Goal: Task Accomplishment & Management: Use online tool/utility

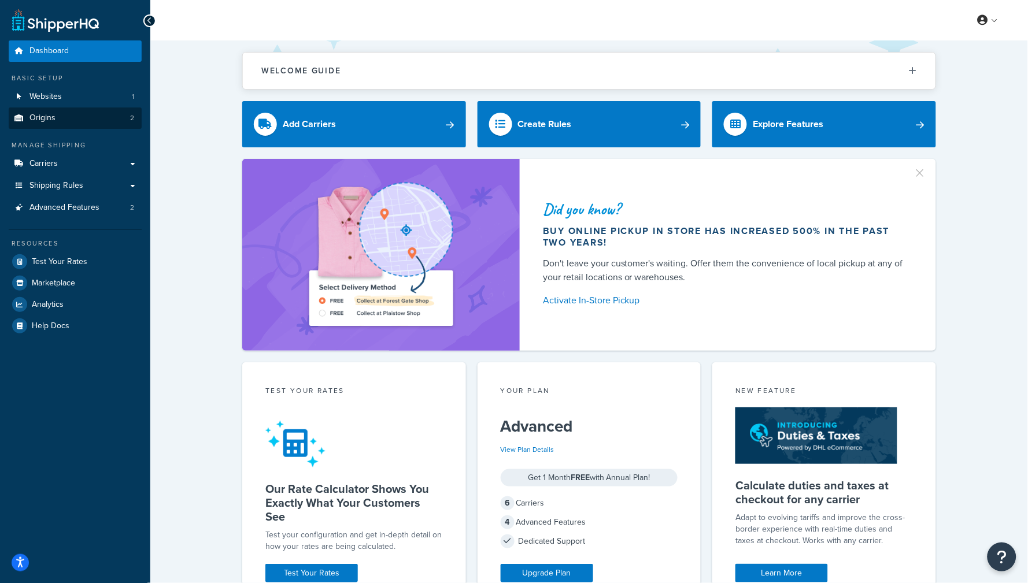
click at [108, 124] on link "Origins 2" at bounding box center [75, 118] width 133 height 21
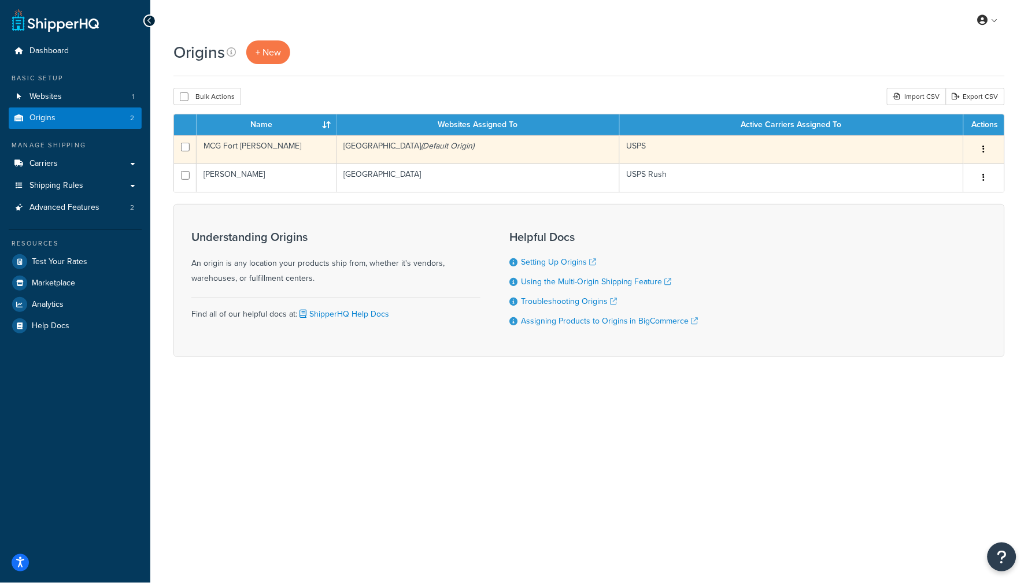
click at [274, 146] on td "MCG Fort Jones" at bounding box center [267, 149] width 141 height 28
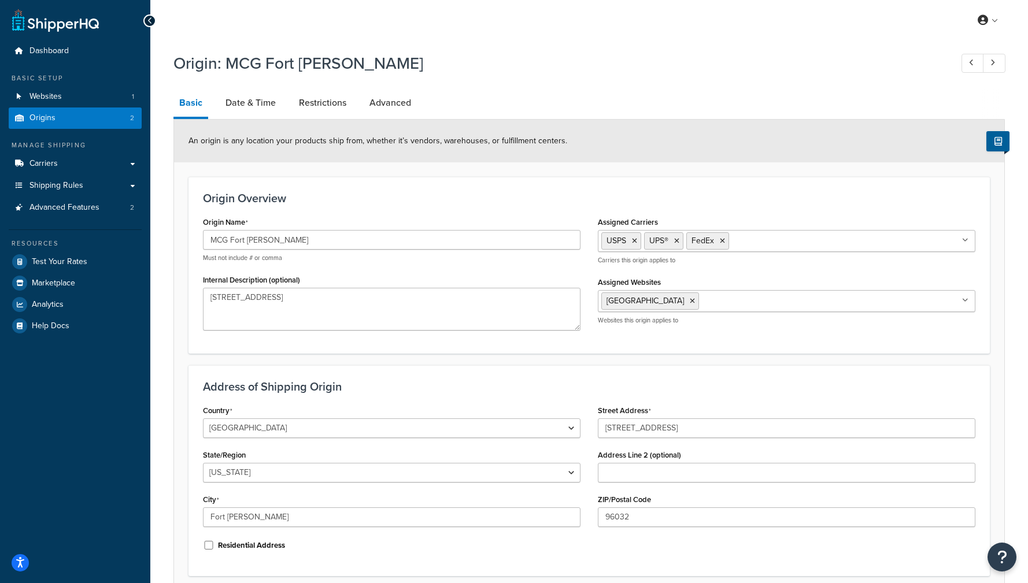
select select "5"
click at [235, 99] on link "Date & Time" at bounding box center [251, 103] width 62 height 28
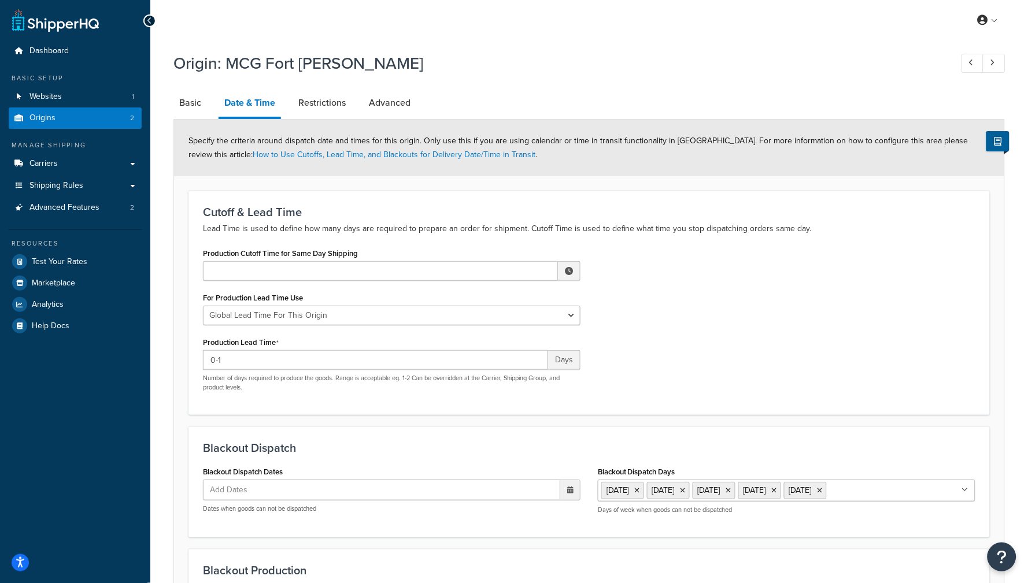
click at [65, 117] on link "Origins 2" at bounding box center [75, 118] width 133 height 21
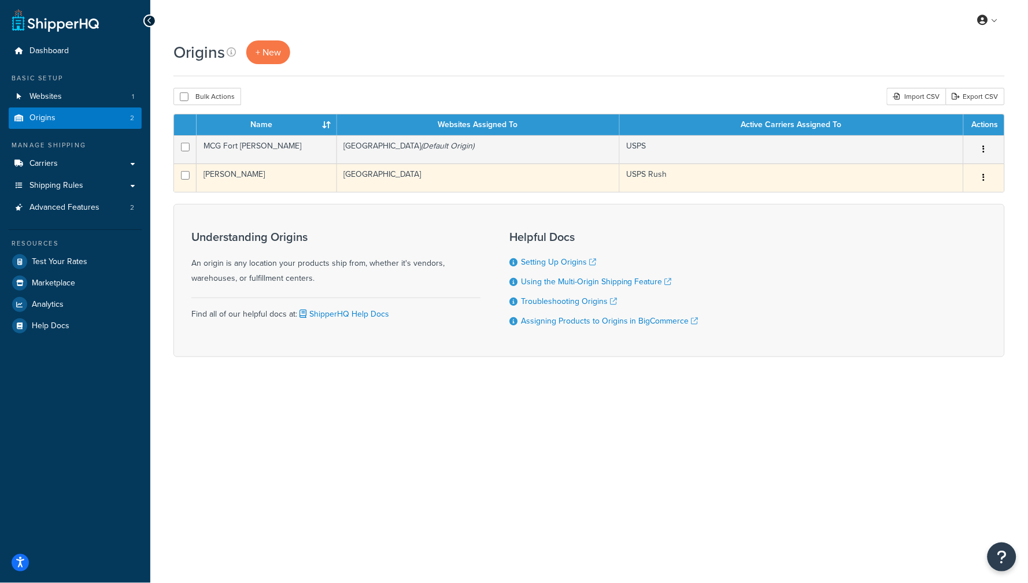
click at [716, 179] on td "USPS Rush" at bounding box center [792, 178] width 344 height 28
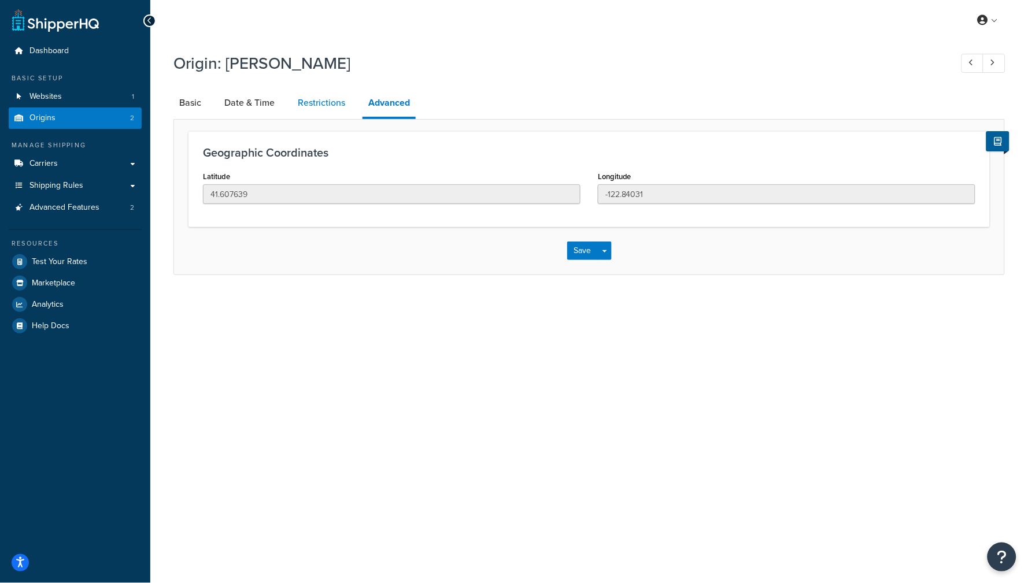
click at [321, 106] on link "Restrictions" at bounding box center [321, 103] width 59 height 28
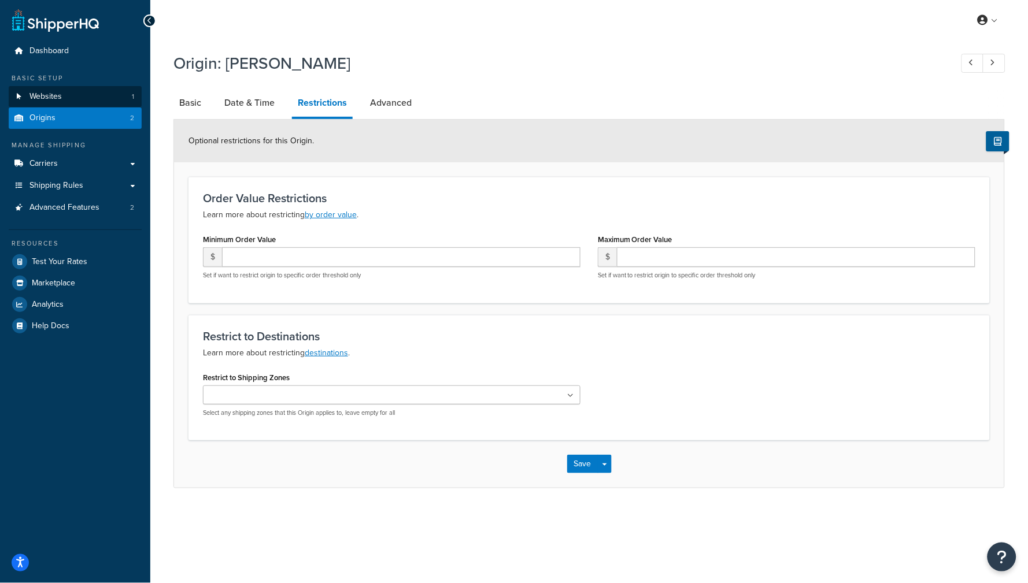
click at [82, 101] on link "Websites 1" at bounding box center [75, 96] width 133 height 21
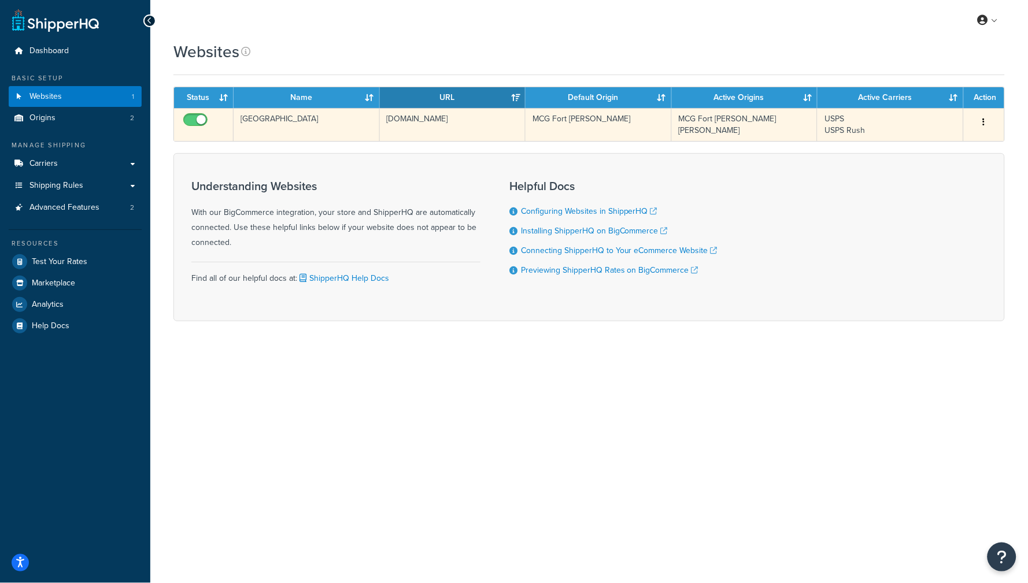
click at [425, 130] on td "mountaincrestgardens.com" at bounding box center [453, 124] width 146 height 33
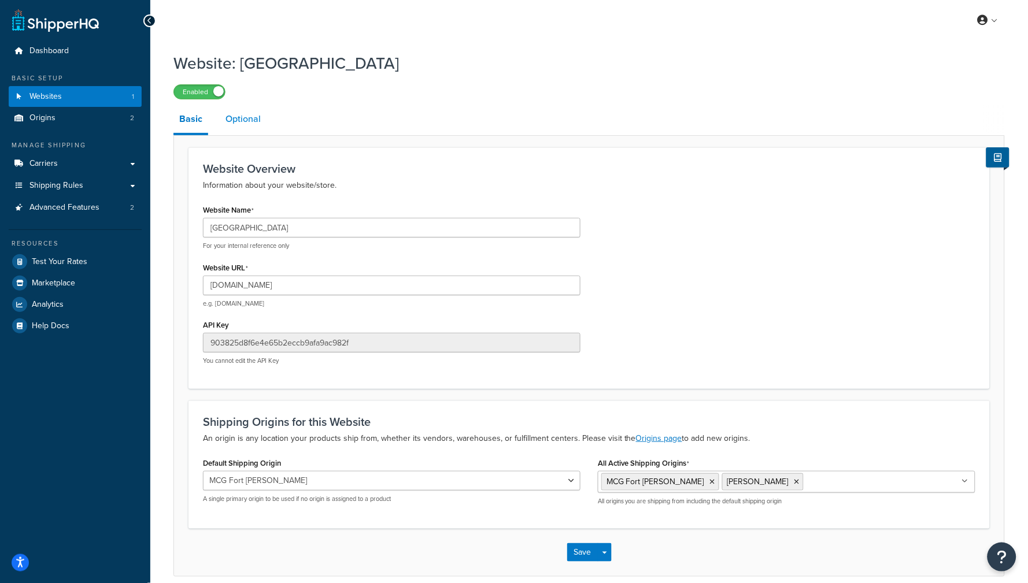
click at [244, 118] on link "Optional" at bounding box center [243, 119] width 47 height 28
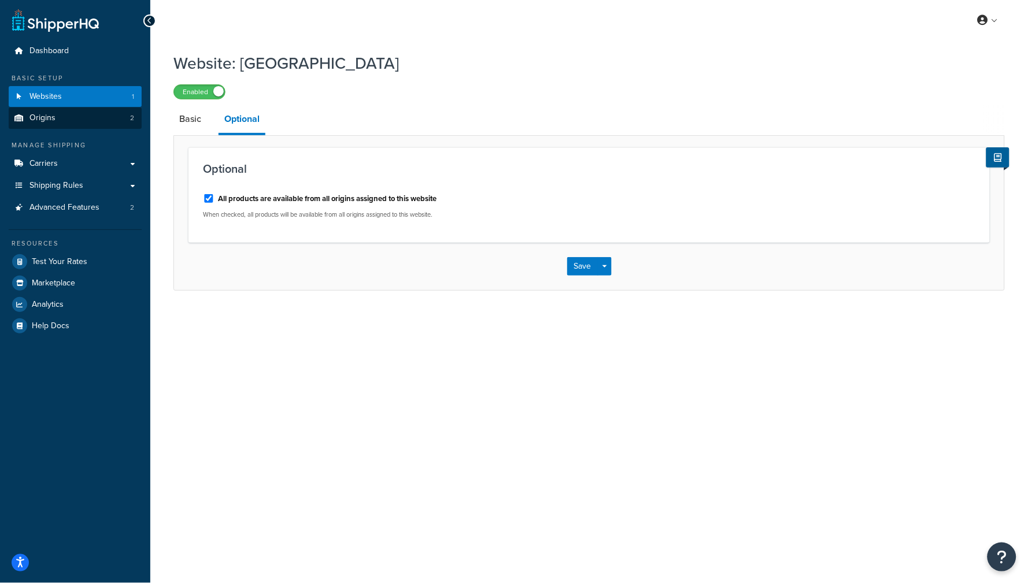
click at [56, 119] on link "Origins 2" at bounding box center [75, 118] width 133 height 21
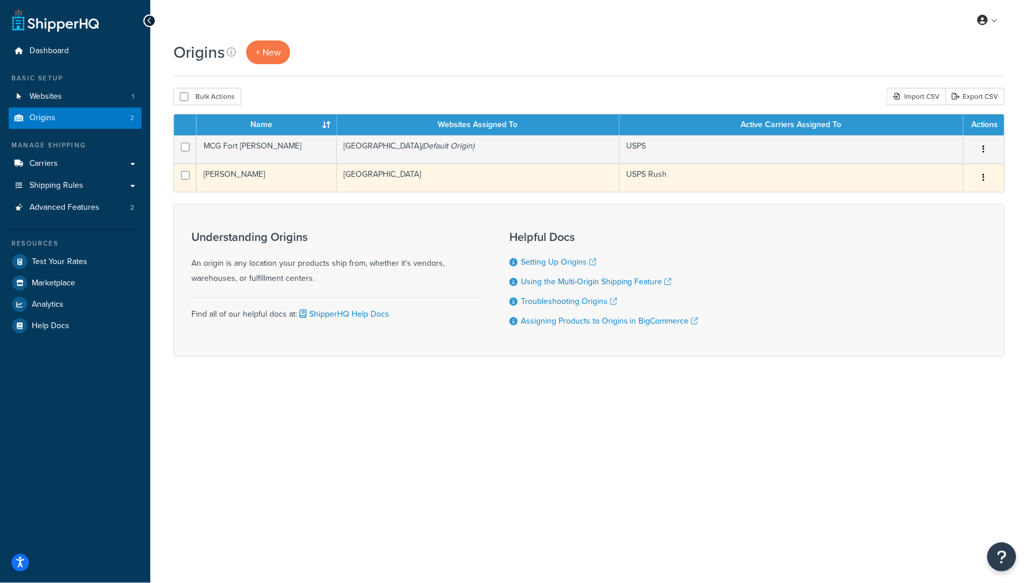
click at [441, 183] on td "[GEOGRAPHIC_DATA]" at bounding box center [478, 178] width 283 height 28
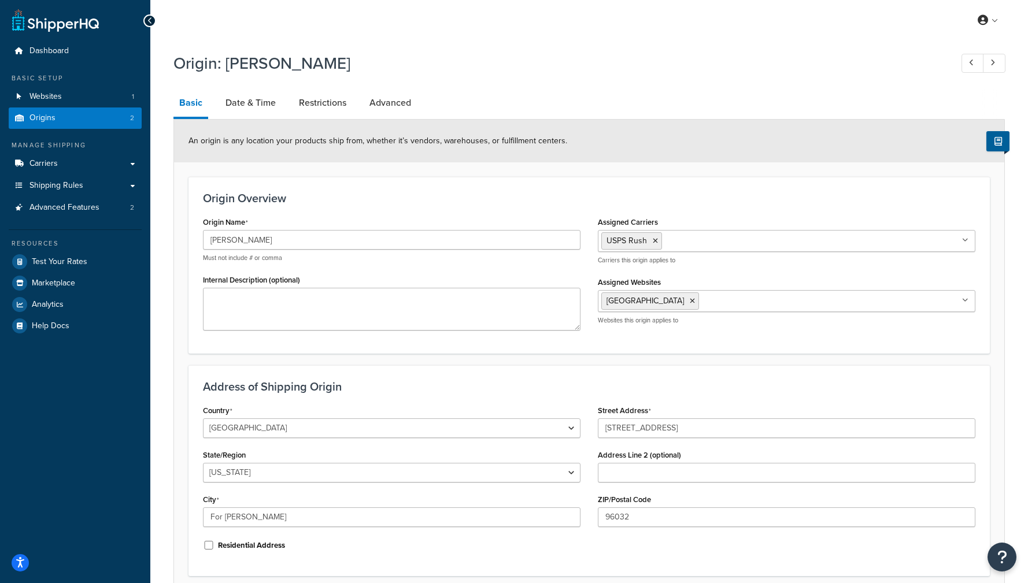
select select "5"
click at [256, 101] on link "Date & Time" at bounding box center [251, 103] width 62 height 28
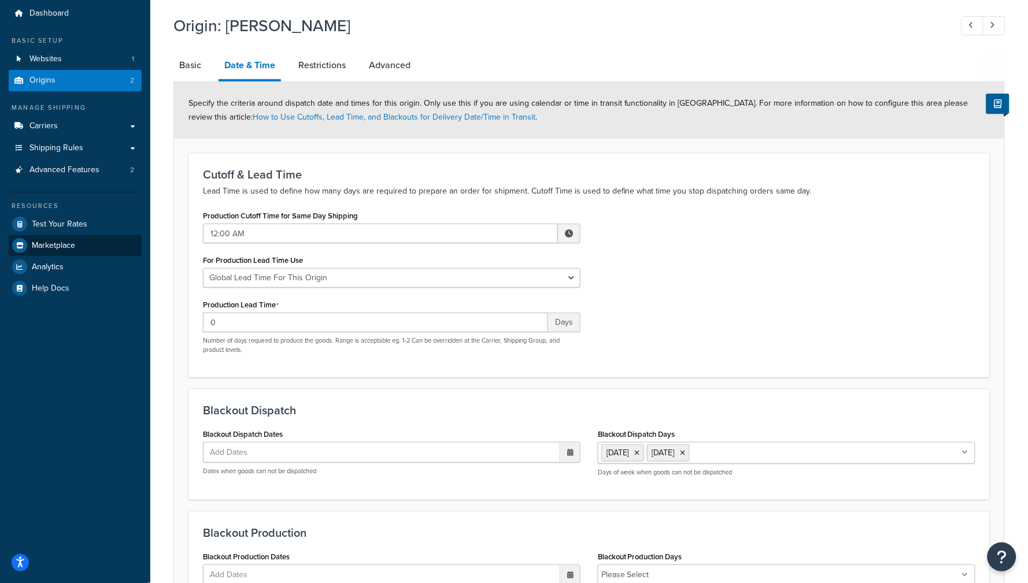
scroll to position [24, 0]
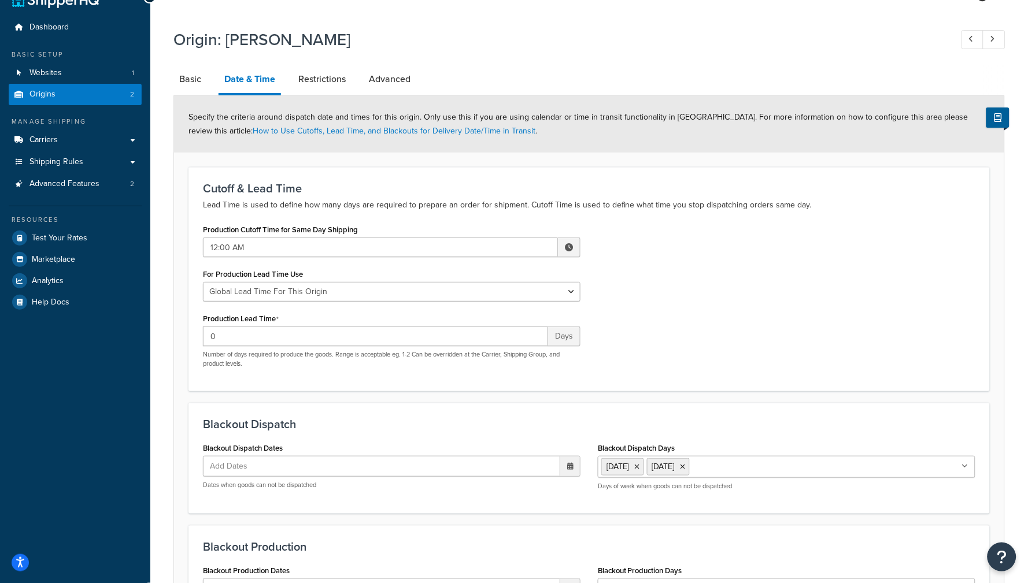
click at [90, 86] on link "Origins 2" at bounding box center [75, 94] width 133 height 21
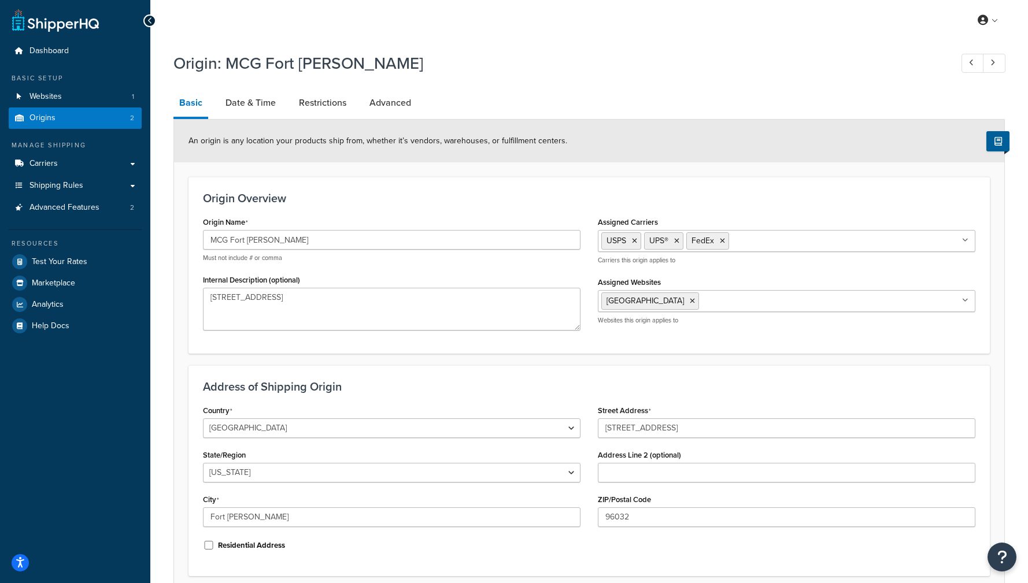
select select "5"
click at [259, 114] on link "Date & Time" at bounding box center [251, 103] width 62 height 28
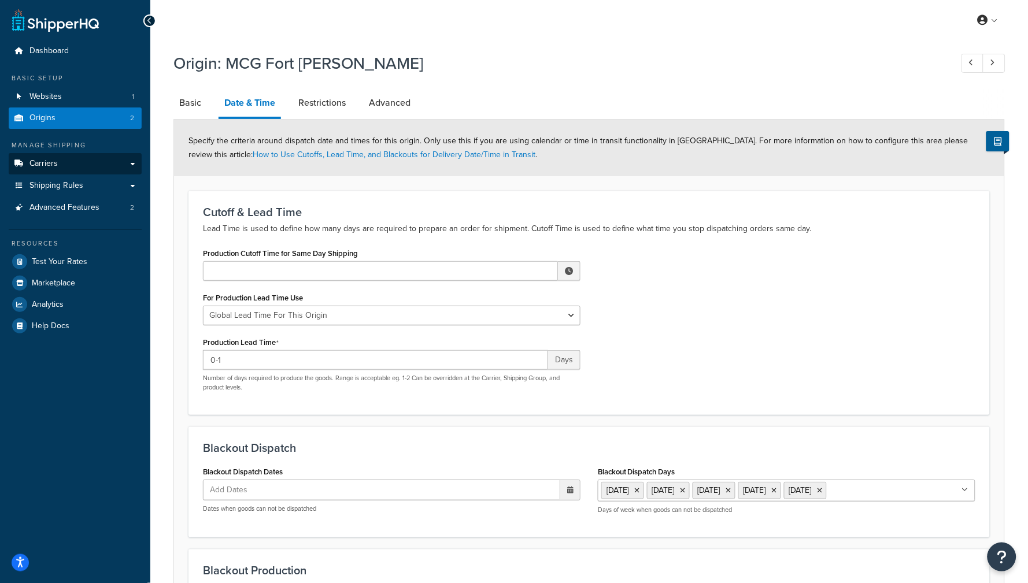
click at [60, 156] on link "Carriers" at bounding box center [75, 163] width 133 height 21
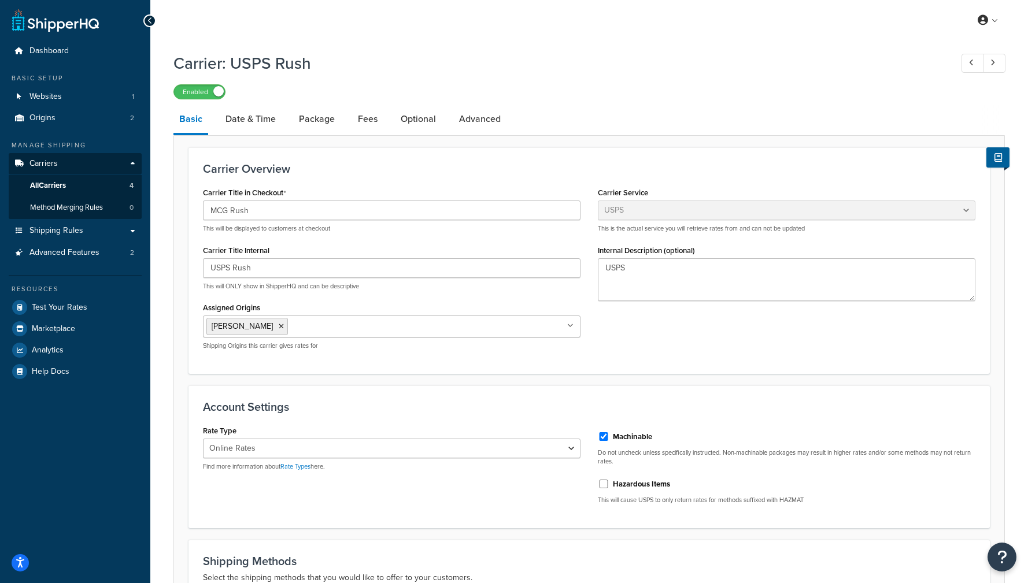
select select "usps"
select select "ONLINE"
click at [264, 114] on link "Date & Time" at bounding box center [251, 119] width 62 height 28
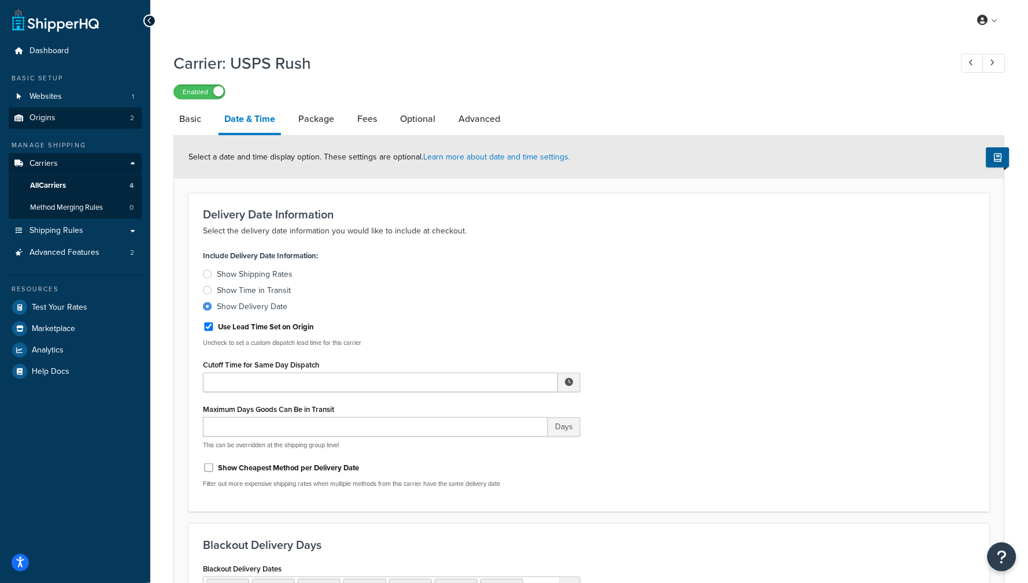
click at [64, 118] on link "Origins 2" at bounding box center [75, 118] width 133 height 21
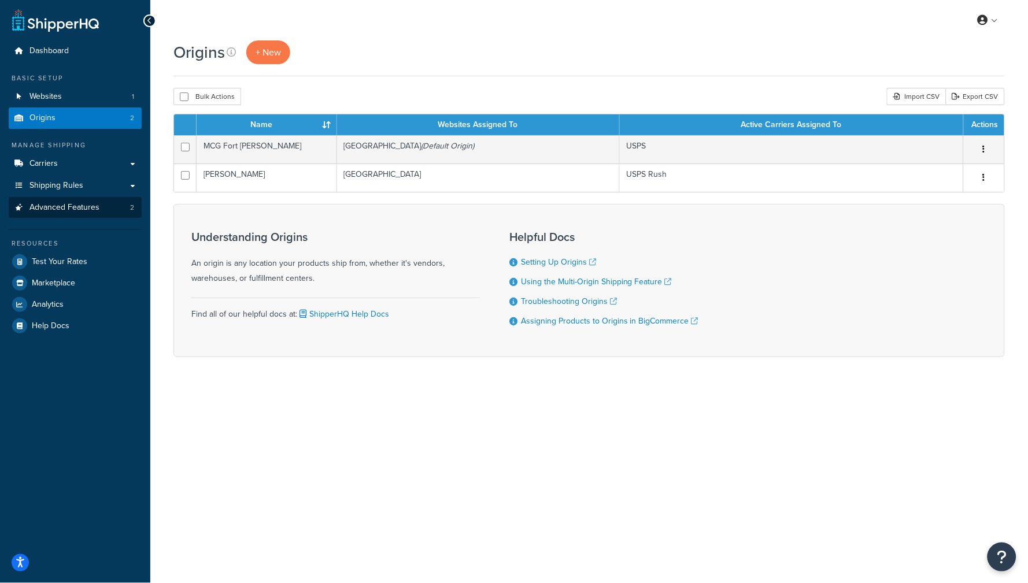
click at [63, 207] on span "Advanced Features" at bounding box center [64, 208] width 70 height 10
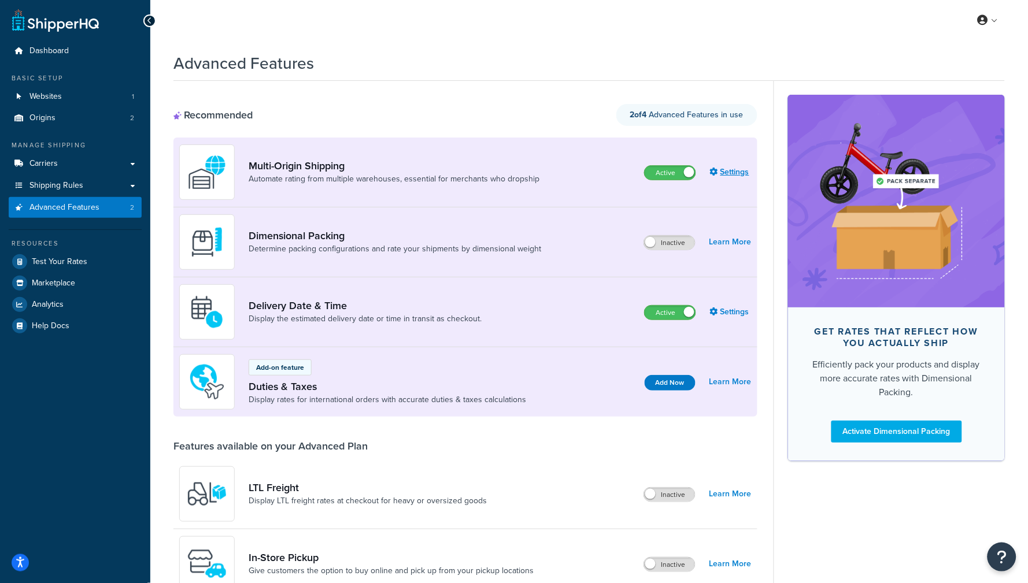
click at [736, 172] on link "Settings" at bounding box center [731, 172] width 42 height 16
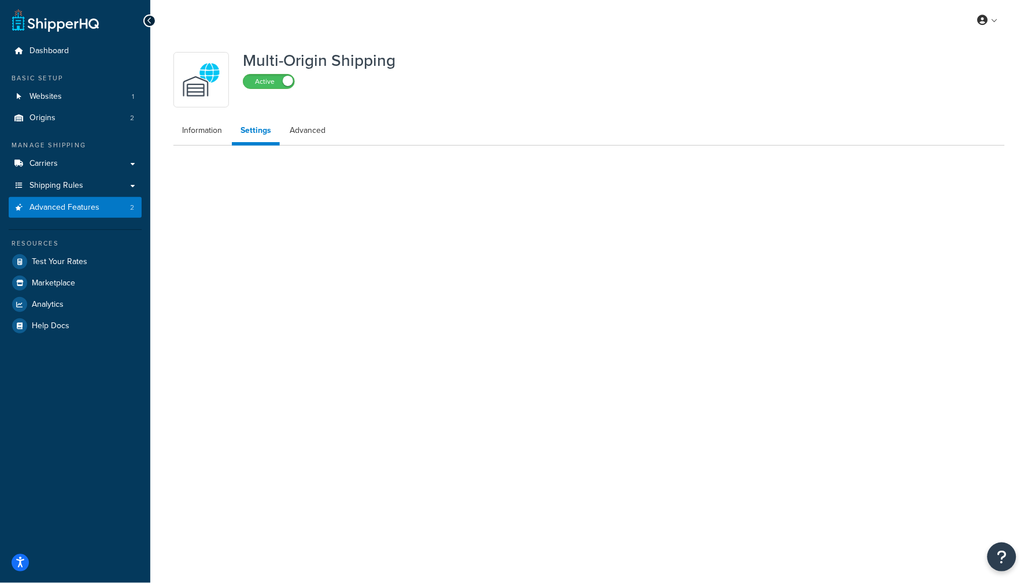
select select "FEWEST"
select select "false"
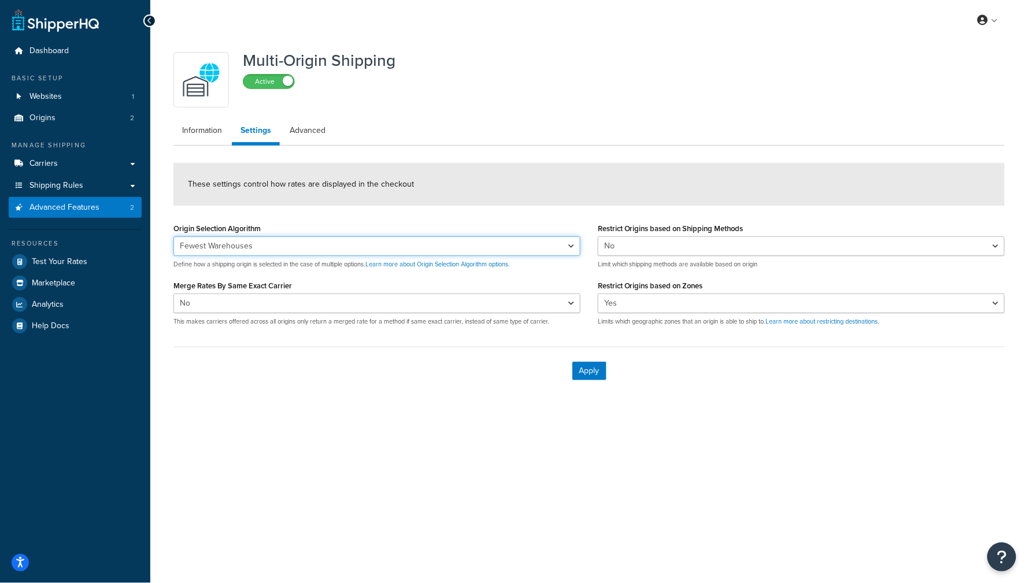
click at [292, 252] on select "Nearest Warehouse Fewest Warehouses" at bounding box center [376, 247] width 407 height 20
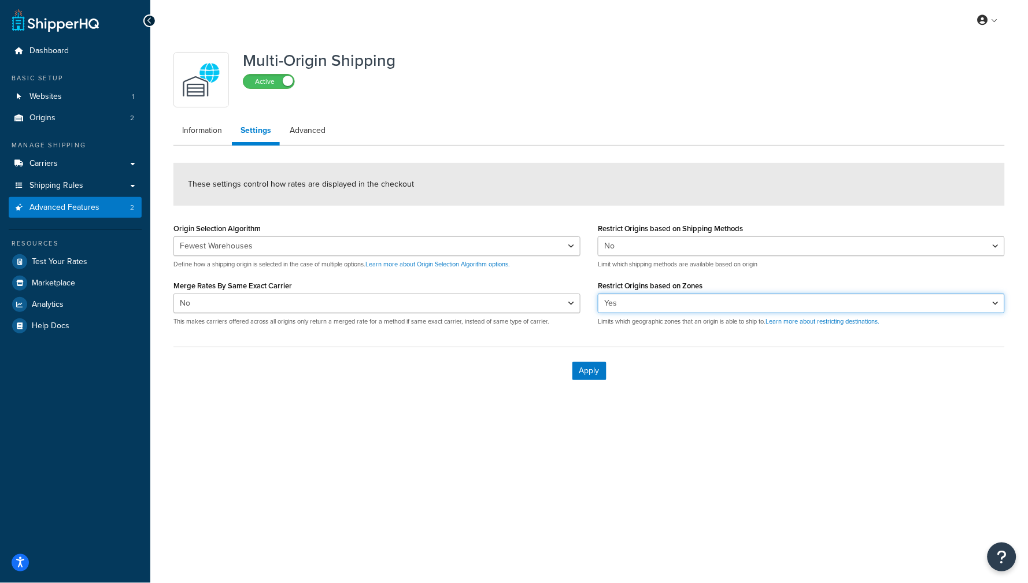
click at [656, 305] on select "Yes No" at bounding box center [801, 304] width 407 height 20
click at [305, 138] on link "Advanced" at bounding box center [307, 130] width 53 height 23
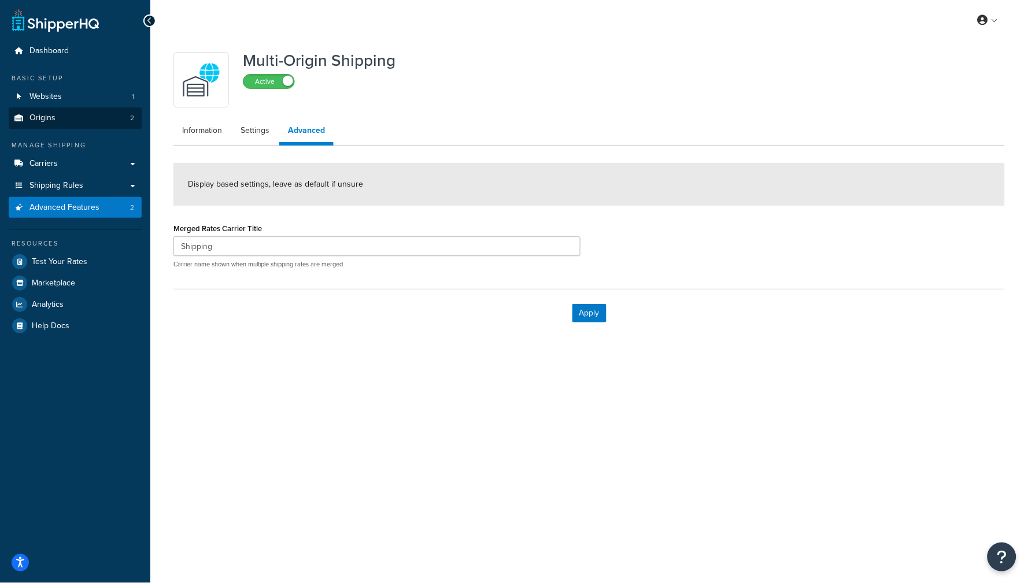
click at [60, 123] on link "Origins 2" at bounding box center [75, 118] width 133 height 21
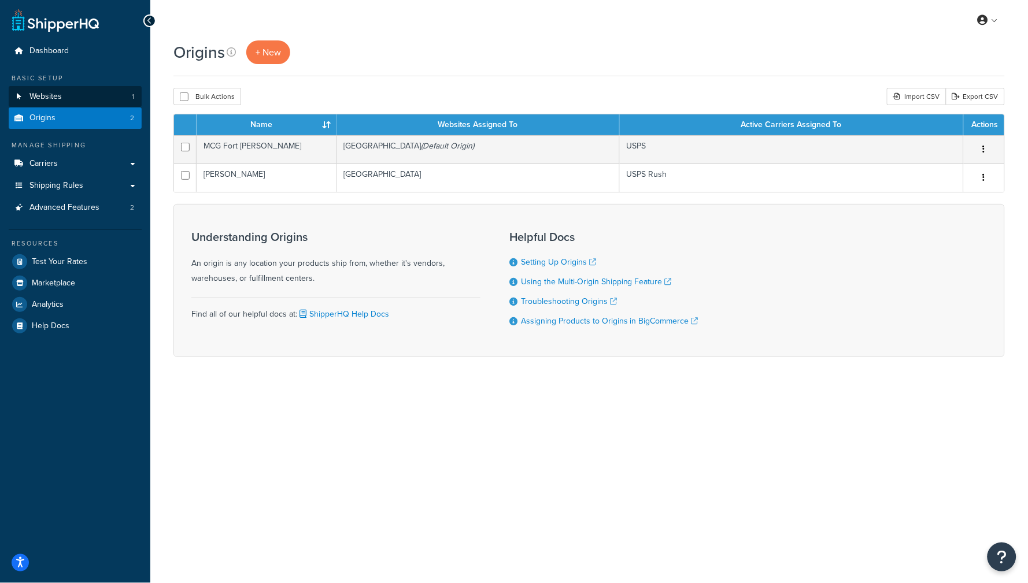
click at [62, 98] on link "Websites 1" at bounding box center [75, 96] width 133 height 21
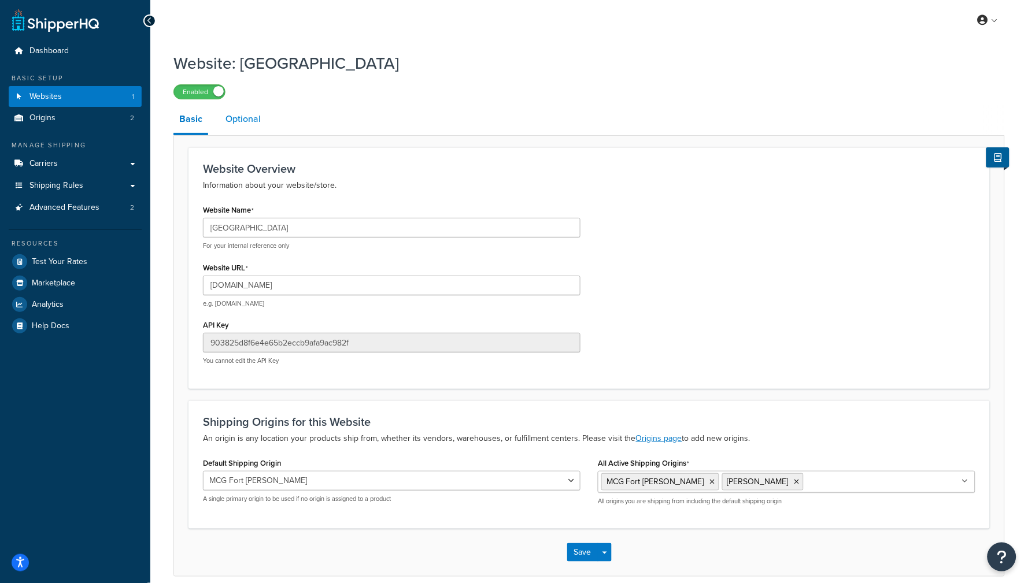
click at [221, 130] on link "Optional" at bounding box center [243, 119] width 47 height 28
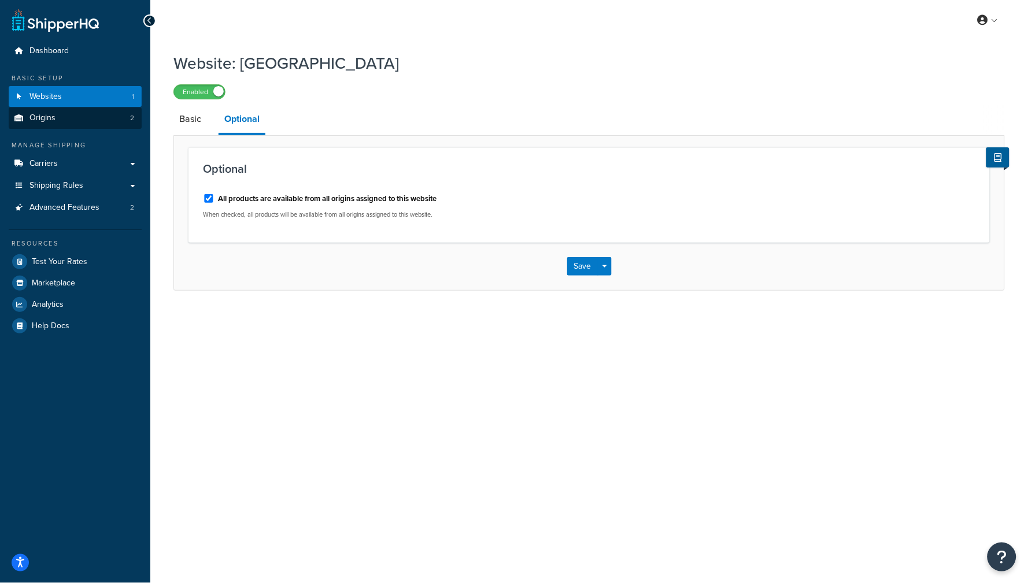
click at [99, 120] on link "Origins 2" at bounding box center [75, 118] width 133 height 21
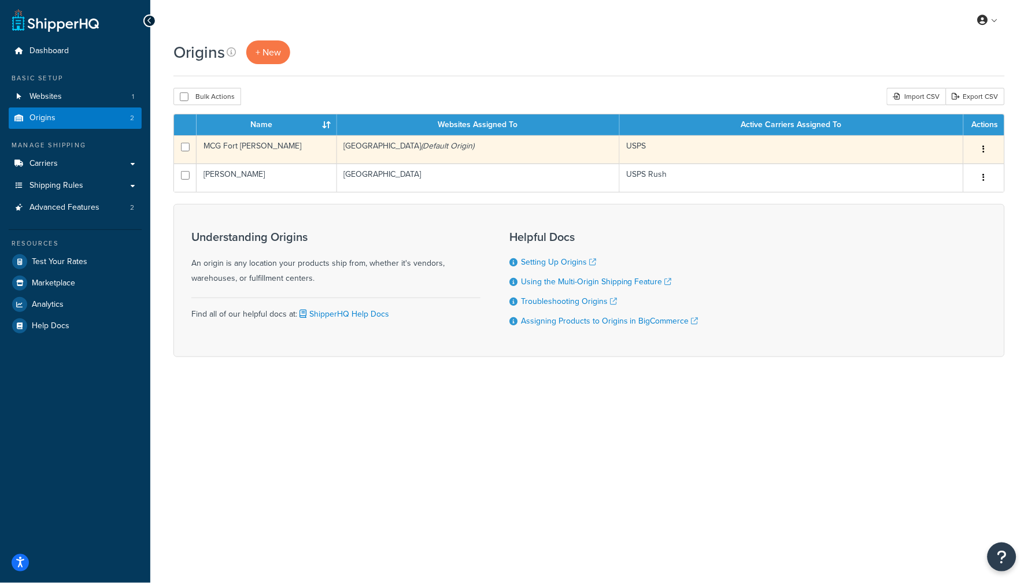
click at [494, 154] on td "Mountain Crest Gardens (Default Origin)" at bounding box center [478, 149] width 283 height 28
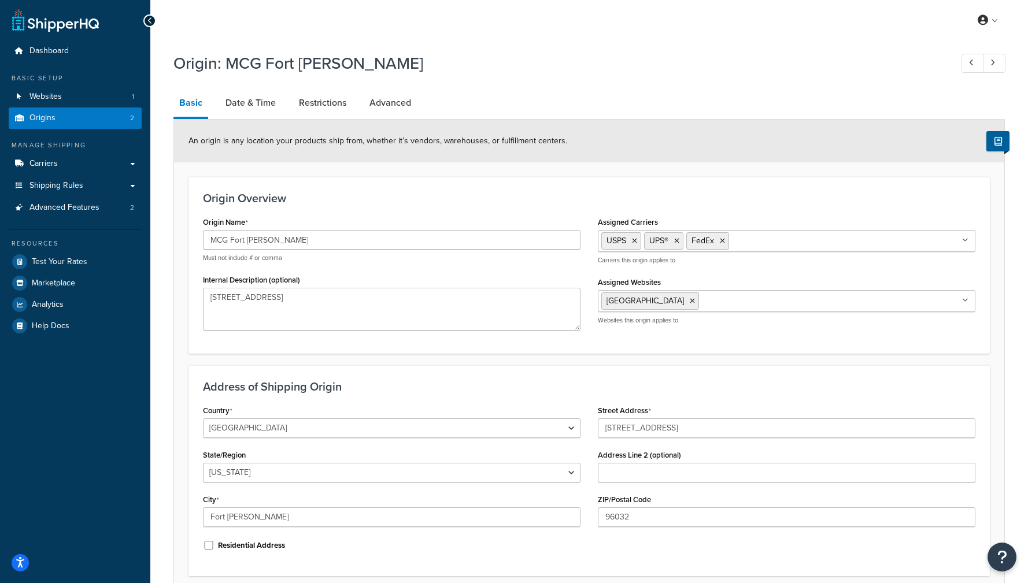
select select "5"
click at [390, 105] on link "Advanced" at bounding box center [390, 103] width 53 height 28
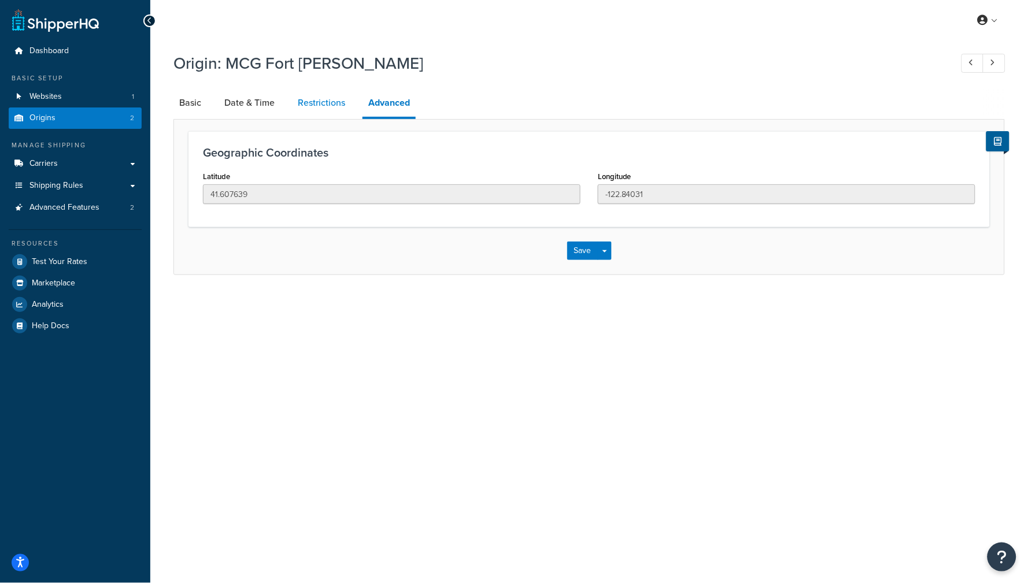
click at [337, 104] on link "Restrictions" at bounding box center [321, 103] width 59 height 28
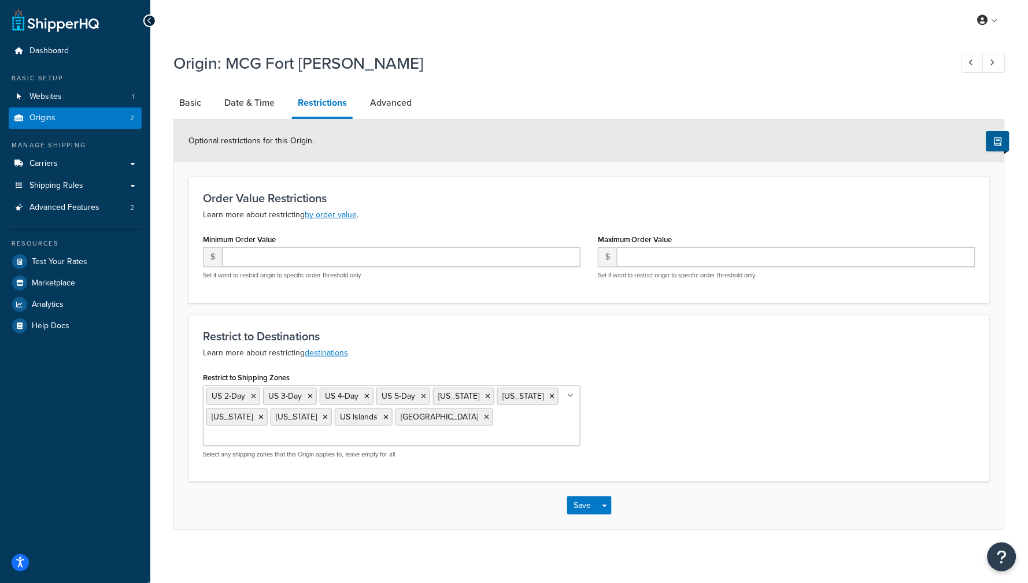
click at [83, 121] on link "Origins 2" at bounding box center [75, 118] width 133 height 21
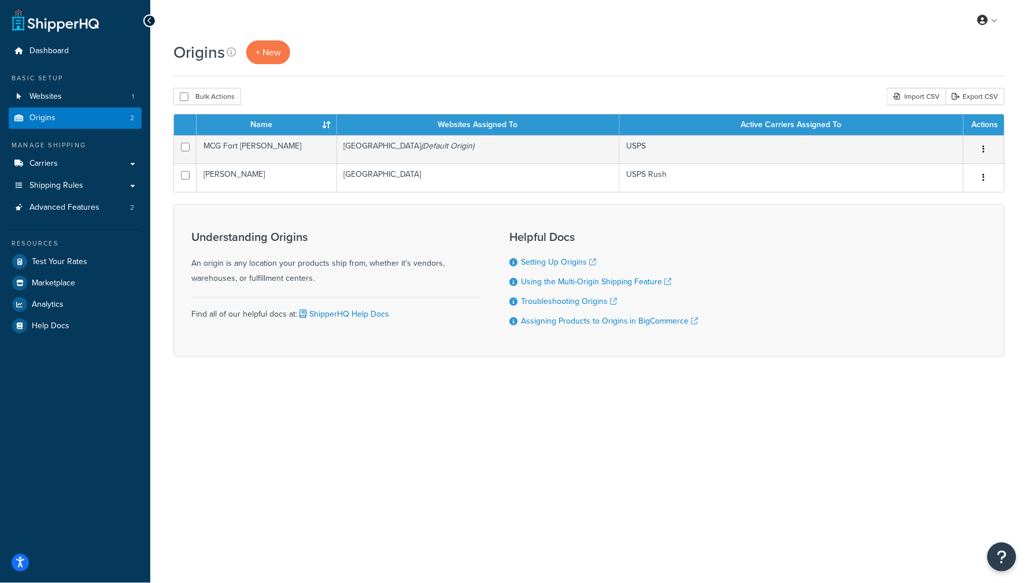
click at [377, 28] on div "My Profile Billing Global Settings Contact Us Logout" at bounding box center [589, 20] width 878 height 40
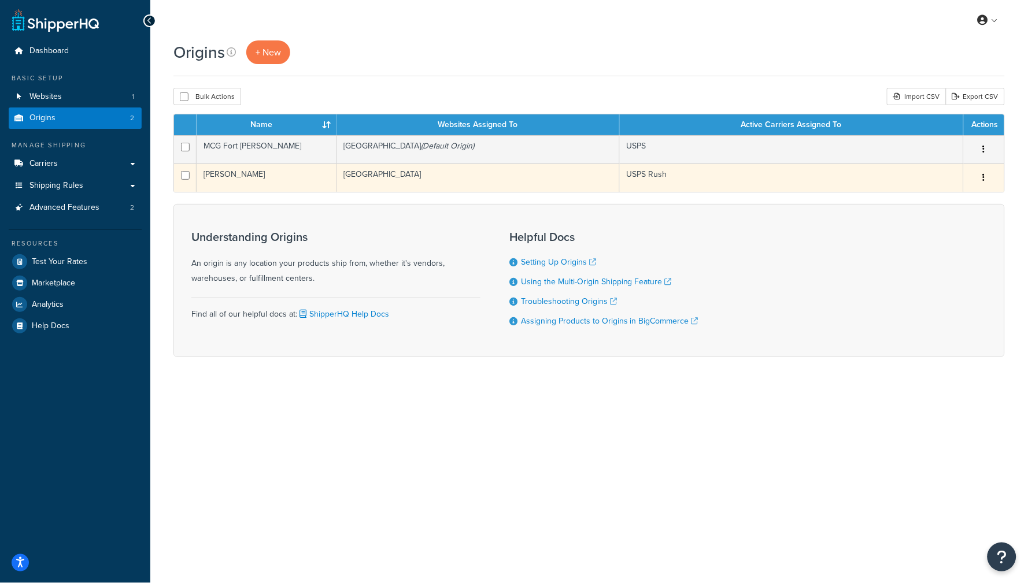
click at [291, 184] on td "[PERSON_NAME]" at bounding box center [267, 178] width 141 height 28
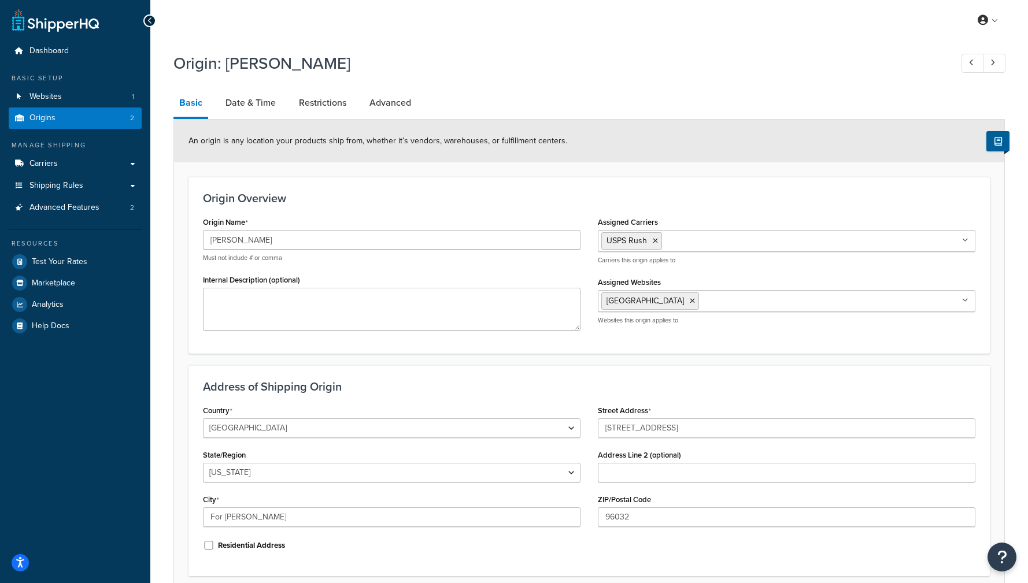
select select "5"
click at [67, 198] on link "Advanced Features 2" at bounding box center [75, 207] width 133 height 21
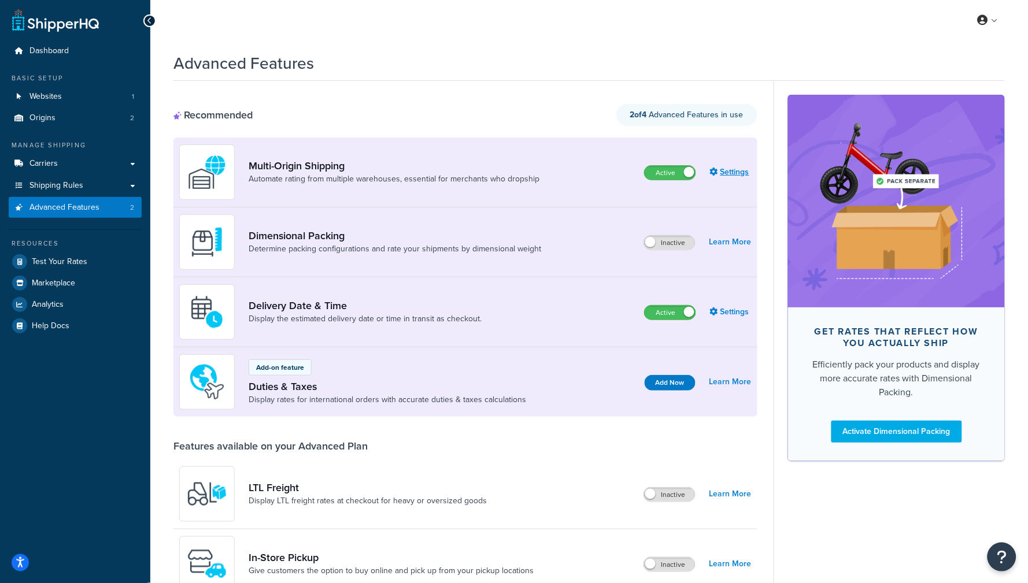
click at [730, 172] on link "Settings" at bounding box center [731, 172] width 42 height 16
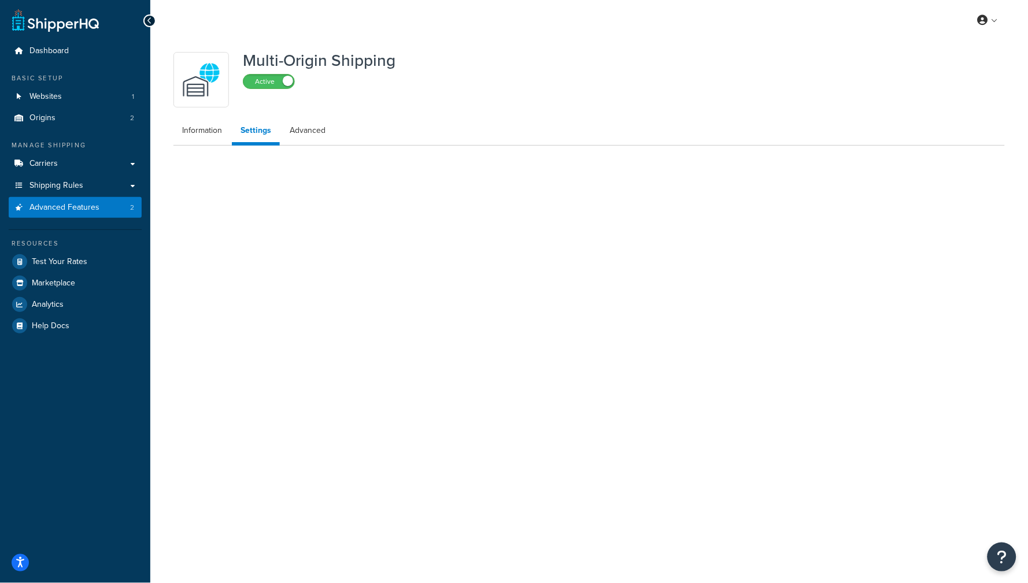
select select "FEWEST"
select select "false"
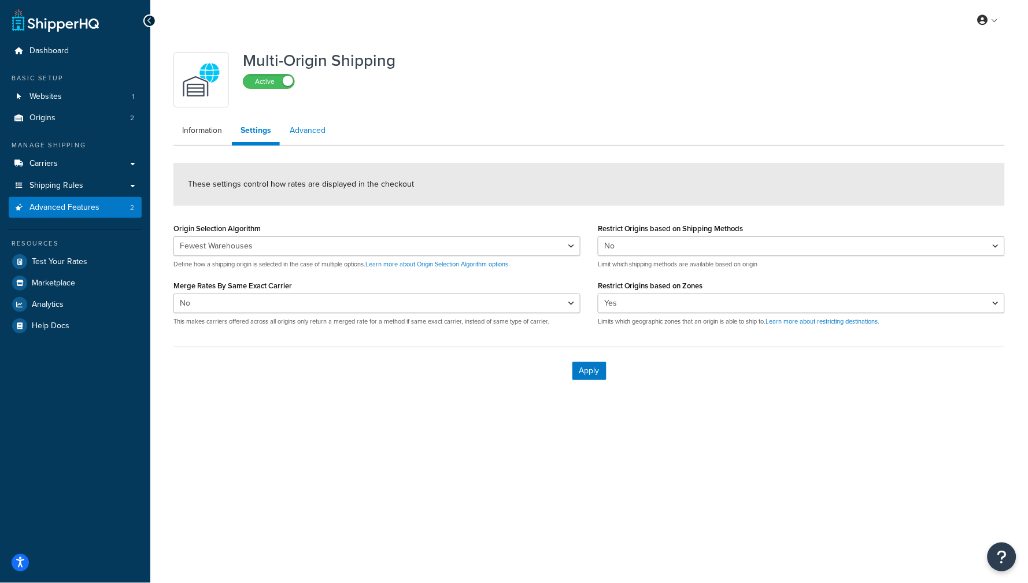
click at [311, 120] on link "Advanced" at bounding box center [307, 130] width 53 height 23
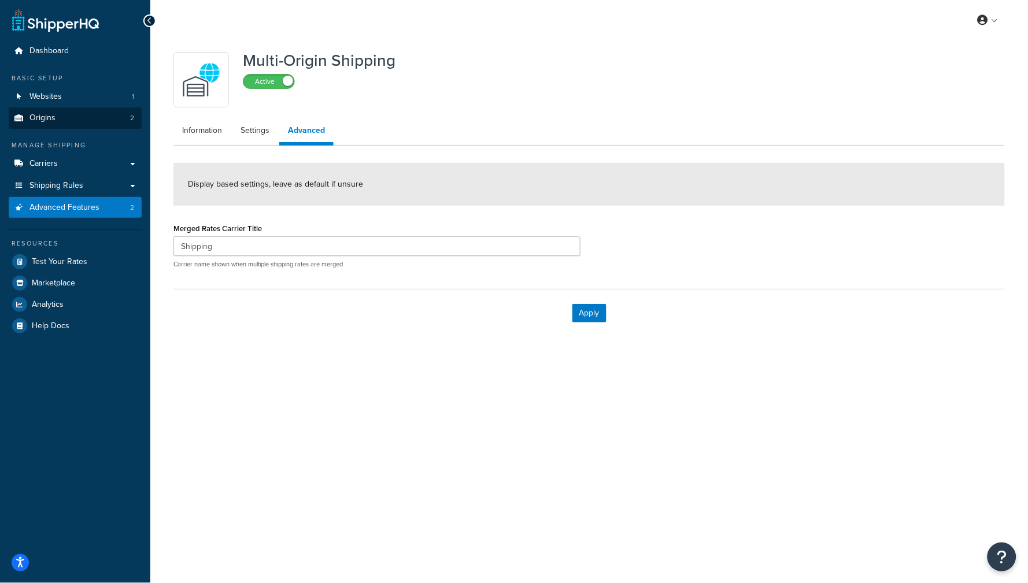
click at [76, 122] on link "Origins 2" at bounding box center [75, 118] width 133 height 21
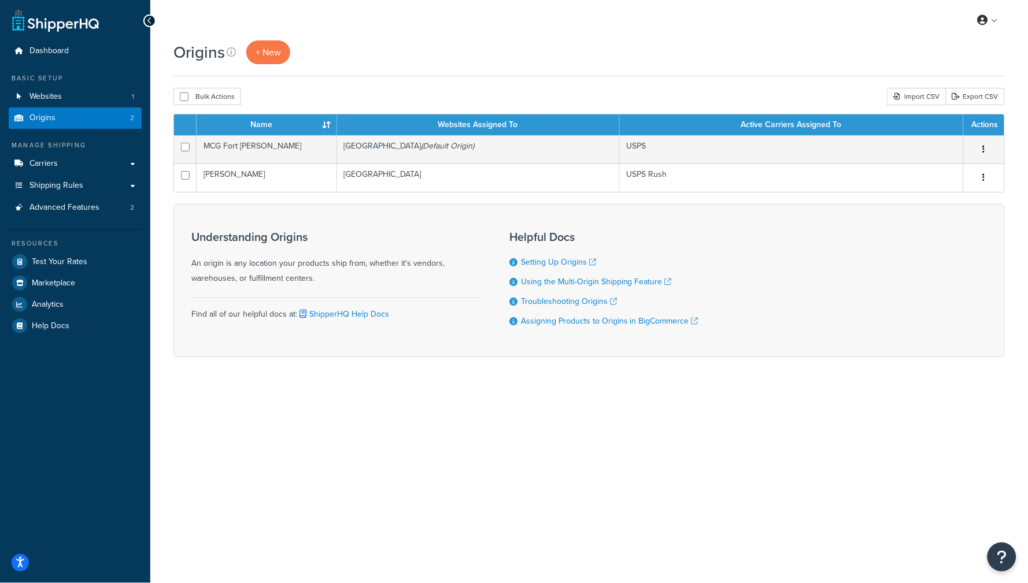
click at [402, 149] on td "[GEOGRAPHIC_DATA] (Default Origin)" at bounding box center [478, 149] width 283 height 28
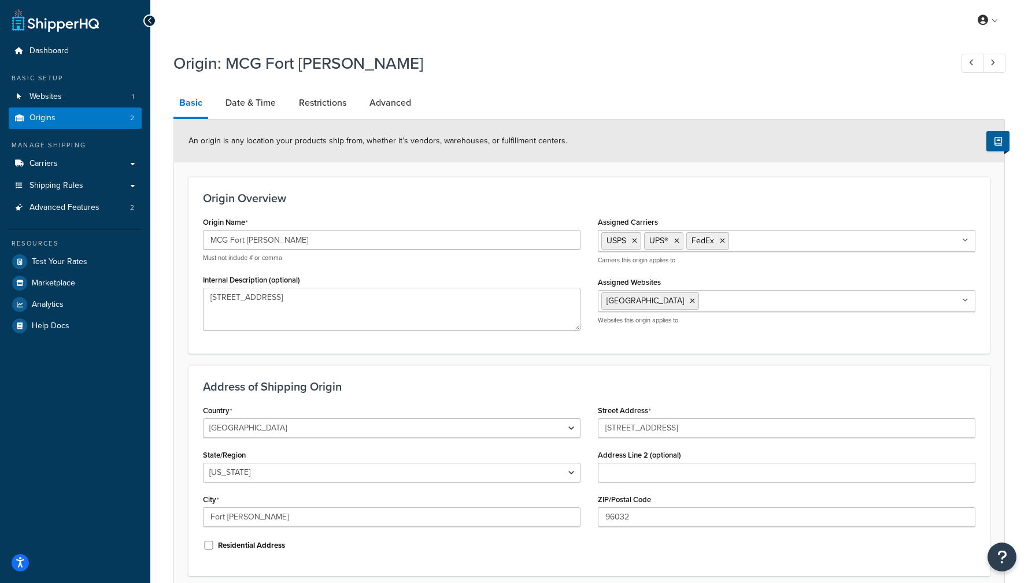
click at [400, 101] on link "Advanced" at bounding box center [390, 103] width 53 height 28
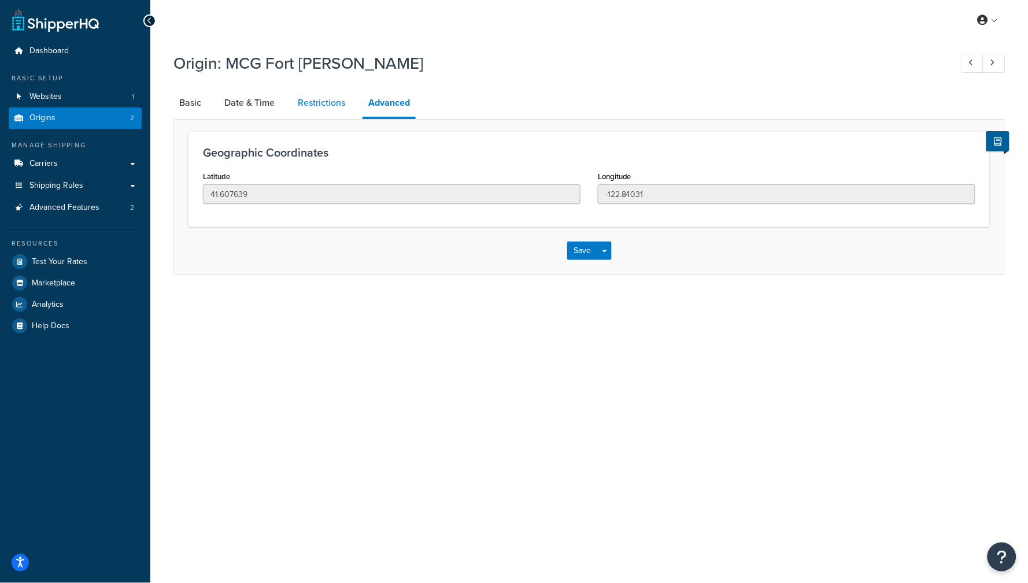
click at [343, 99] on link "Restrictions" at bounding box center [321, 103] width 59 height 28
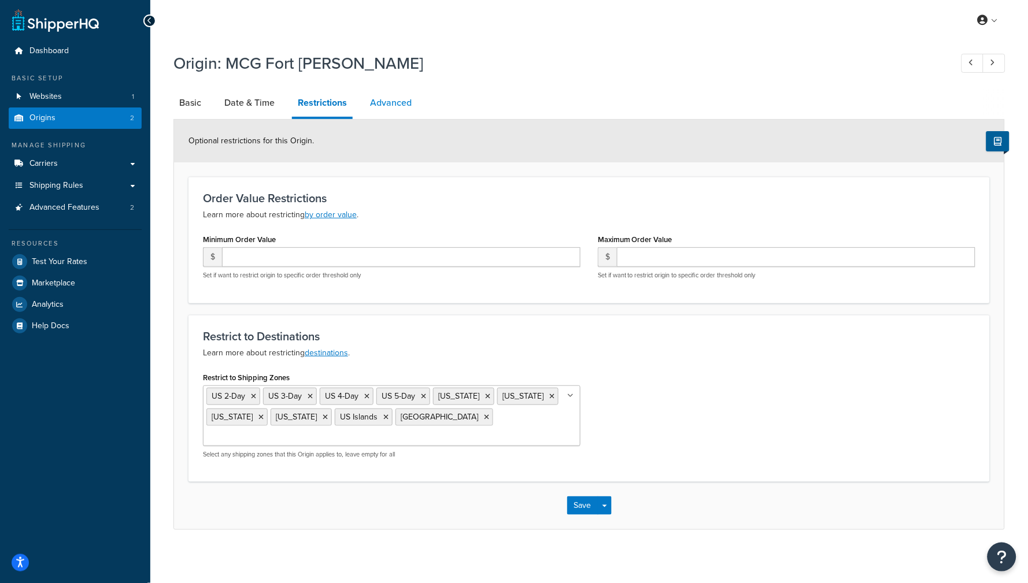
click at [373, 109] on link "Advanced" at bounding box center [390, 103] width 53 height 28
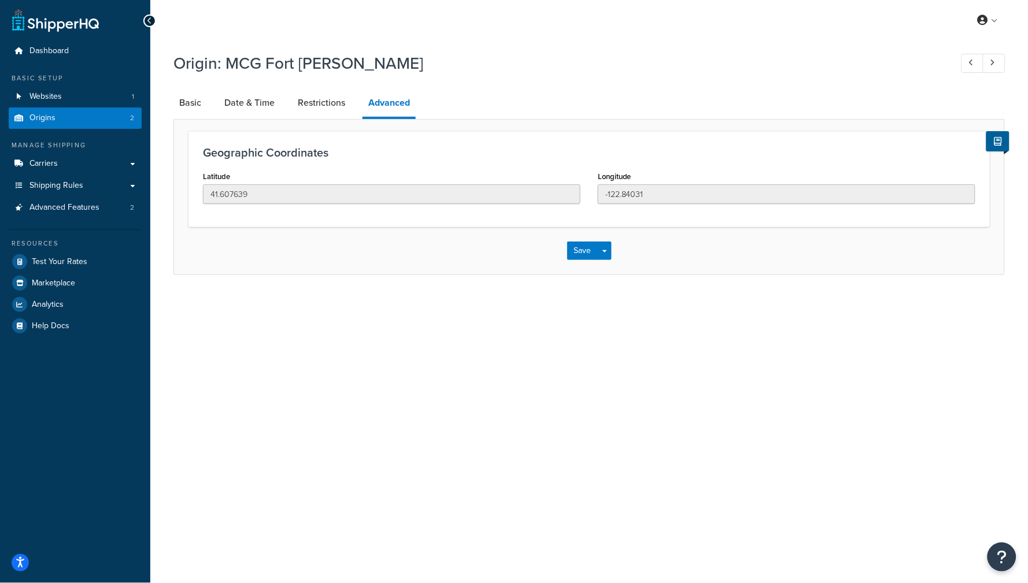
click at [135, 120] on link "Origins 2" at bounding box center [75, 118] width 133 height 21
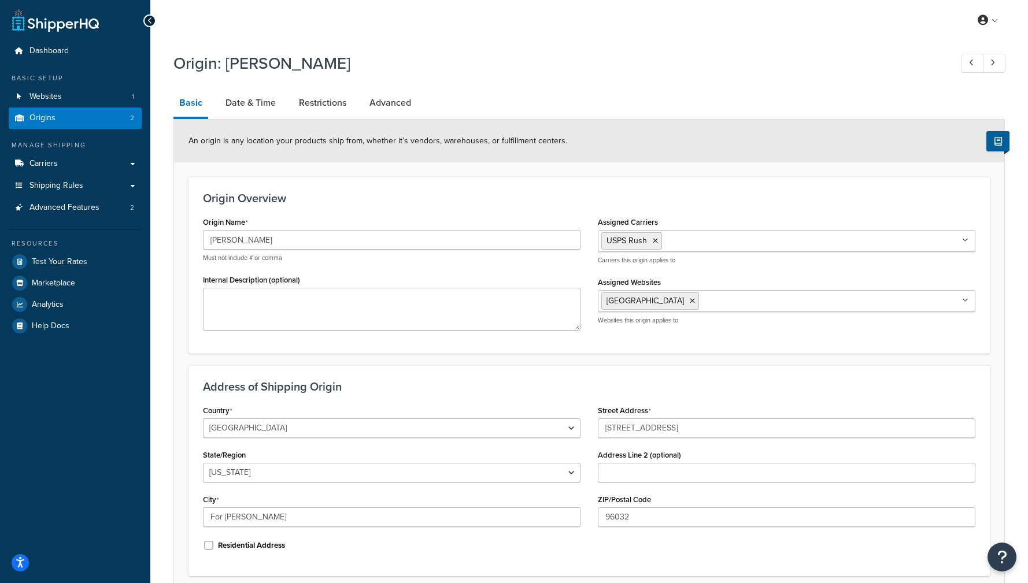
select select "5"
click at [372, 104] on link "Advanced" at bounding box center [390, 103] width 53 height 28
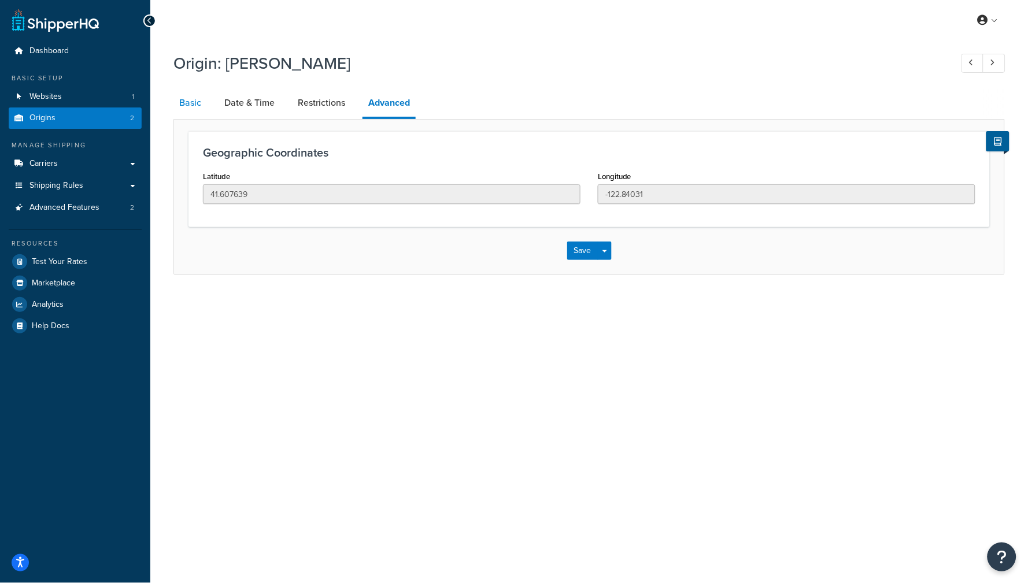
click at [186, 109] on link "Basic" at bounding box center [190, 103] width 34 height 28
select select "5"
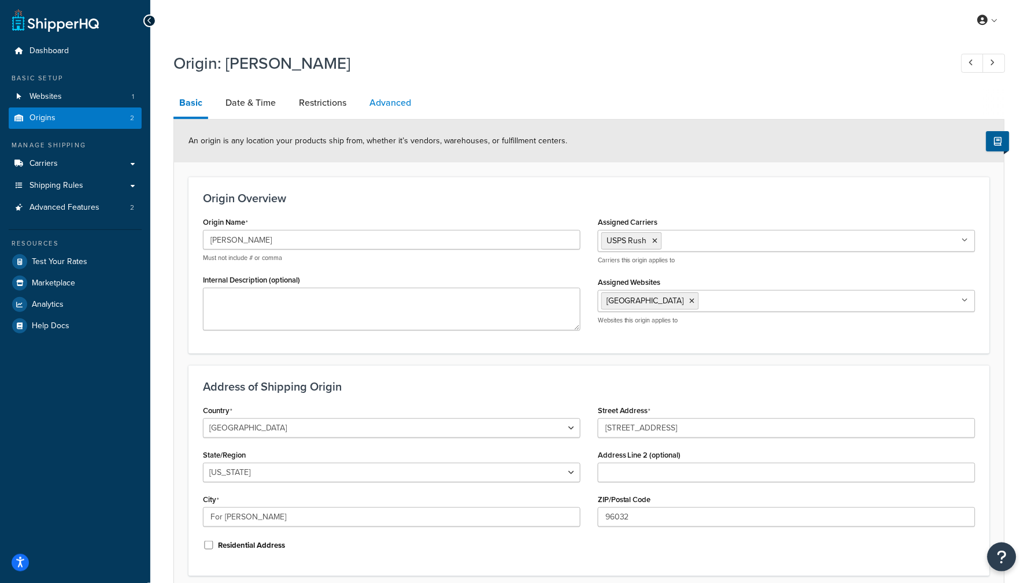
click at [400, 109] on link "Advanced" at bounding box center [390, 103] width 53 height 28
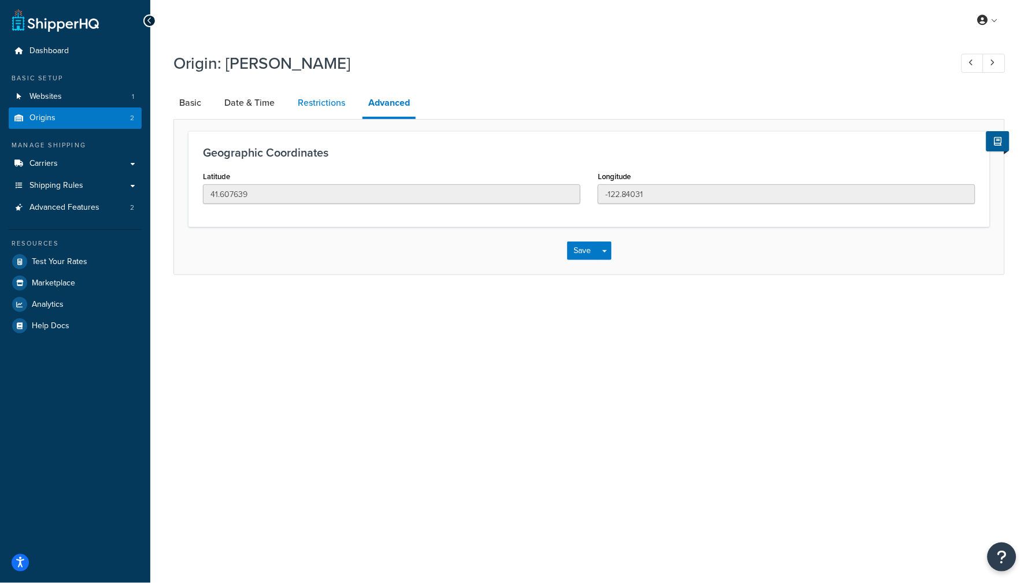
click at [316, 105] on link "Restrictions" at bounding box center [321, 103] width 59 height 28
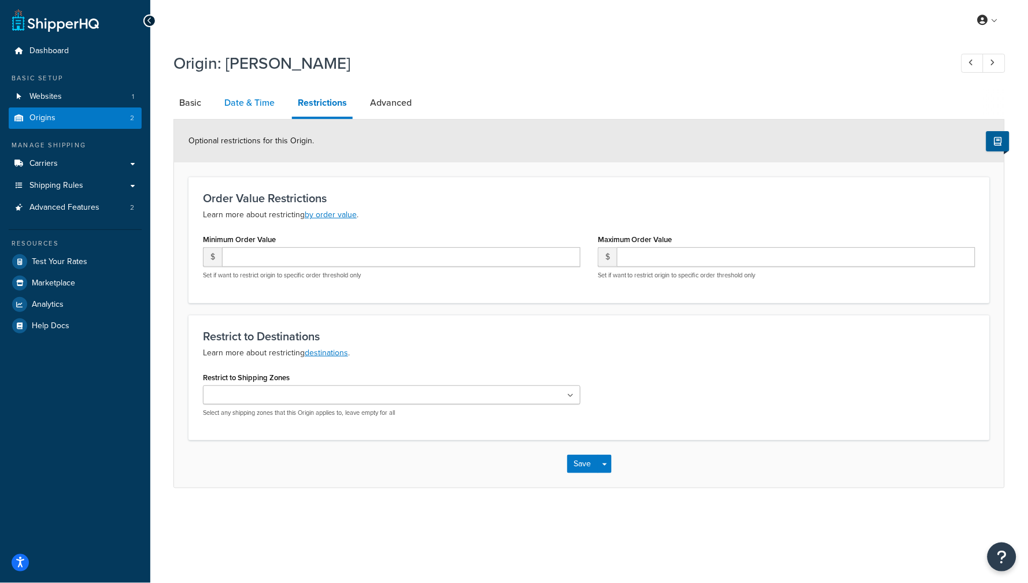
click at [246, 94] on link "Date & Time" at bounding box center [250, 103] width 62 height 28
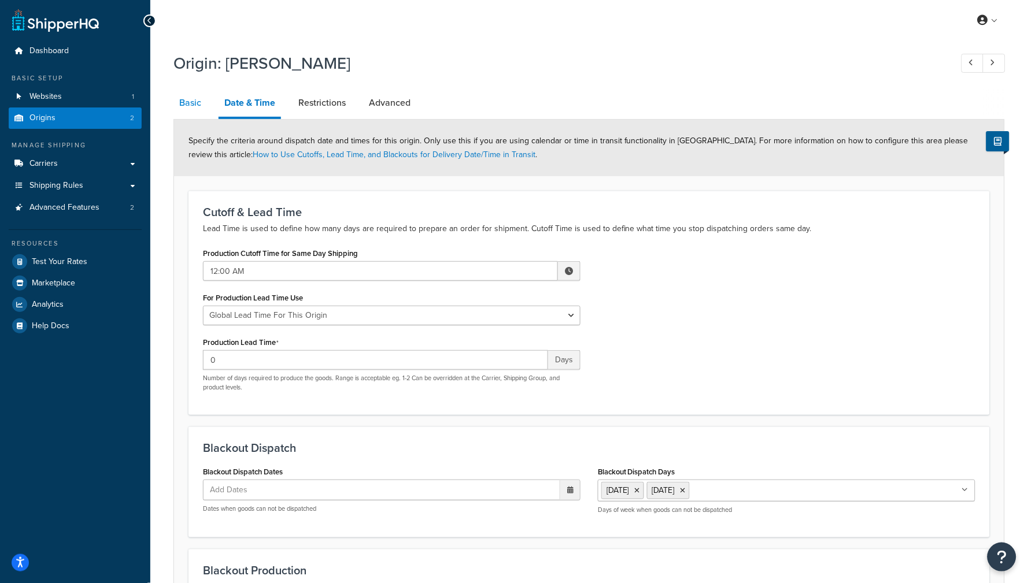
click at [190, 110] on link "Basic" at bounding box center [190, 103] width 34 height 28
select select "5"
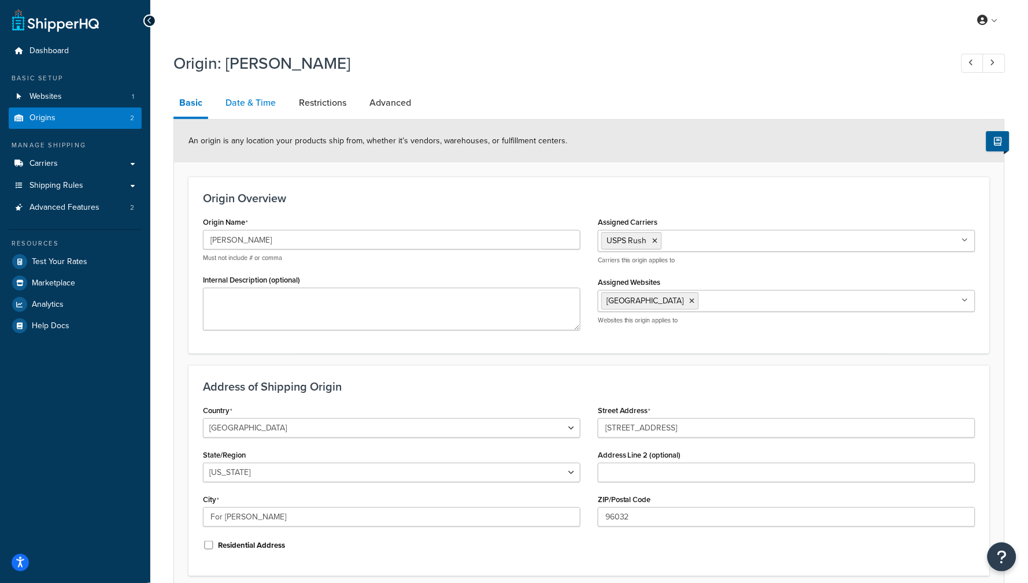
click at [253, 99] on link "Date & Time" at bounding box center [251, 103] width 62 height 28
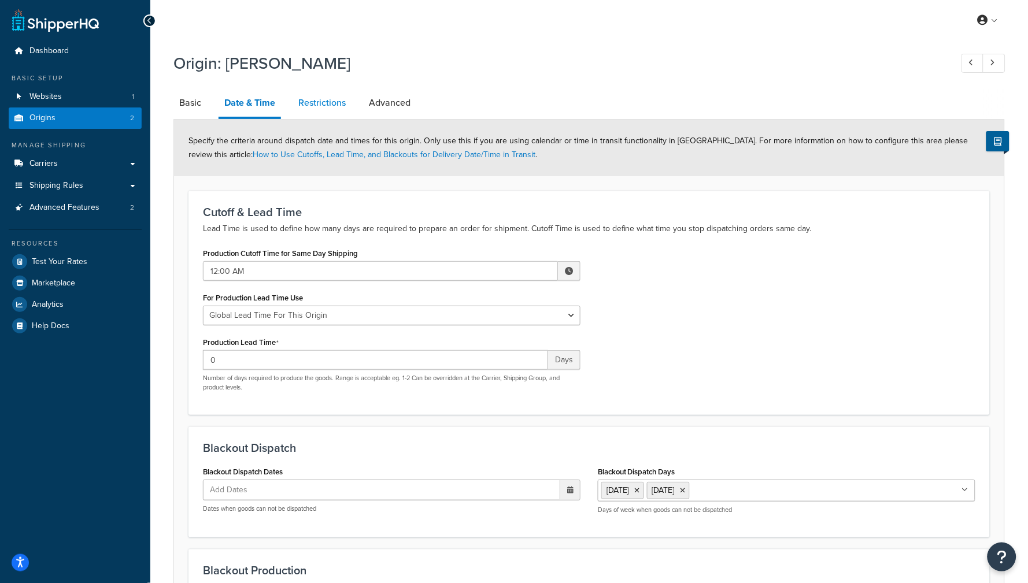
click at [317, 93] on link "Restrictions" at bounding box center [322, 103] width 59 height 28
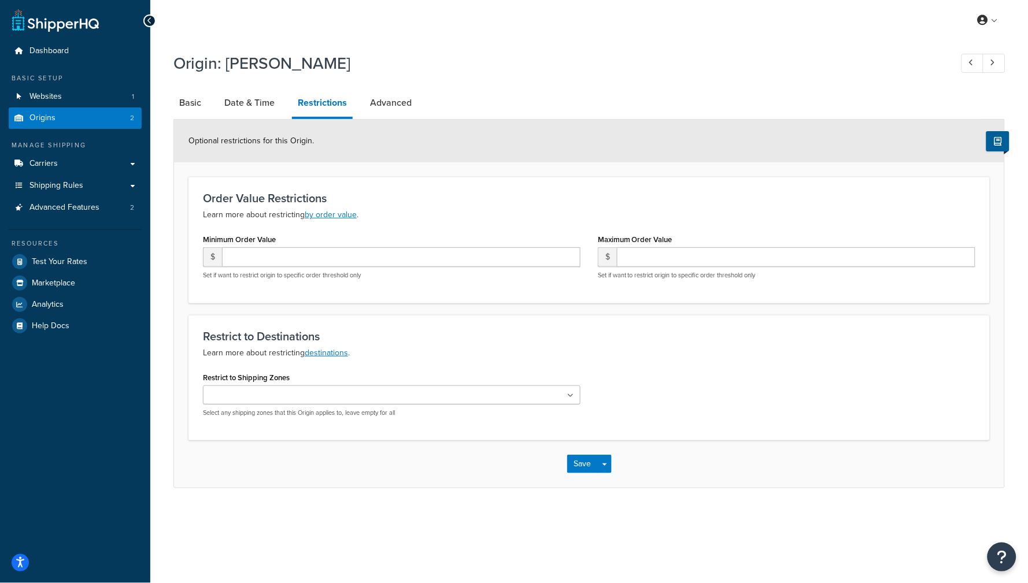
click at [113, 114] on link "Origins 2" at bounding box center [75, 118] width 133 height 21
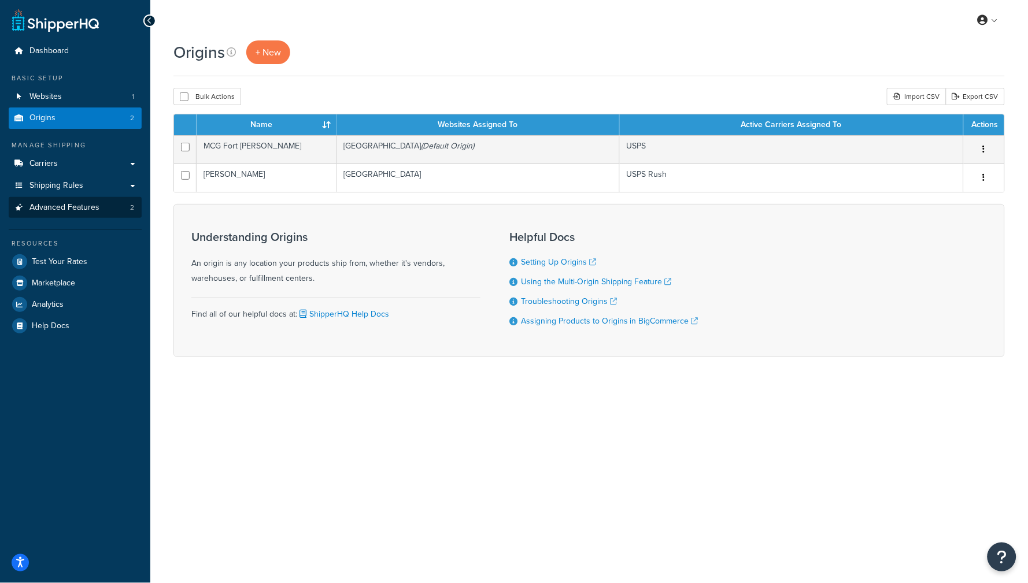
click at [85, 209] on span "Advanced Features" at bounding box center [64, 208] width 70 height 10
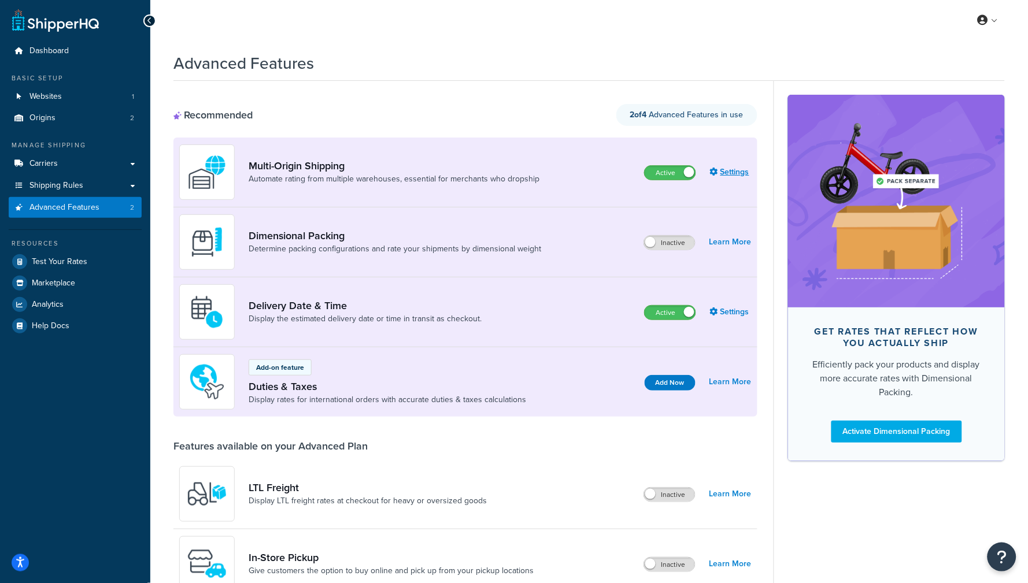
click at [731, 171] on link "Settings" at bounding box center [731, 172] width 42 height 16
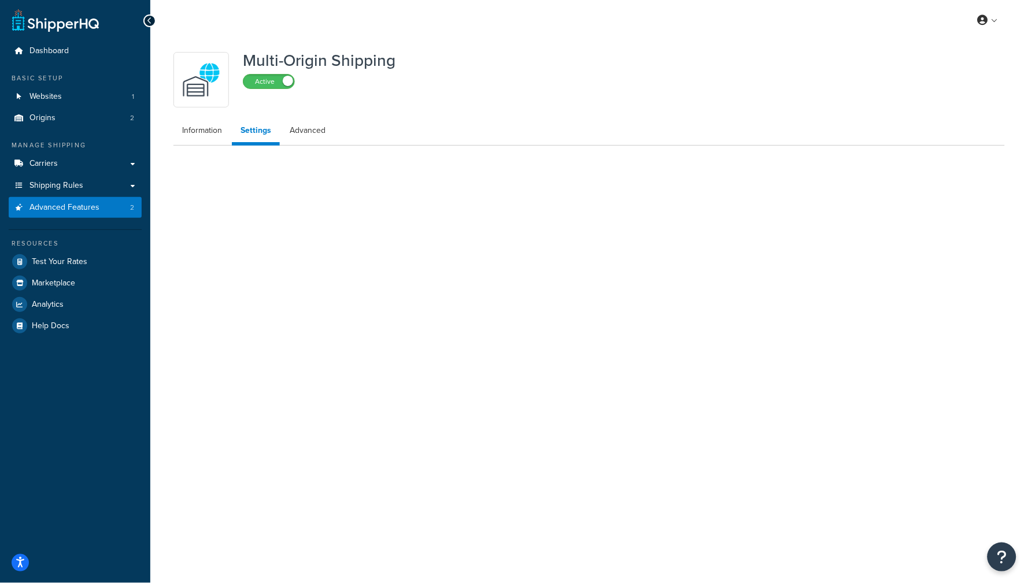
select select "FEWEST"
select select "false"
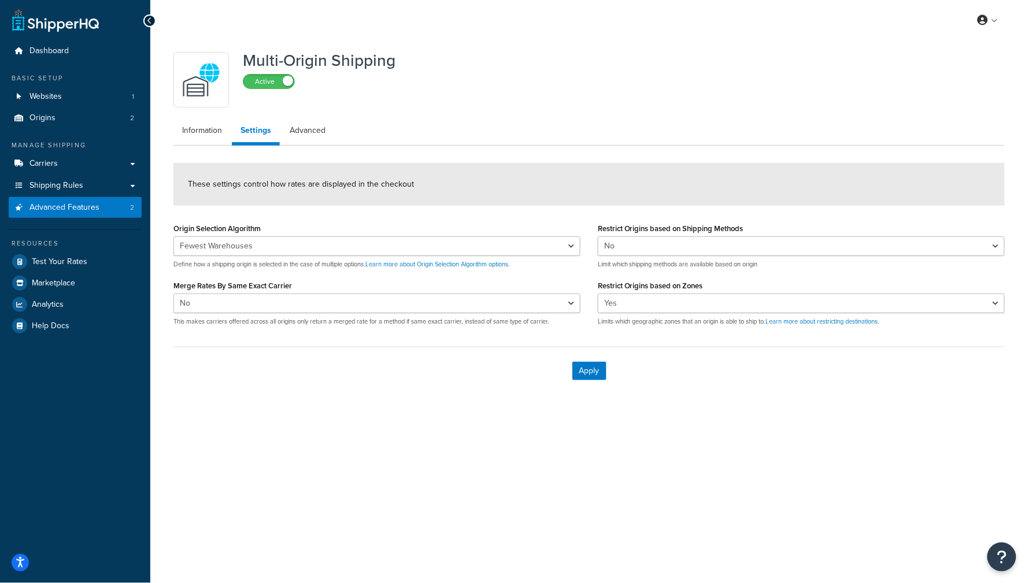
click at [649, 224] on label "Restrict Origins based on Shipping Methods" at bounding box center [671, 228] width 146 height 9
click at [649, 237] on select "Yes No" at bounding box center [801, 247] width 407 height 20
click at [649, 224] on label "Restrict Origins based on Shipping Methods" at bounding box center [671, 228] width 146 height 9
click at [649, 237] on select "Yes No" at bounding box center [801, 247] width 407 height 20
click at [637, 233] on label "Restrict Origins based on Shipping Methods" at bounding box center [671, 228] width 146 height 9
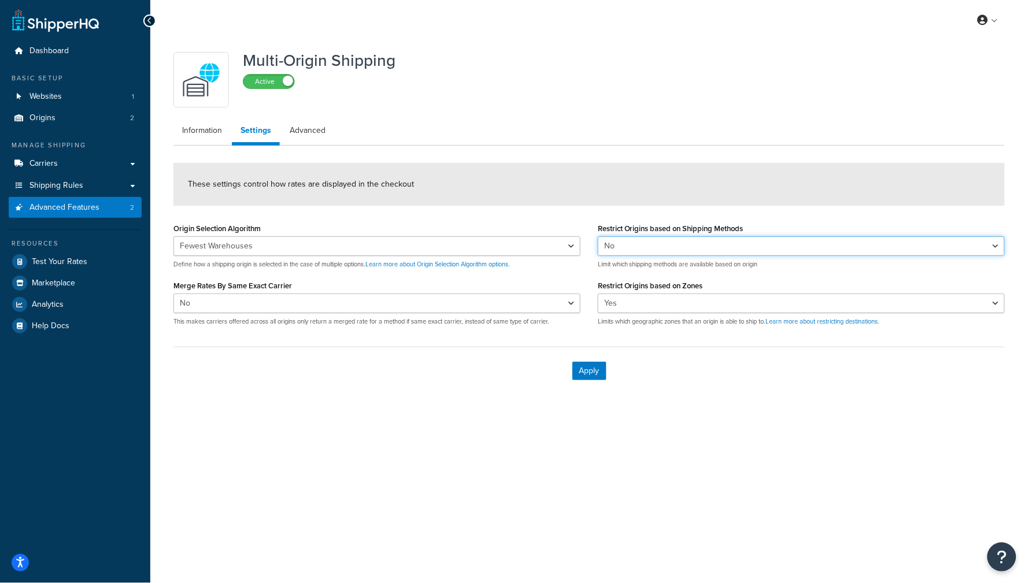
click at [637, 237] on select "Yes No" at bounding box center [801, 247] width 407 height 20
click at [635, 228] on label "Restrict Origins based on Shipping Methods" at bounding box center [671, 228] width 146 height 9
click at [635, 237] on select "Yes No" at bounding box center [801, 247] width 407 height 20
click at [635, 228] on label "Restrict Origins based on Shipping Methods" at bounding box center [671, 228] width 146 height 9
click at [635, 237] on select "Yes No" at bounding box center [801, 247] width 407 height 20
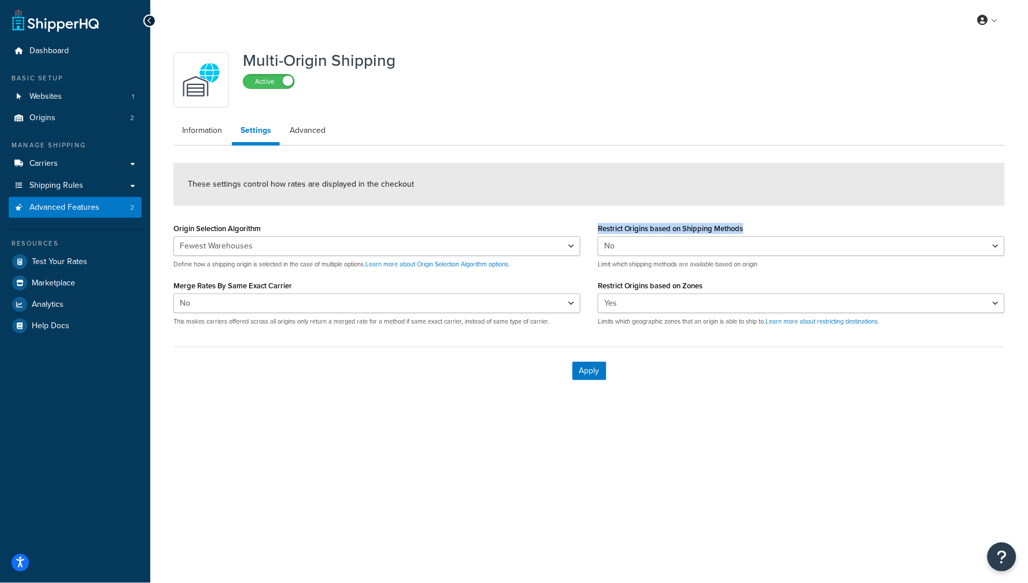
click at [635, 228] on label "Restrict Origins based on Shipping Methods" at bounding box center [671, 228] width 146 height 9
click at [635, 237] on select "Yes No" at bounding box center [801, 247] width 407 height 20
click at [602, 224] on label "Restrict Origins based on Shipping Methods" at bounding box center [671, 228] width 146 height 9
click at [602, 237] on select "Yes No" at bounding box center [801, 247] width 407 height 20
drag, startPoint x: 600, startPoint y: 227, endPoint x: 749, endPoint y: 226, distance: 148.6
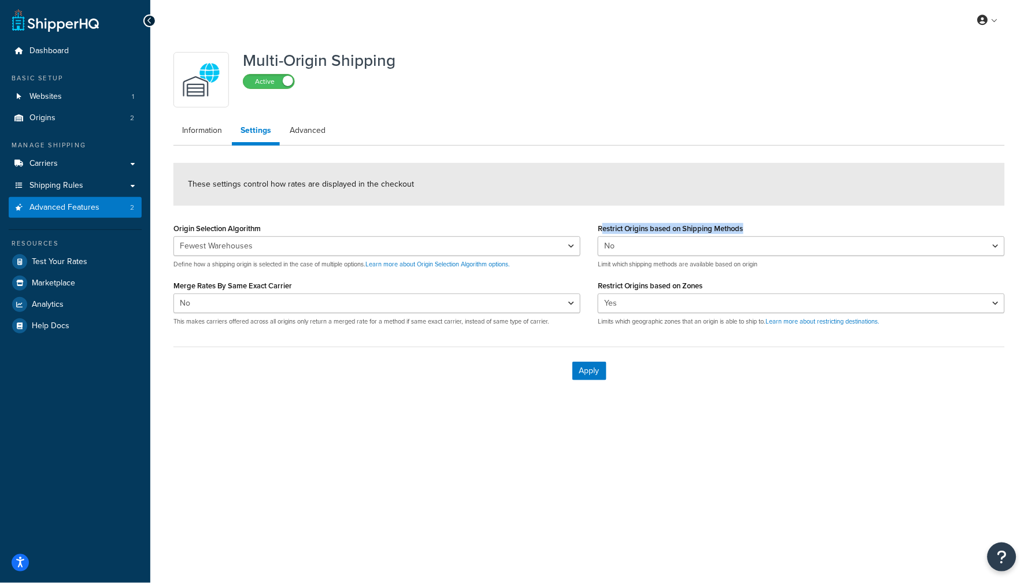
click at [749, 226] on div "Restrict Origins based on Shipping Methods Yes No Limit which shipping methods …" at bounding box center [801, 244] width 407 height 49
drag, startPoint x: 749, startPoint y: 226, endPoint x: 599, endPoint y: 227, distance: 150.4
click at [599, 227] on div "Restrict Origins based on Shipping Methods Yes No Limit which shipping methods …" at bounding box center [801, 244] width 407 height 49
click at [87, 186] on link "Shipping Rules" at bounding box center [75, 185] width 133 height 21
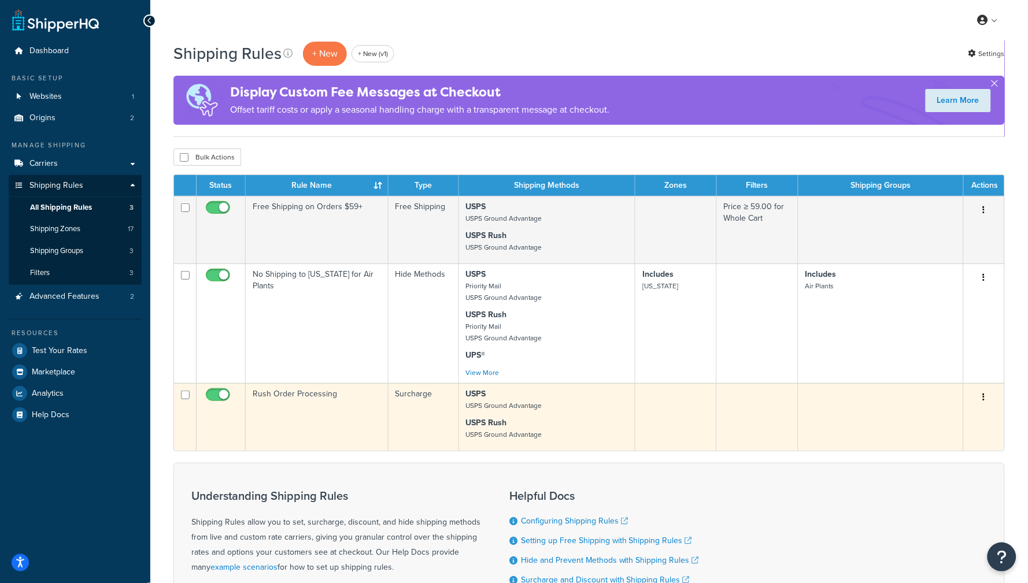
click at [357, 440] on td "Rush Order Processing" at bounding box center [317, 417] width 143 height 68
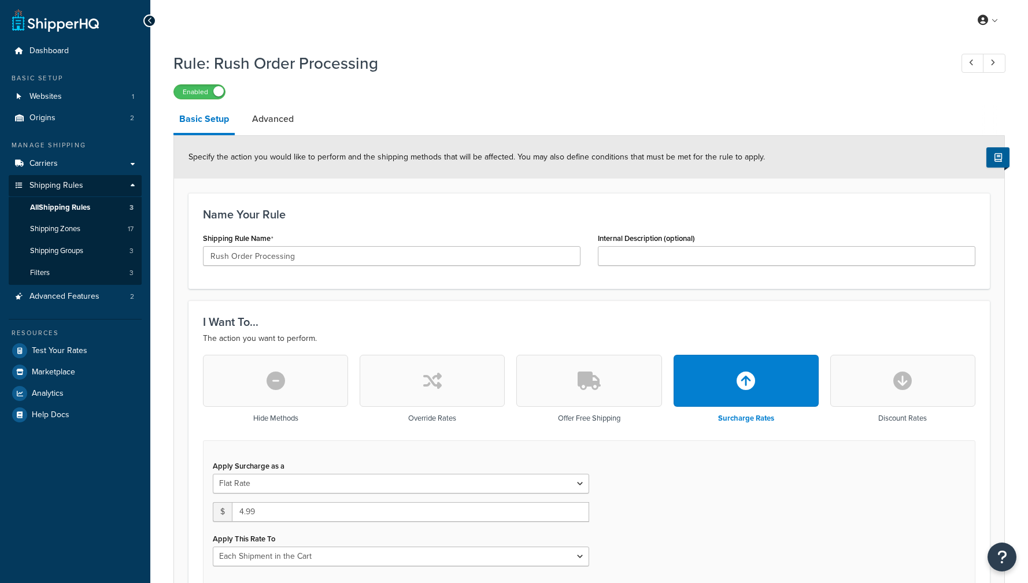
select select "CART"
click at [102, 202] on link "All Shipping Rules 3" at bounding box center [75, 207] width 133 height 21
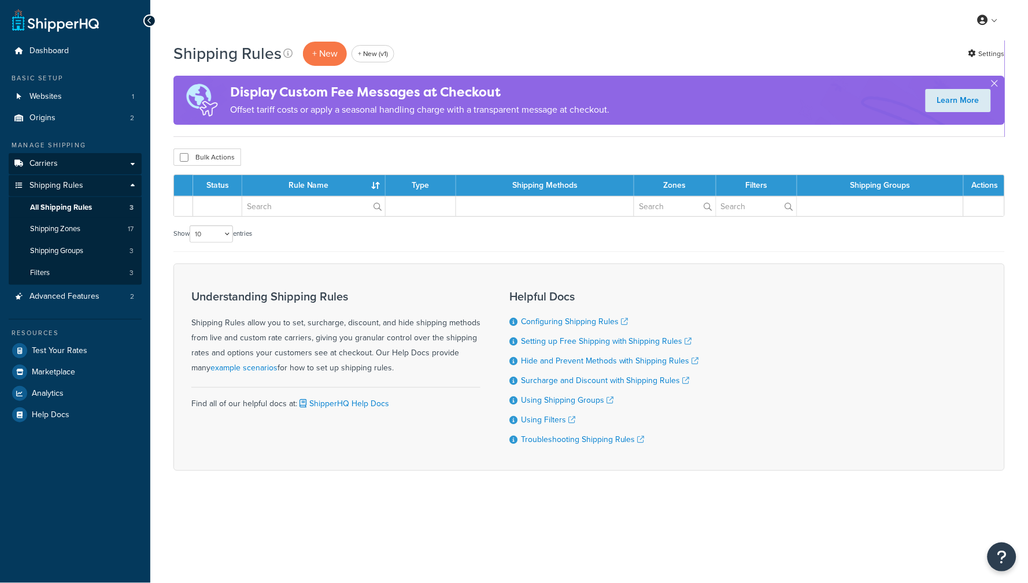
click at [53, 165] on span "Carriers" at bounding box center [43, 164] width 28 height 10
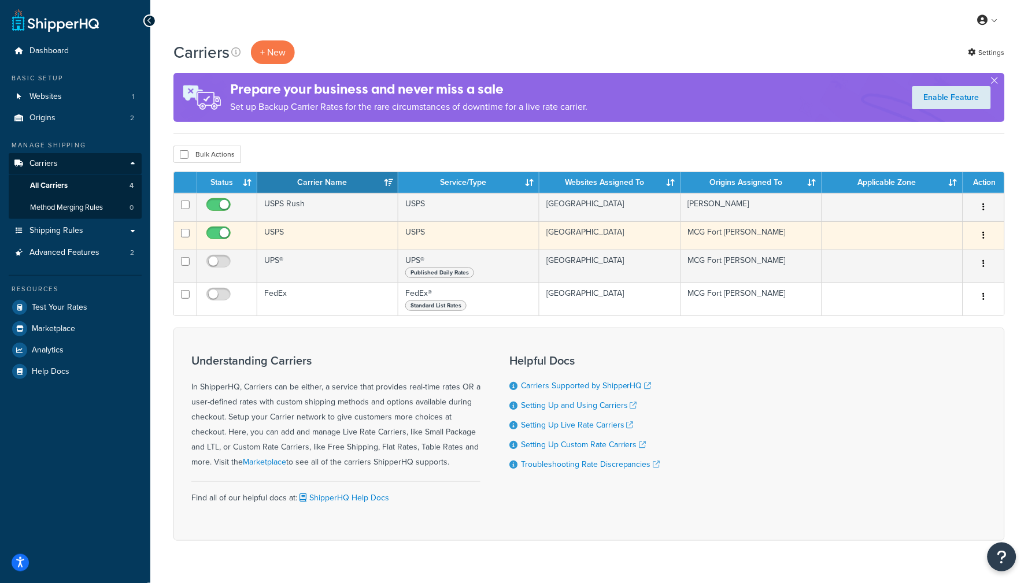
drag, startPoint x: 0, startPoint y: 0, endPoint x: 323, endPoint y: 234, distance: 399.2
click at [323, 234] on td "USPS" at bounding box center [327, 235] width 141 height 28
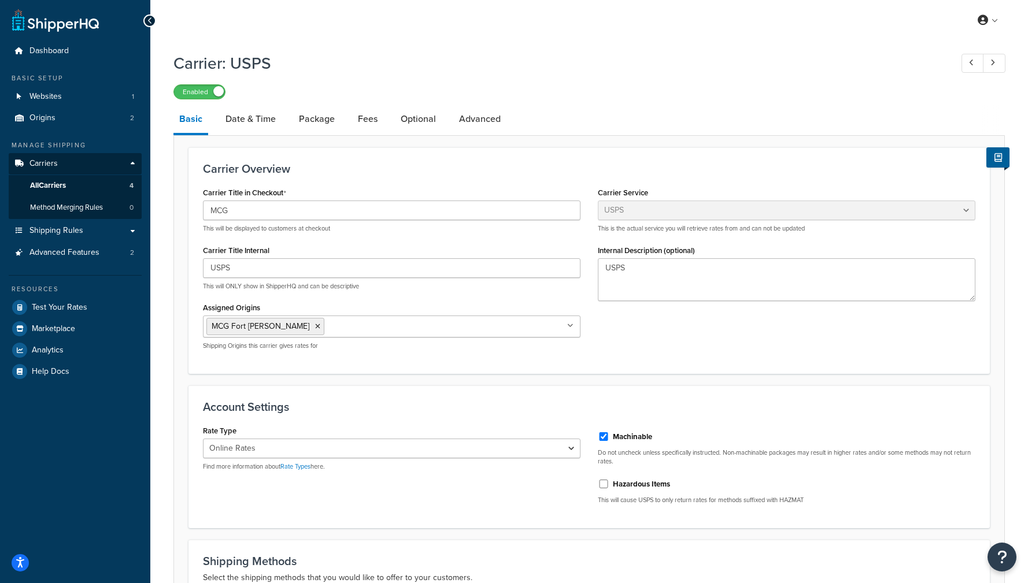
select select "usps"
select select "ONLINE"
click at [67, 119] on link "Origins 2" at bounding box center [75, 118] width 133 height 21
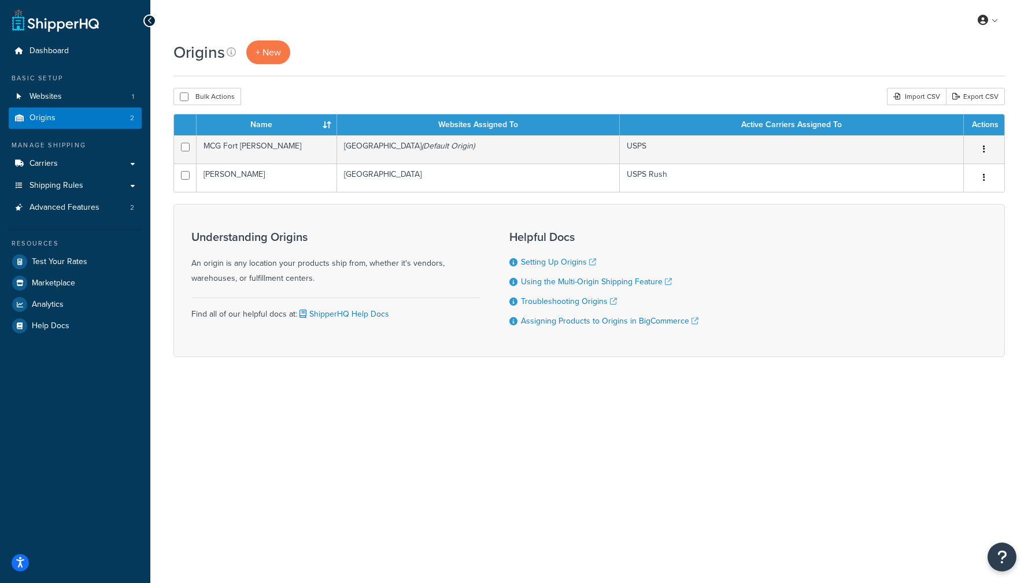
click at [423, 154] on td "[GEOGRAPHIC_DATA] (Default Origin)" at bounding box center [478, 149] width 283 height 28
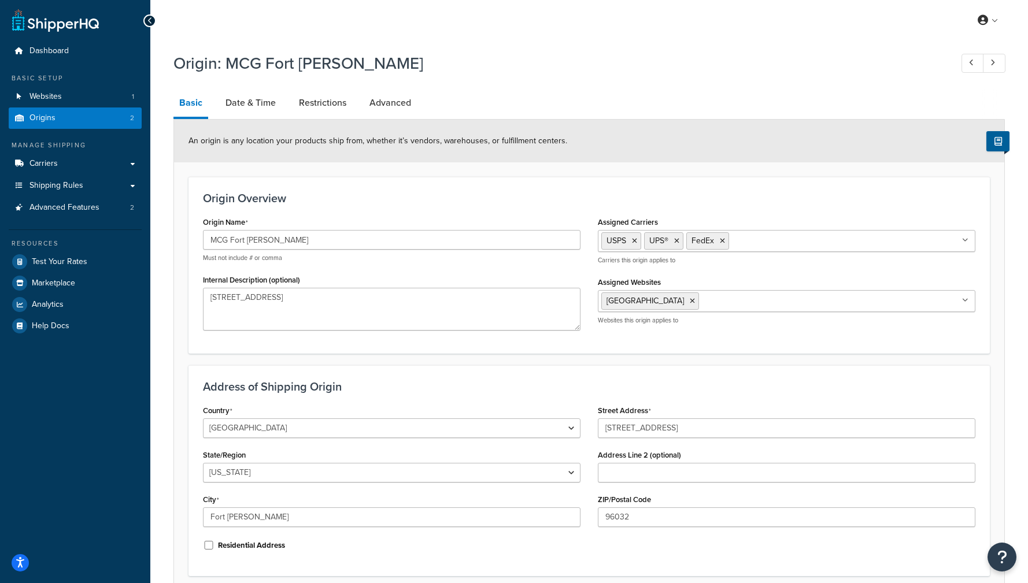
select select "5"
click at [390, 106] on link "Advanced" at bounding box center [390, 103] width 53 height 28
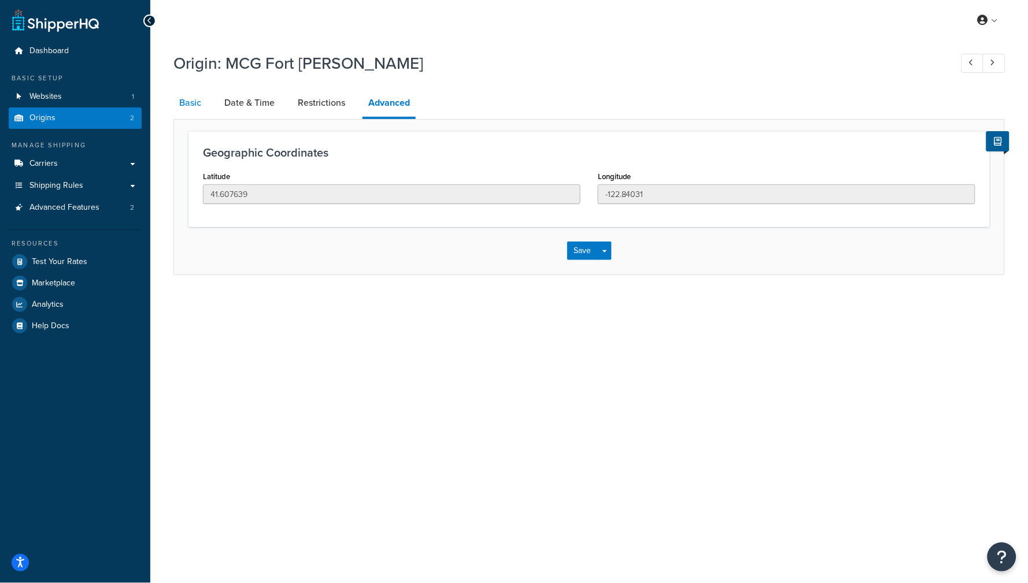
click at [187, 105] on link "Basic" at bounding box center [190, 103] width 34 height 28
select select "5"
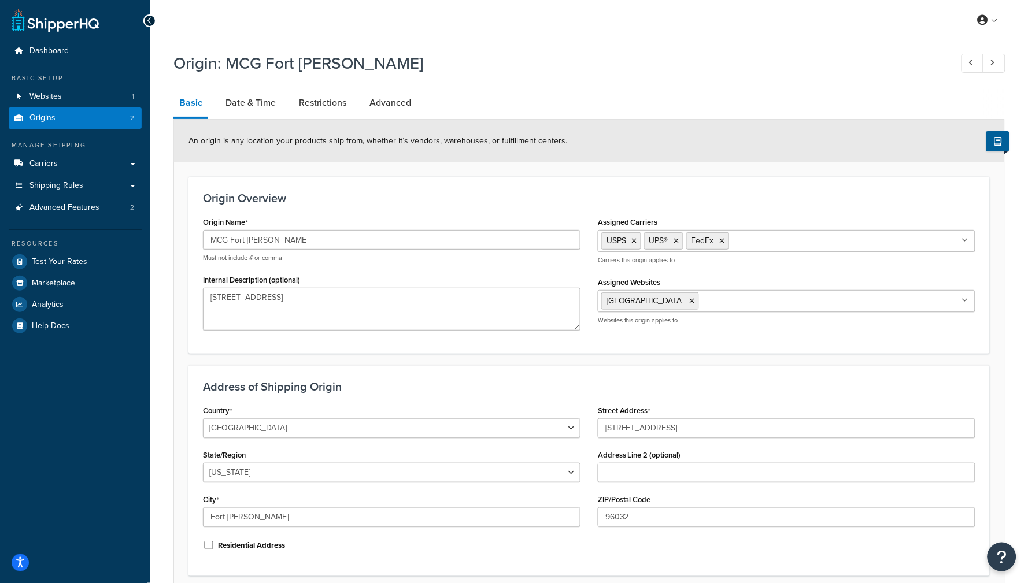
click at [126, 117] on link "Origins 2" at bounding box center [75, 118] width 133 height 21
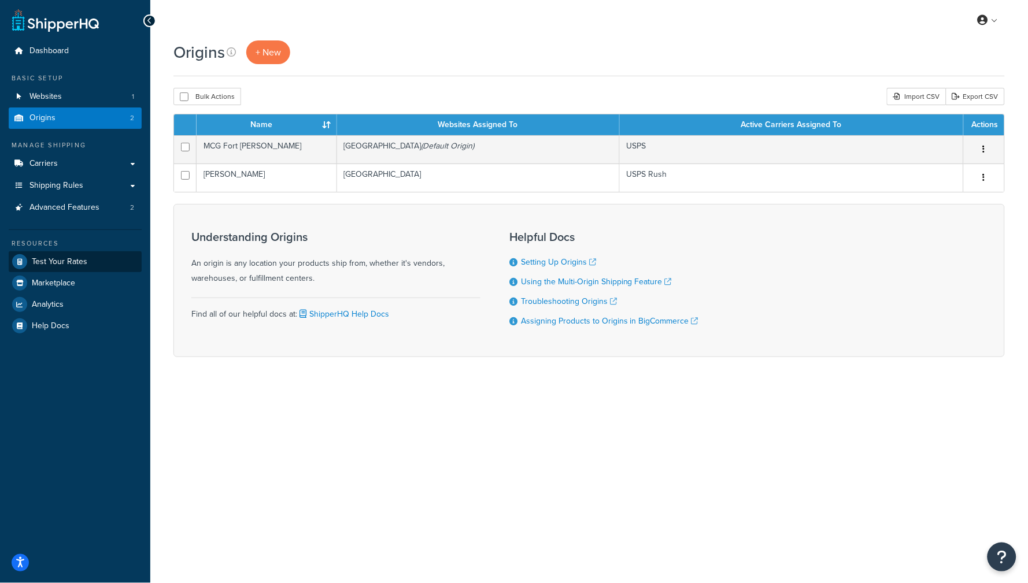
click at [68, 257] on span "Test Your Rates" at bounding box center [60, 262] width 56 height 10
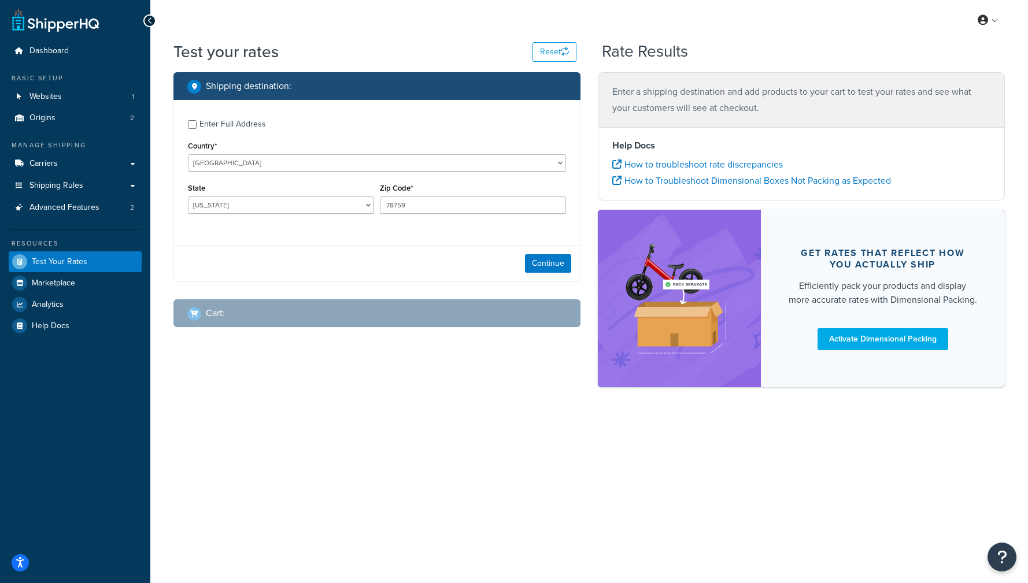
select select "TX"
click at [62, 102] on link "Websites 1" at bounding box center [75, 96] width 133 height 21
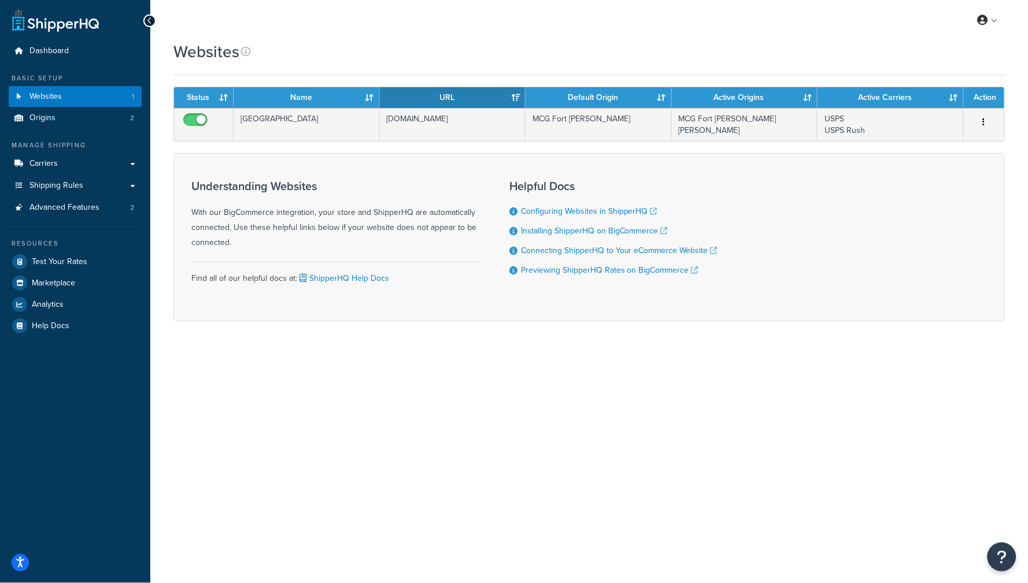
click at [344, 121] on td "[GEOGRAPHIC_DATA]" at bounding box center [307, 124] width 146 height 33
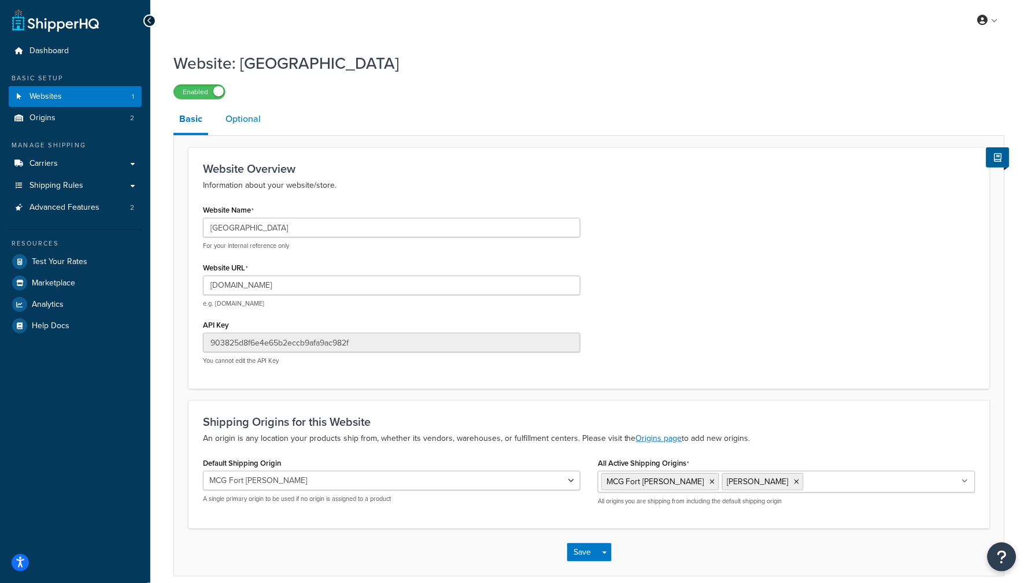
click at [253, 125] on link "Optional" at bounding box center [243, 119] width 47 height 28
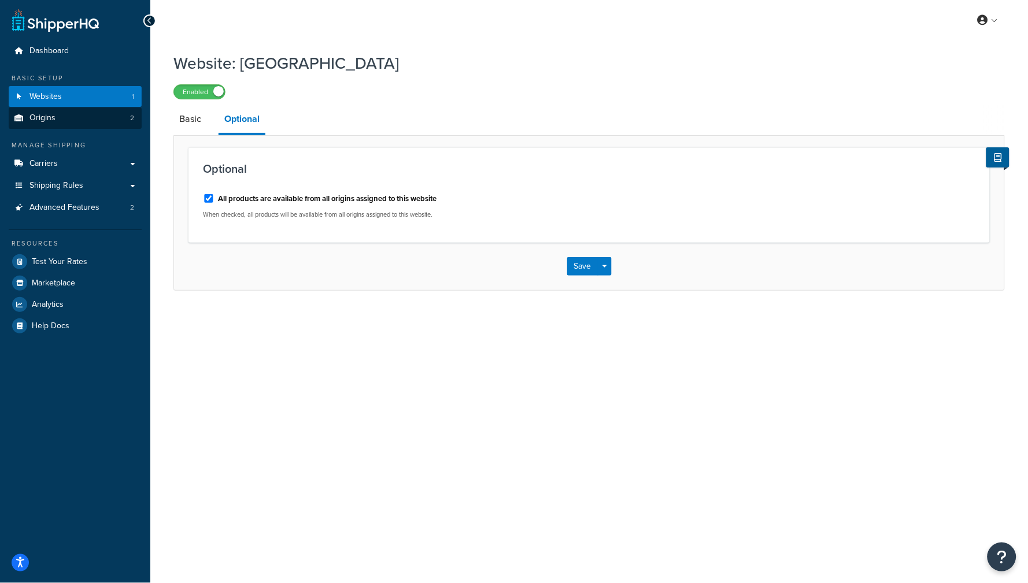
click at [87, 108] on link "Origins 2" at bounding box center [75, 118] width 133 height 21
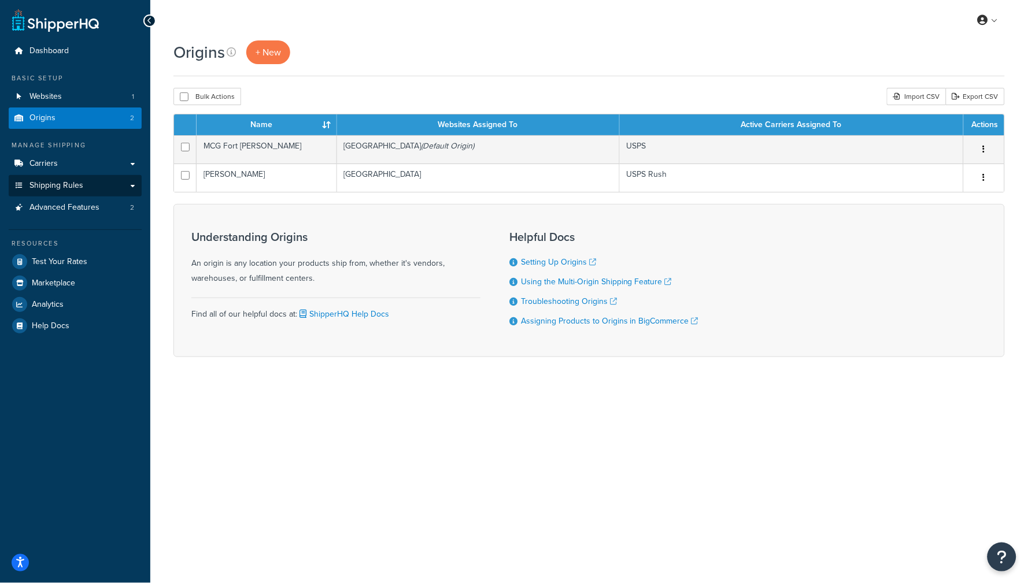
click at [83, 189] on link "Shipping Rules" at bounding box center [75, 185] width 133 height 21
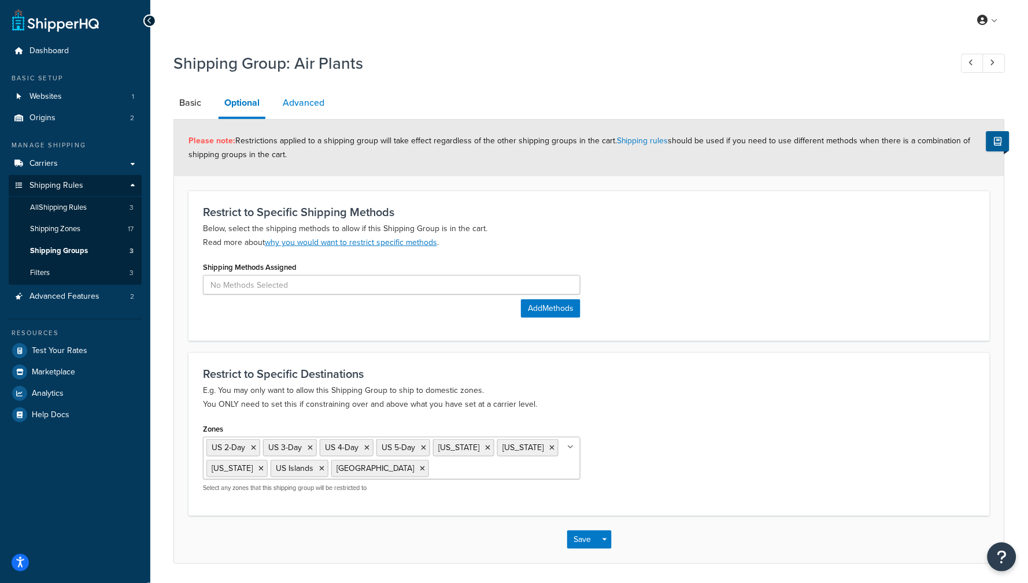
click at [302, 104] on link "Advanced" at bounding box center [303, 103] width 53 height 28
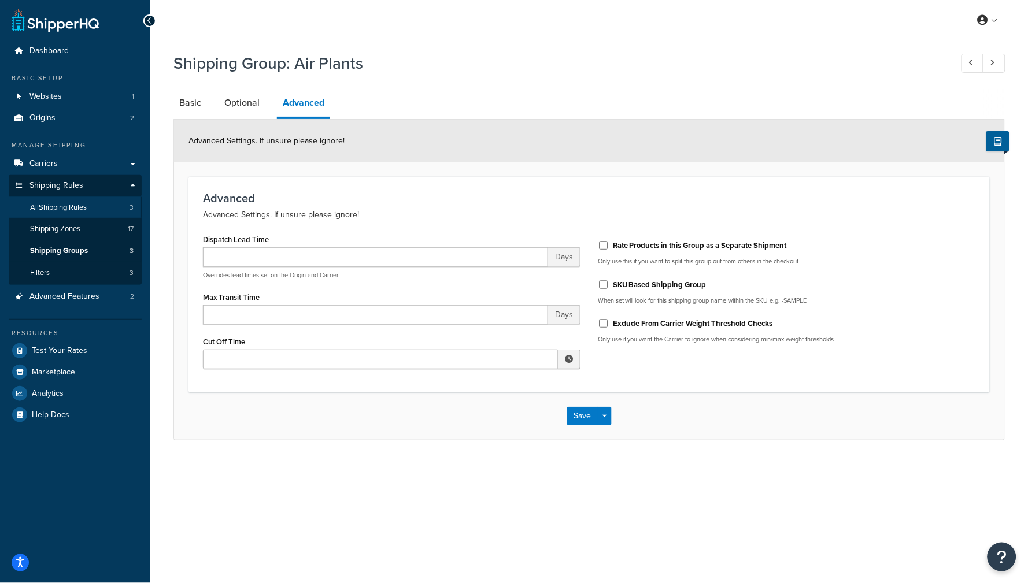
click at [79, 198] on link "All Shipping Rules 3" at bounding box center [75, 207] width 133 height 21
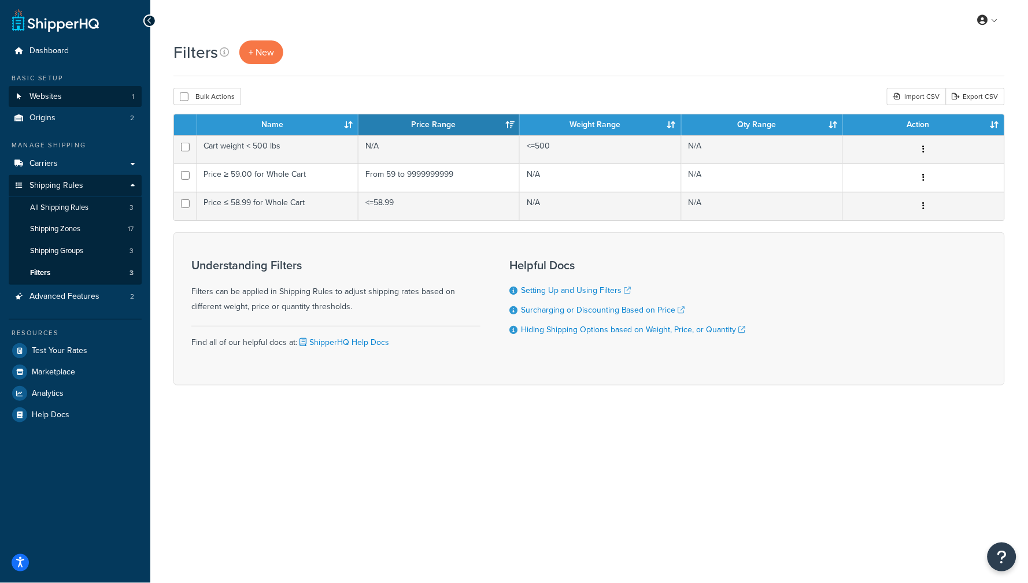
click at [89, 92] on link "Websites 1" at bounding box center [75, 96] width 133 height 21
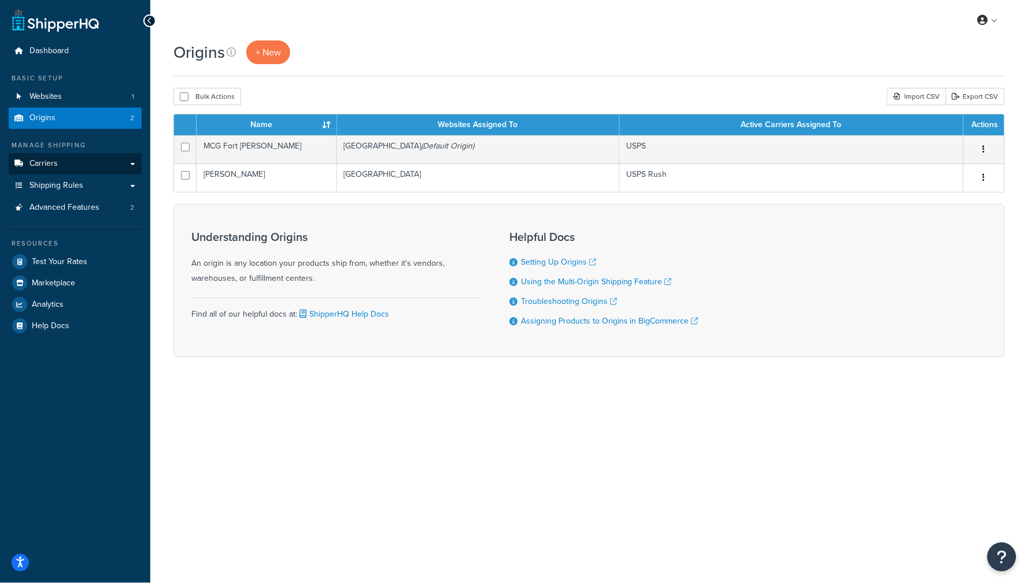
click at [86, 155] on link "Carriers" at bounding box center [75, 163] width 133 height 21
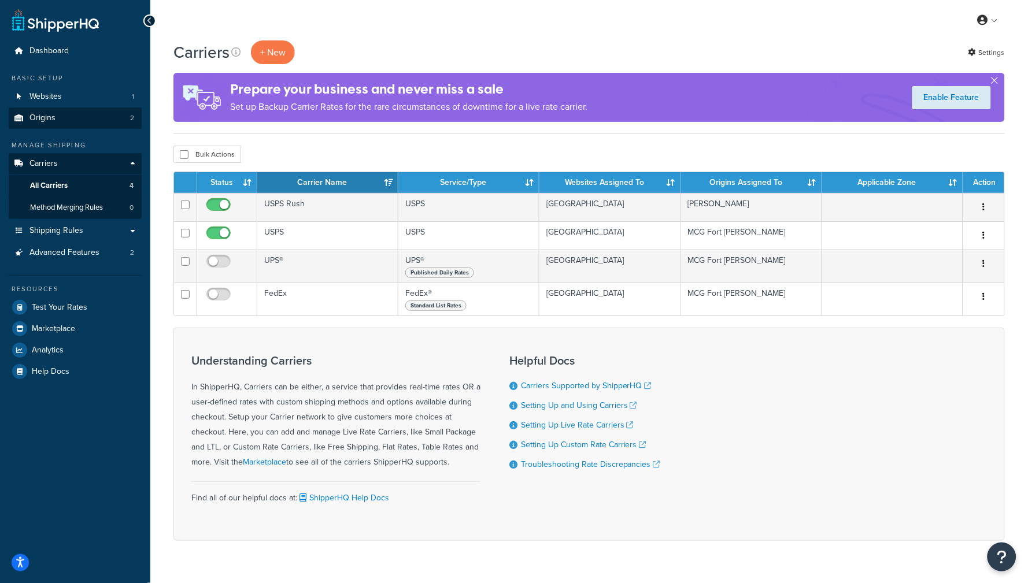
click at [45, 109] on link "Origins 2" at bounding box center [75, 118] width 133 height 21
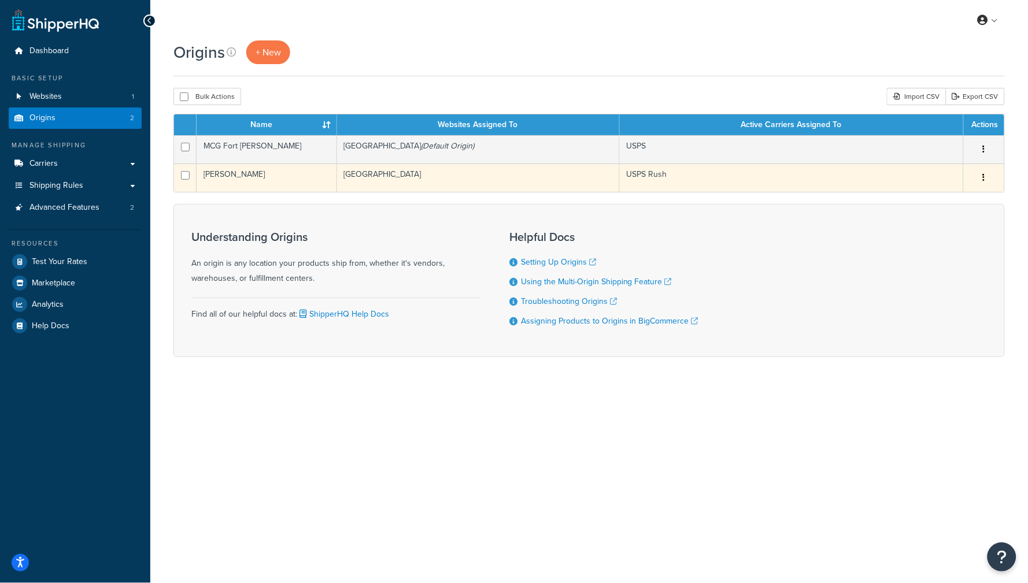
click at [423, 178] on td "[GEOGRAPHIC_DATA]" at bounding box center [478, 178] width 283 height 28
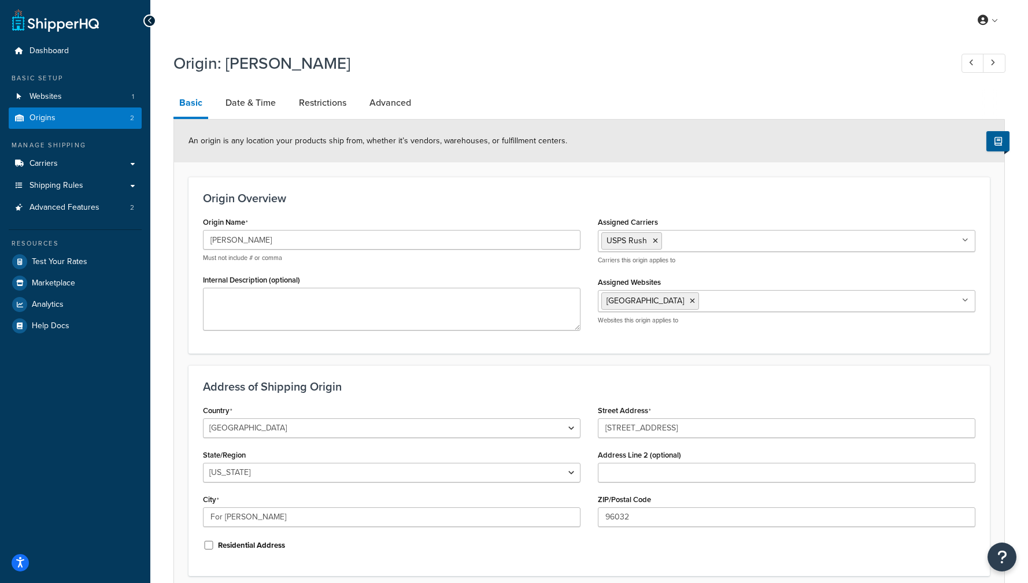
select select "5"
click at [235, 124] on div "An origin is any location your products ship from, whether it’s vendors, wareho…" at bounding box center [589, 141] width 830 height 43
click at [243, 112] on link "Date & Time" at bounding box center [251, 103] width 62 height 28
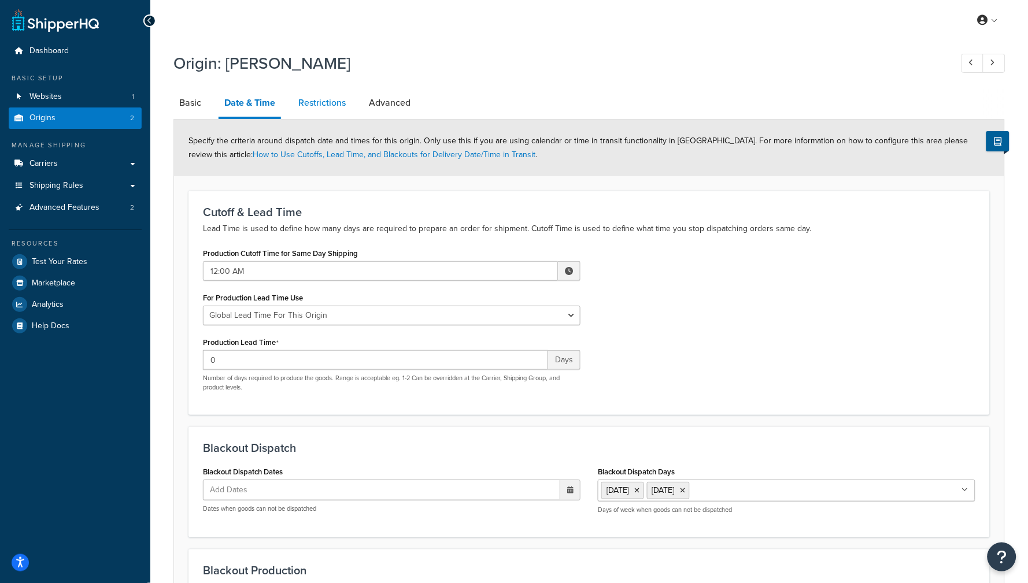
click at [342, 109] on link "Restrictions" at bounding box center [322, 103] width 59 height 28
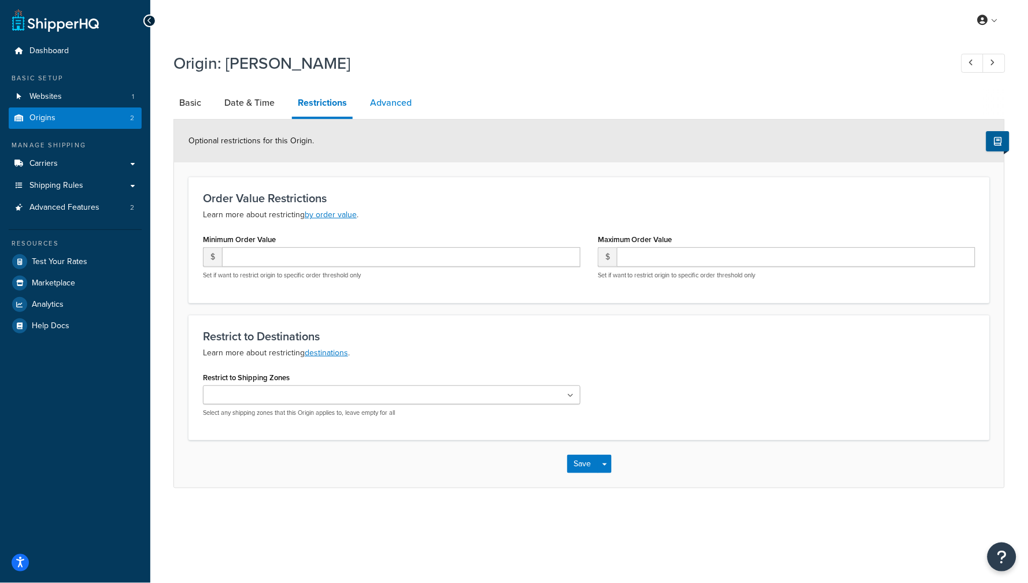
click at [400, 98] on link "Advanced" at bounding box center [390, 103] width 53 height 28
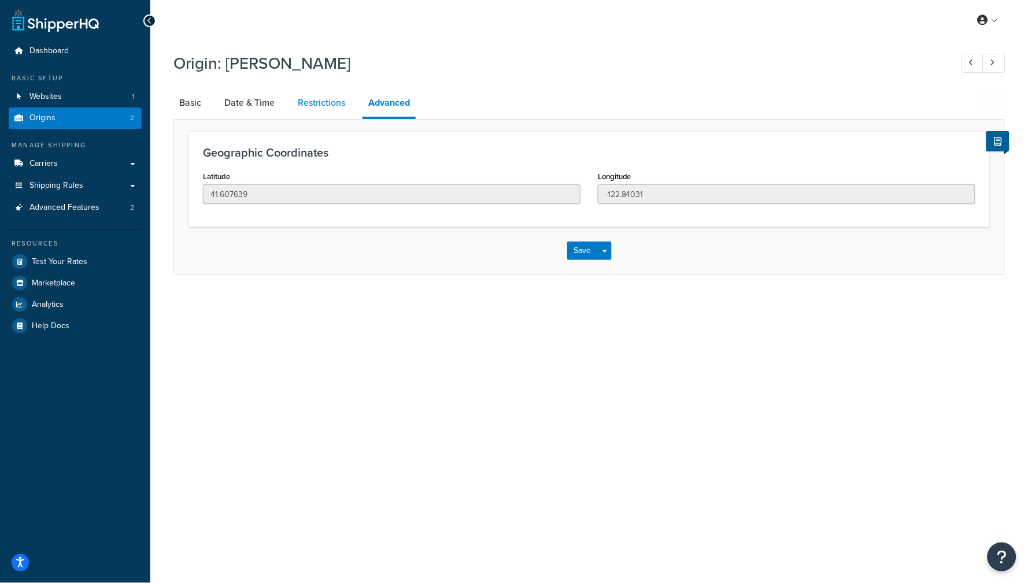
click at [322, 110] on link "Restrictions" at bounding box center [321, 103] width 59 height 28
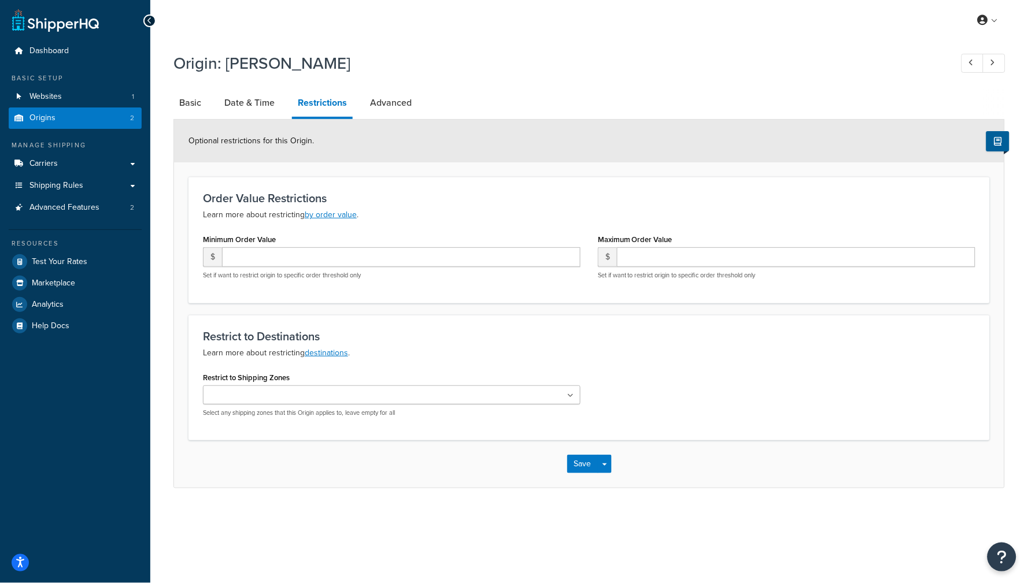
click at [104, 126] on link "Origins 2" at bounding box center [75, 118] width 133 height 21
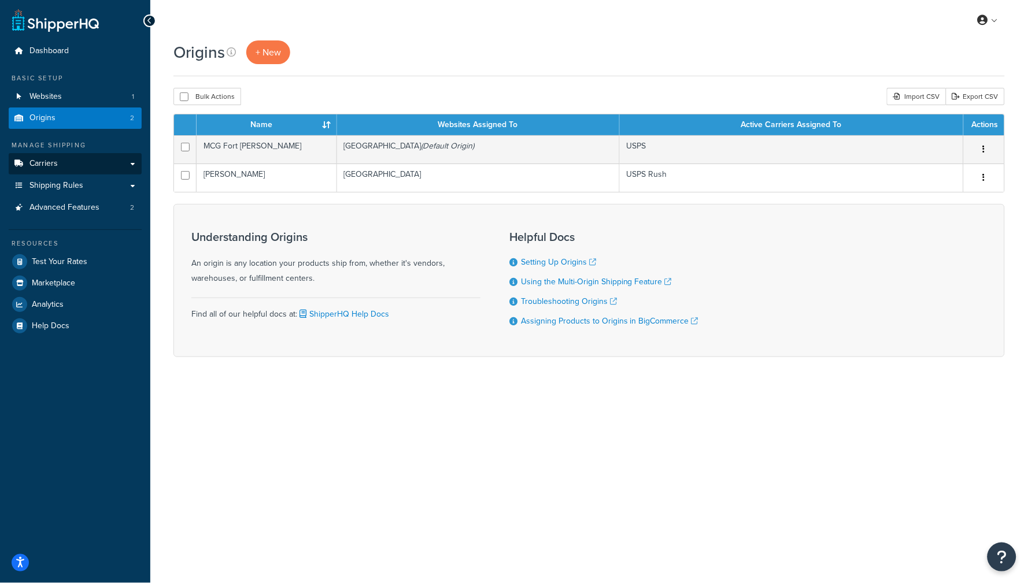
click at [84, 166] on link "Carriers" at bounding box center [75, 163] width 133 height 21
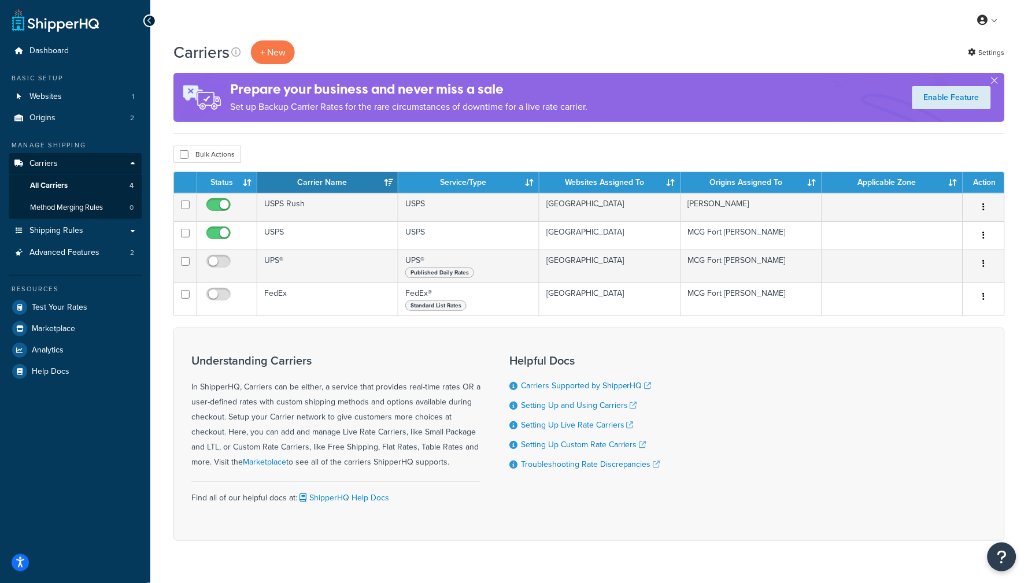
click at [650, 32] on div "My Profile Billing Global Settings Contact Us Logout" at bounding box center [589, 20] width 878 height 40
click at [1000, 77] on div "Prepare your business and never miss a sale Set up Backup Carrier Rates for the…" at bounding box center [589, 97] width 832 height 49
click at [996, 82] on button "button" at bounding box center [994, 83] width 3 height 3
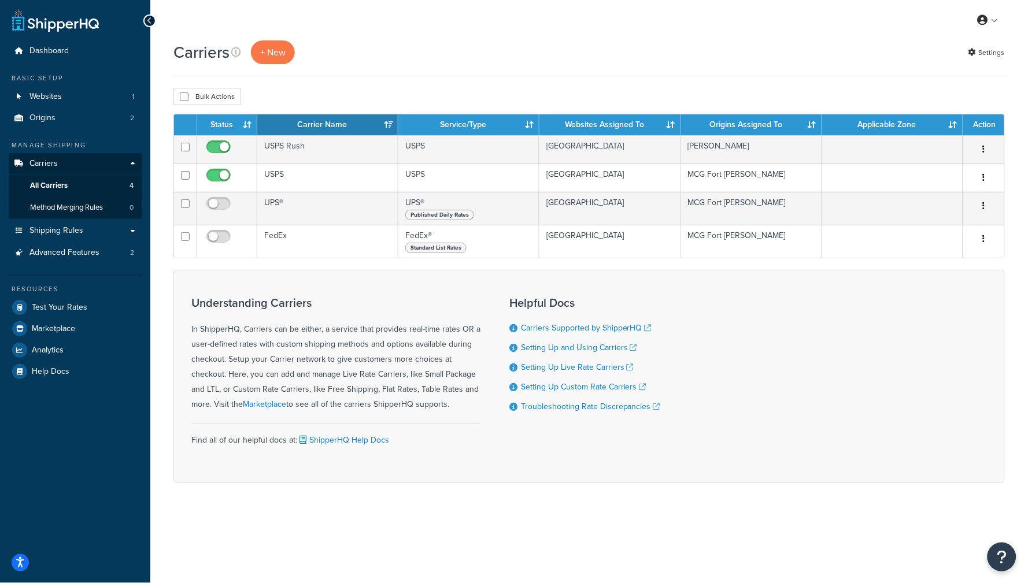
click at [644, 68] on div "Carriers + New Settings" at bounding box center [589, 58] width 832 height 36
click at [926, 132] on span "Logout" at bounding box center [935, 136] width 23 height 11
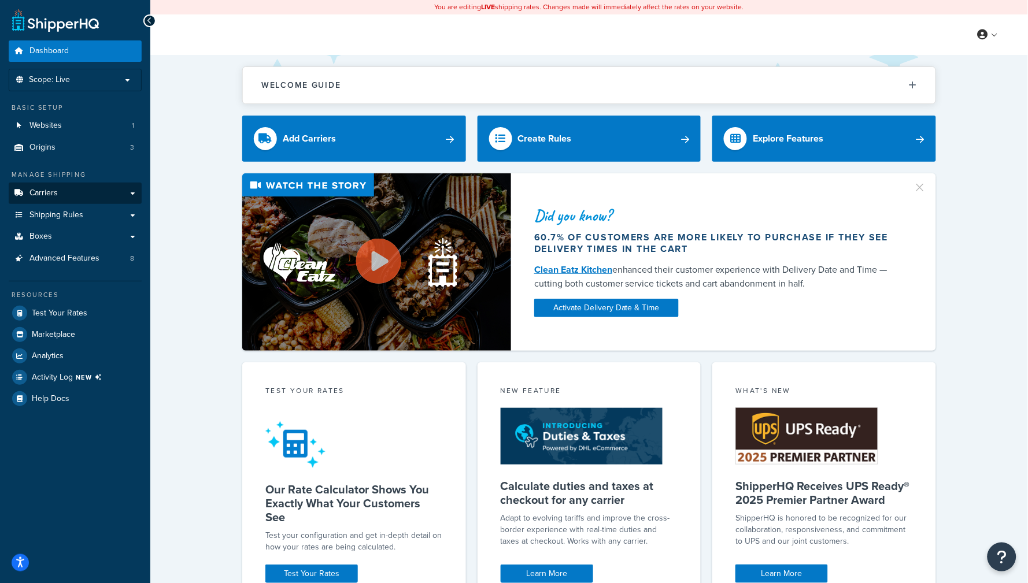
click at [68, 190] on link "Carriers" at bounding box center [75, 193] width 133 height 21
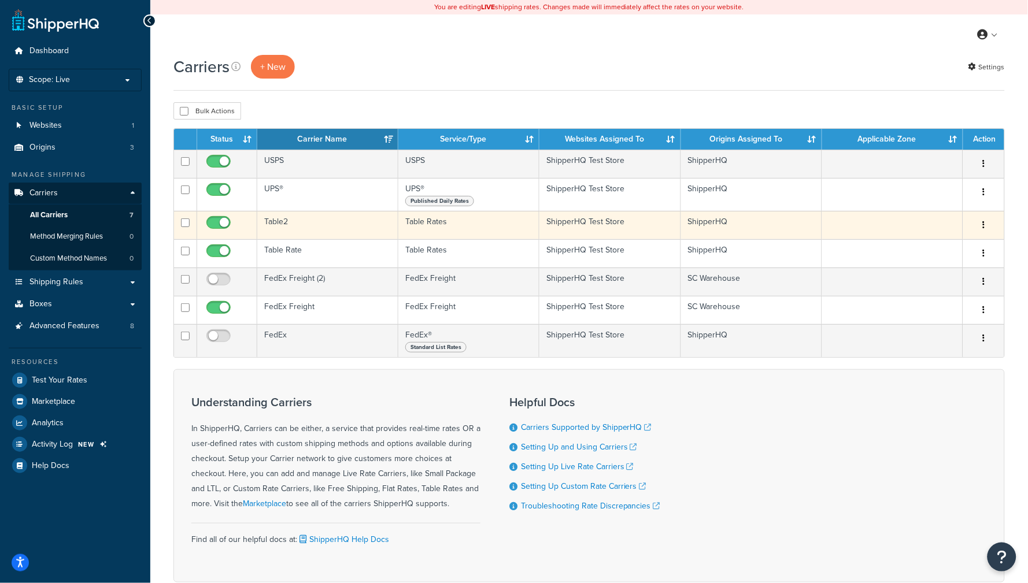
click at [334, 221] on td "Table2" at bounding box center [327, 225] width 141 height 28
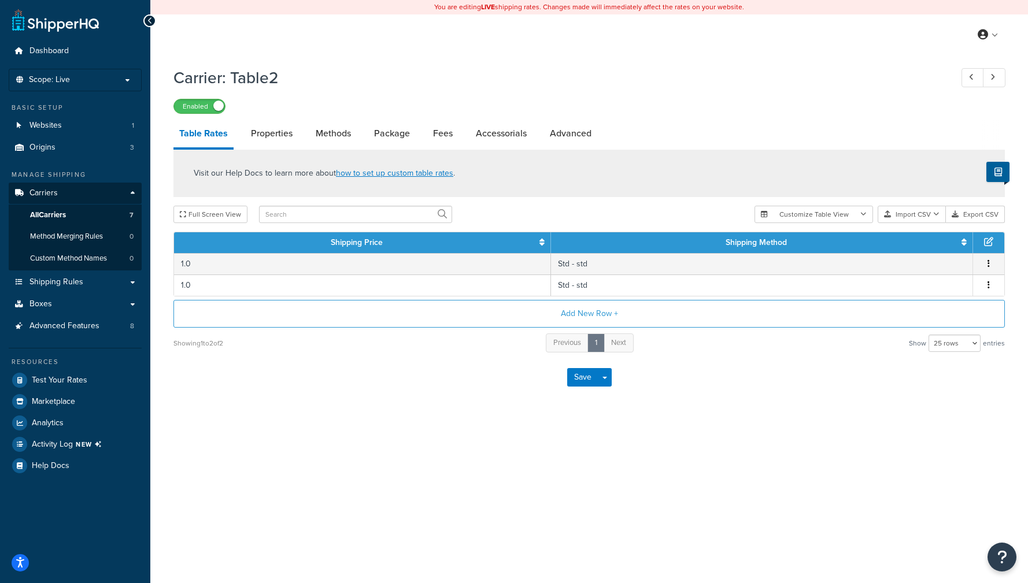
select select "25"
click at [280, 124] on link "Properties" at bounding box center [271, 134] width 53 height 28
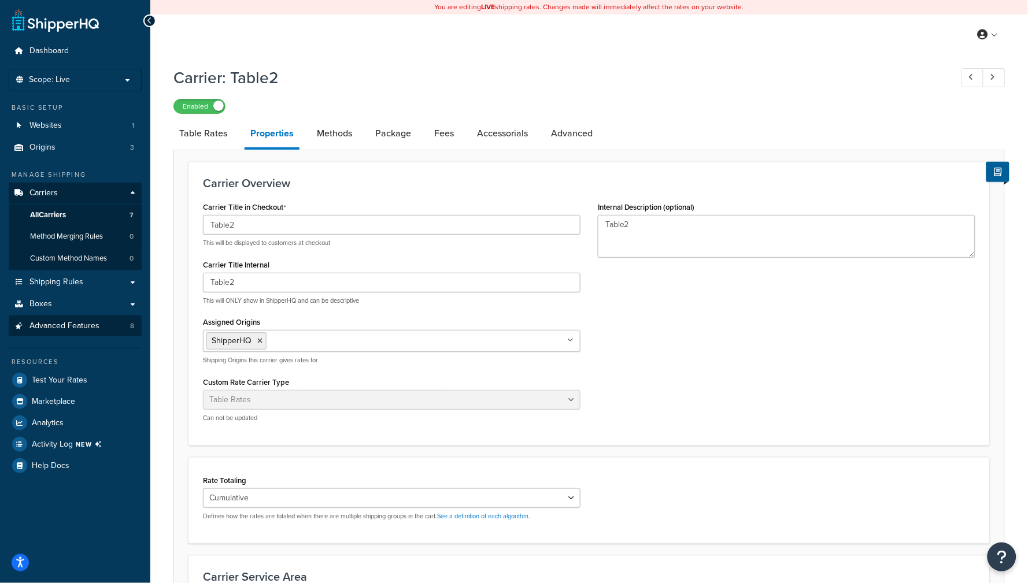
click at [80, 316] on link "Advanced Features 8" at bounding box center [75, 326] width 133 height 21
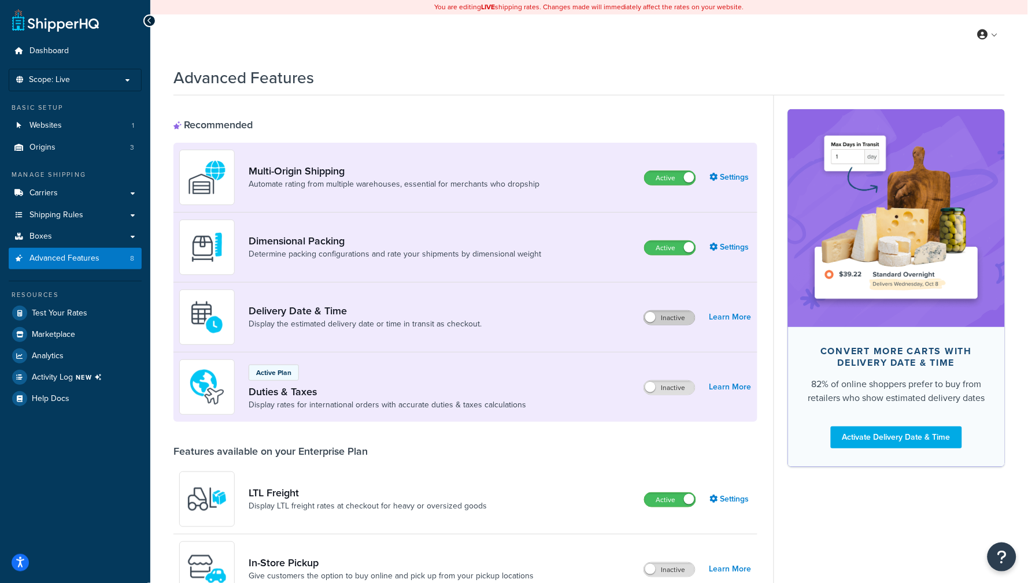
click at [673, 316] on label "Inactive" at bounding box center [669, 318] width 51 height 14
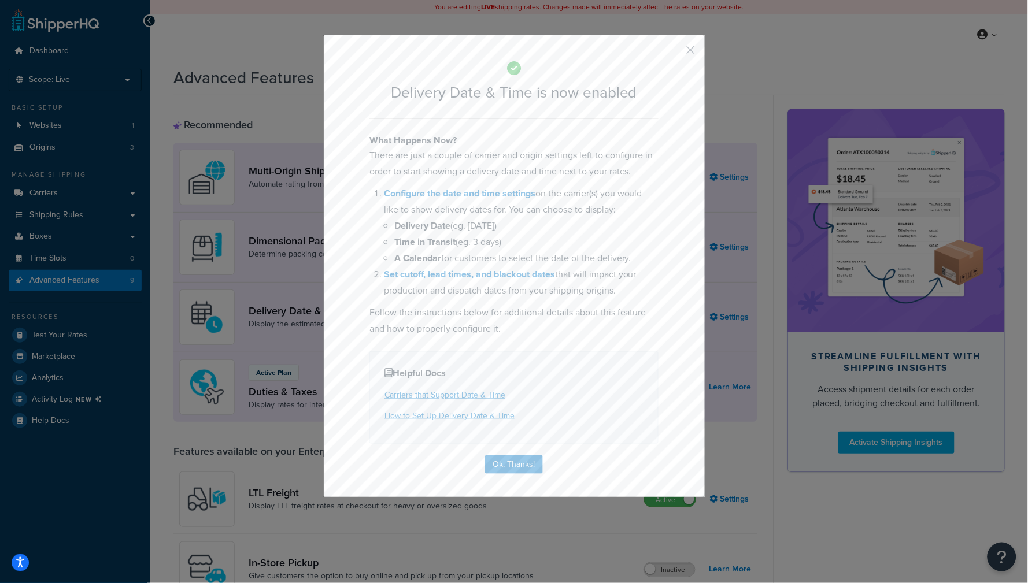
click at [675, 53] on button "button" at bounding box center [674, 54] width 3 height 3
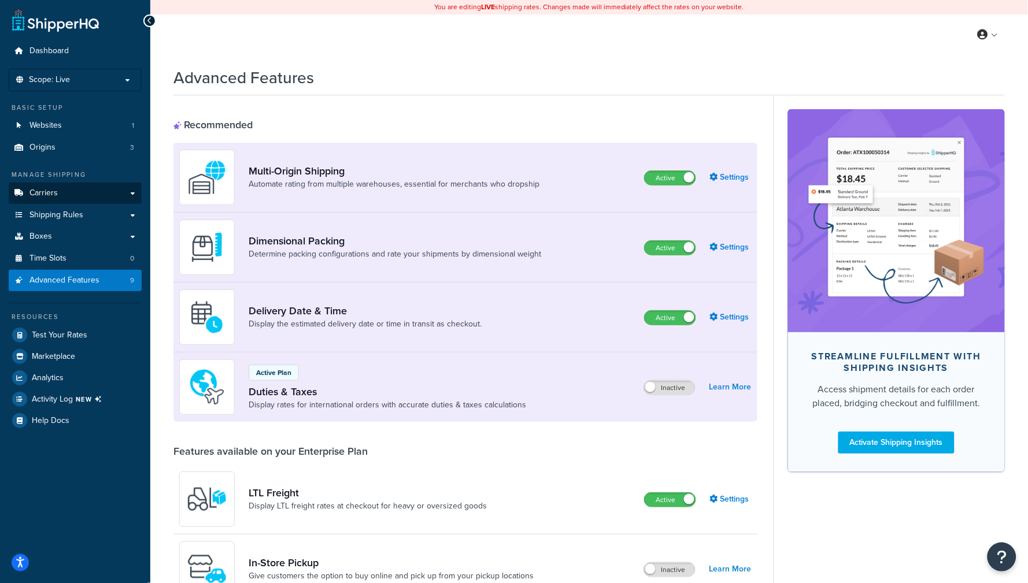
click at [77, 199] on link "Carriers" at bounding box center [75, 193] width 133 height 21
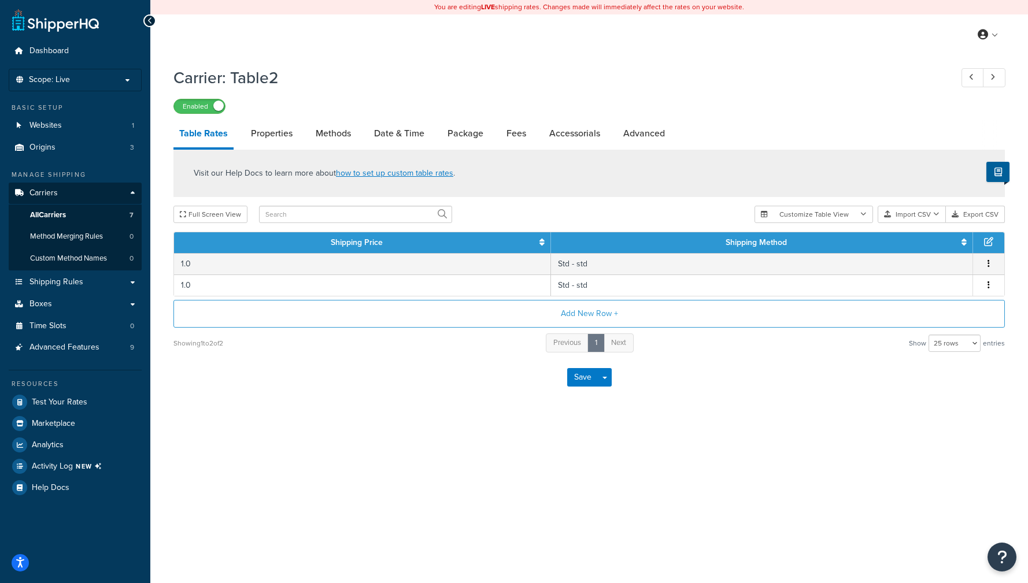
select select "25"
click at [414, 128] on link "Date & Time" at bounding box center [399, 134] width 62 height 28
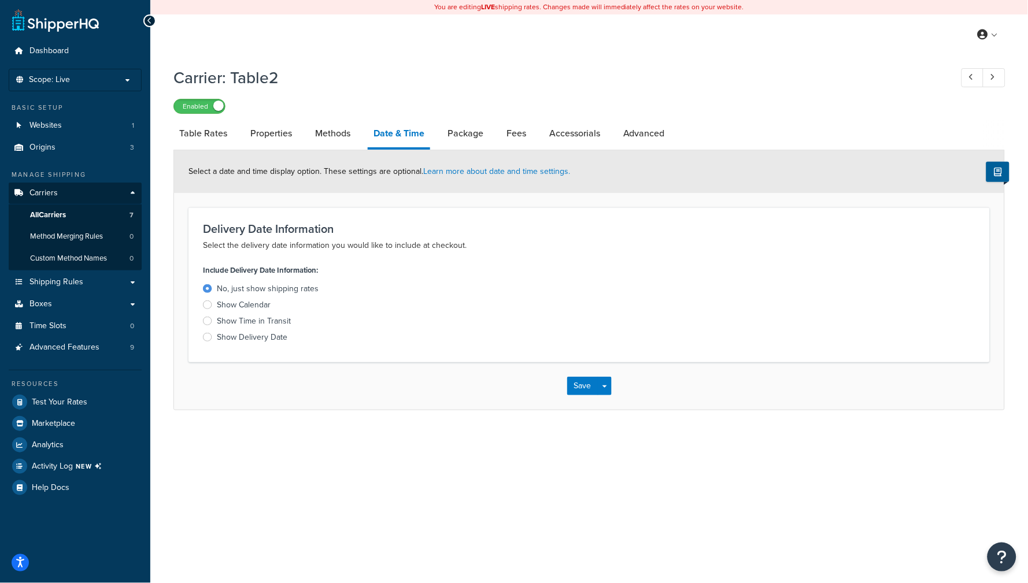
click at [261, 341] on div "Show Delivery Date" at bounding box center [252, 338] width 71 height 12
click at [0, 0] on input "Show Delivery Date" at bounding box center [0, 0] width 0 height 0
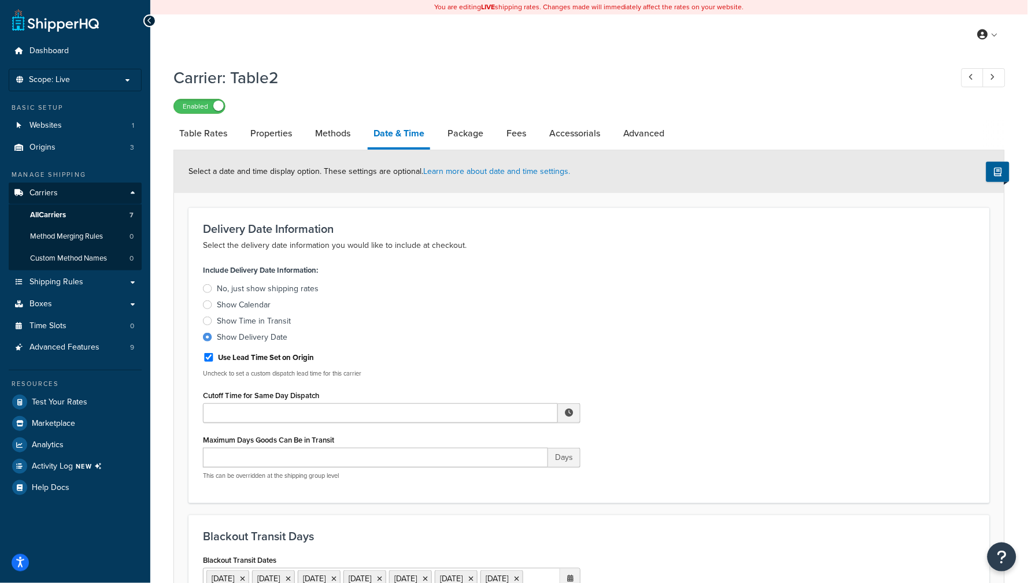
click at [637, 65] on div "Carrier: Table2 Enabled" at bounding box center [589, 87] width 832 height 53
click at [53, 137] on link "Origins 3" at bounding box center [75, 147] width 133 height 21
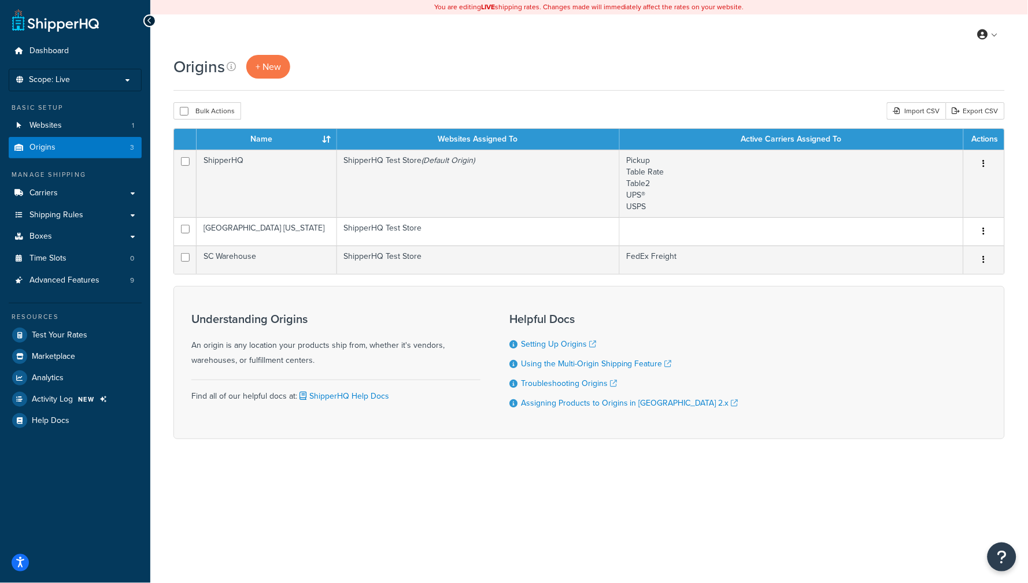
click at [333, 65] on div "Origins + New" at bounding box center [589, 67] width 832 height 24
click at [70, 192] on link "Carriers" at bounding box center [75, 193] width 133 height 21
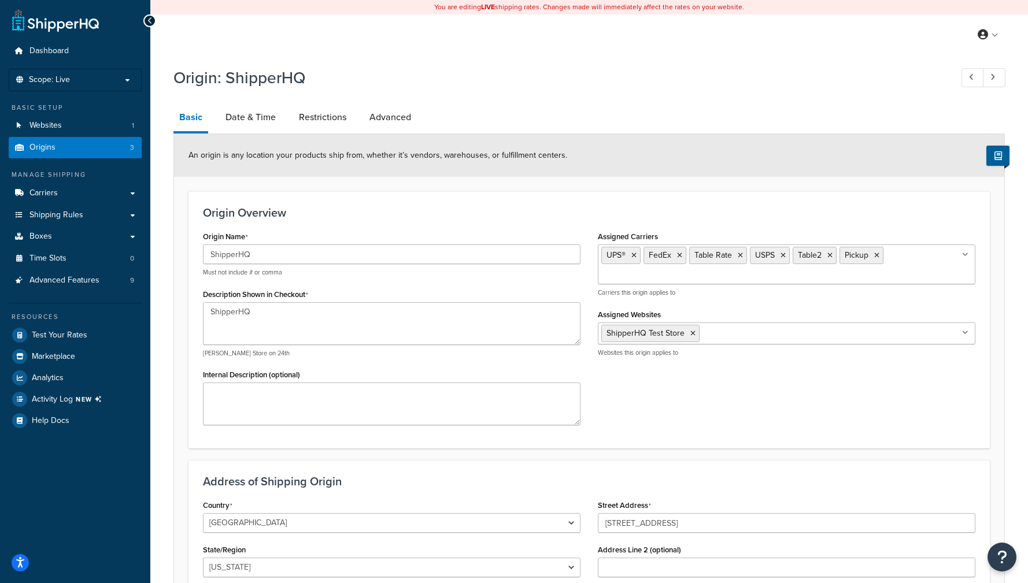
select select "43"
click at [239, 128] on link "Date & Time" at bounding box center [251, 118] width 62 height 28
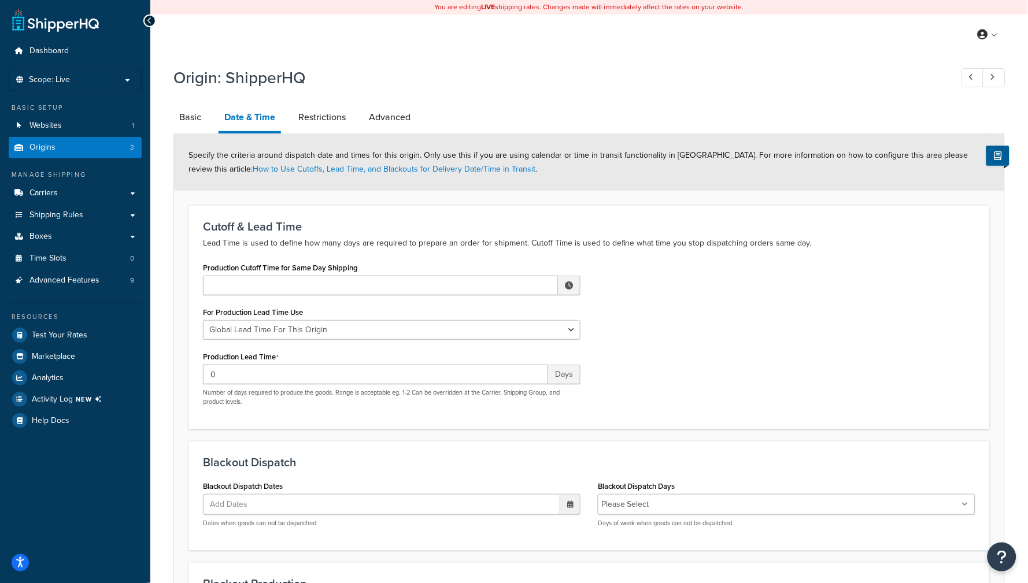
click at [84, 148] on link "Origins 3" at bounding box center [75, 147] width 133 height 21
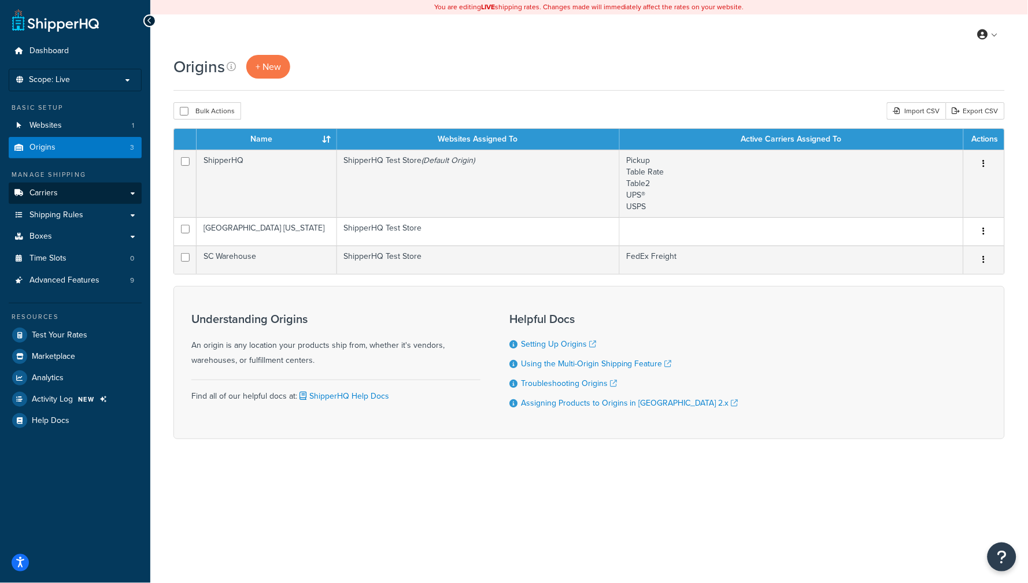
click at [89, 201] on link "Carriers" at bounding box center [75, 193] width 133 height 21
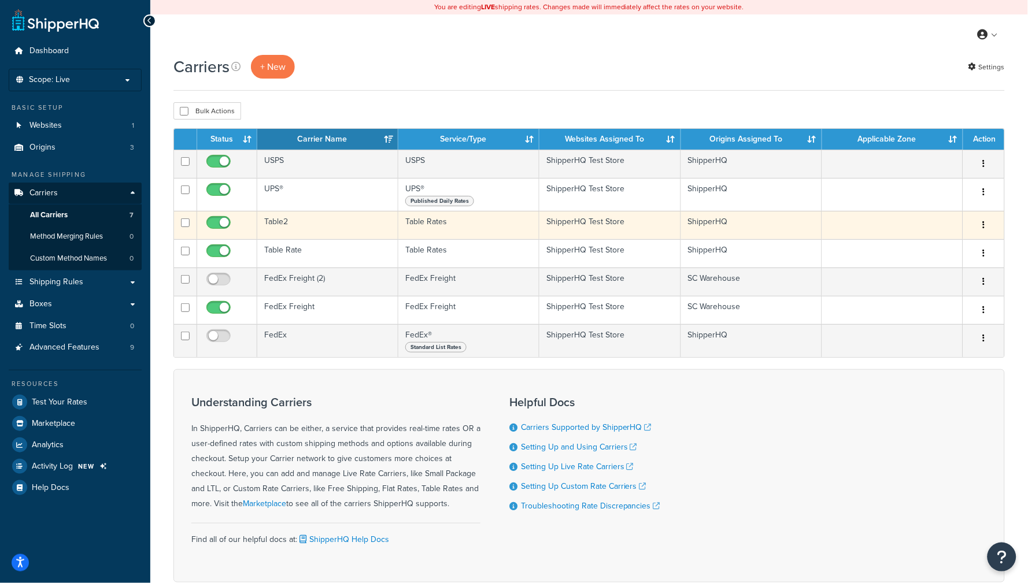
click at [342, 230] on td "Table2" at bounding box center [327, 225] width 141 height 28
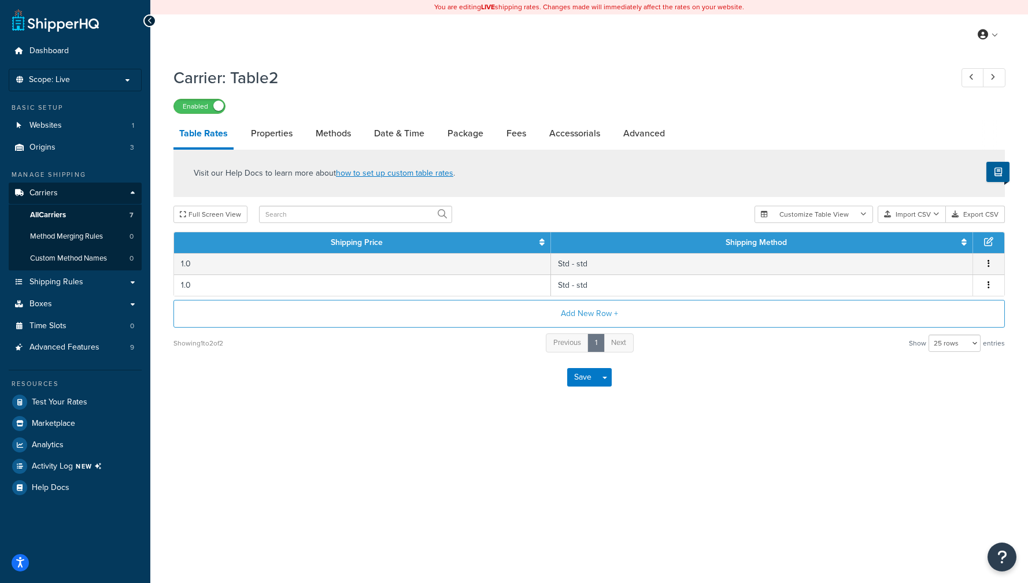
select select "25"
click at [406, 140] on link "Date & Time" at bounding box center [399, 134] width 62 height 28
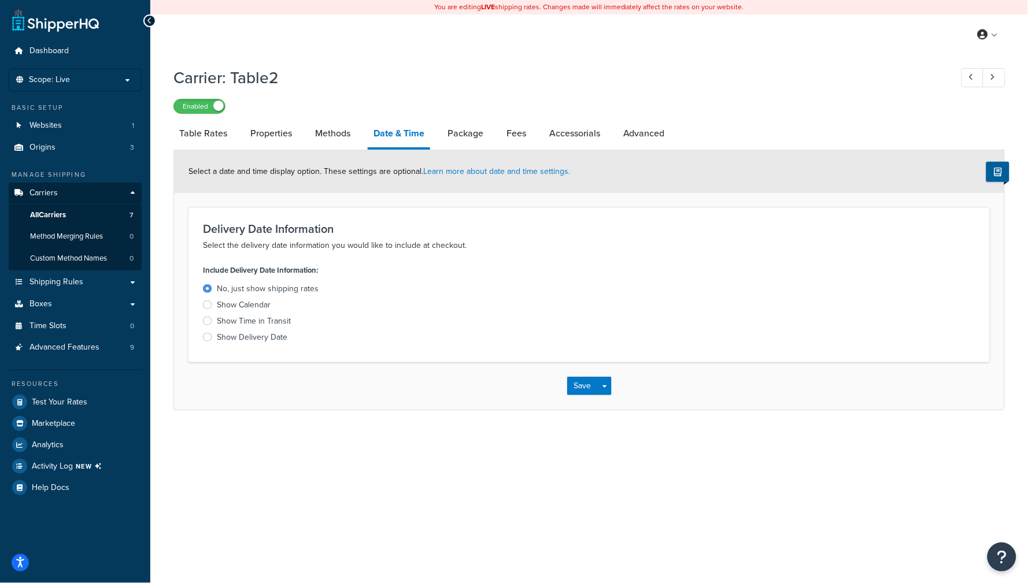
click at [256, 337] on div "Show Delivery Date" at bounding box center [252, 338] width 71 height 12
click at [0, 0] on input "Show Delivery Date" at bounding box center [0, 0] width 0 height 0
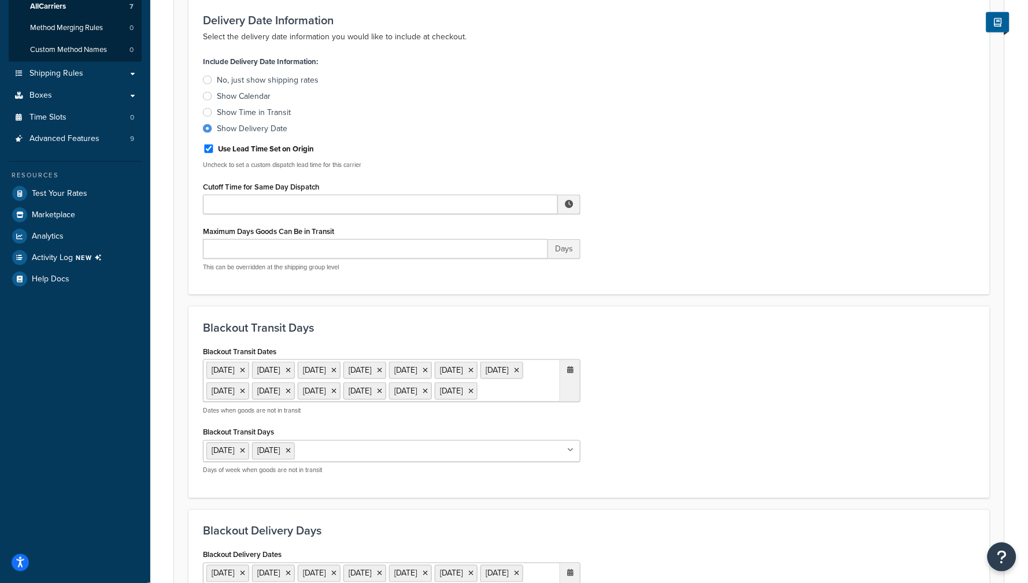
scroll to position [422, 0]
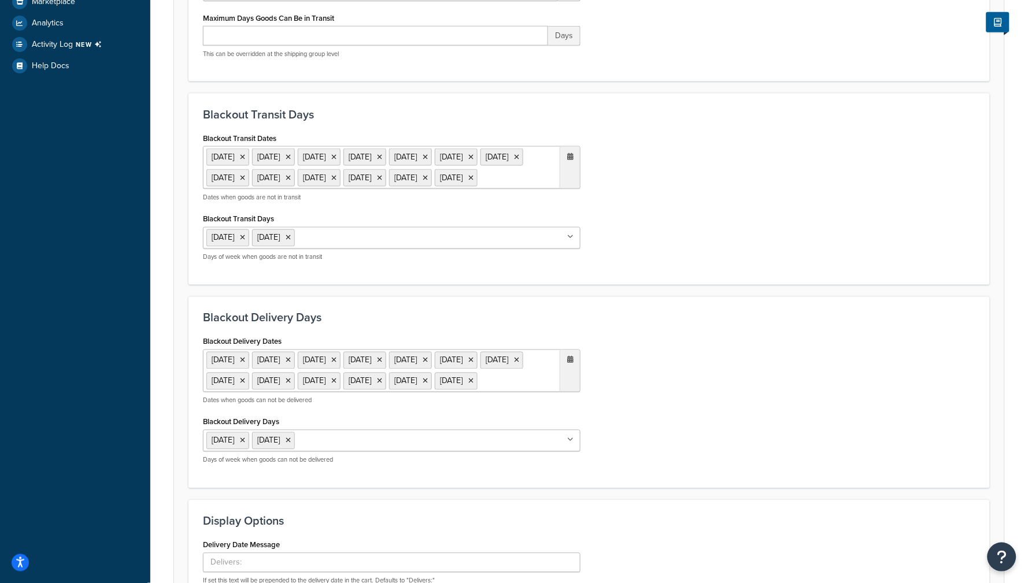
click at [390, 245] on ul "Saturday Sunday" at bounding box center [392, 238] width 378 height 22
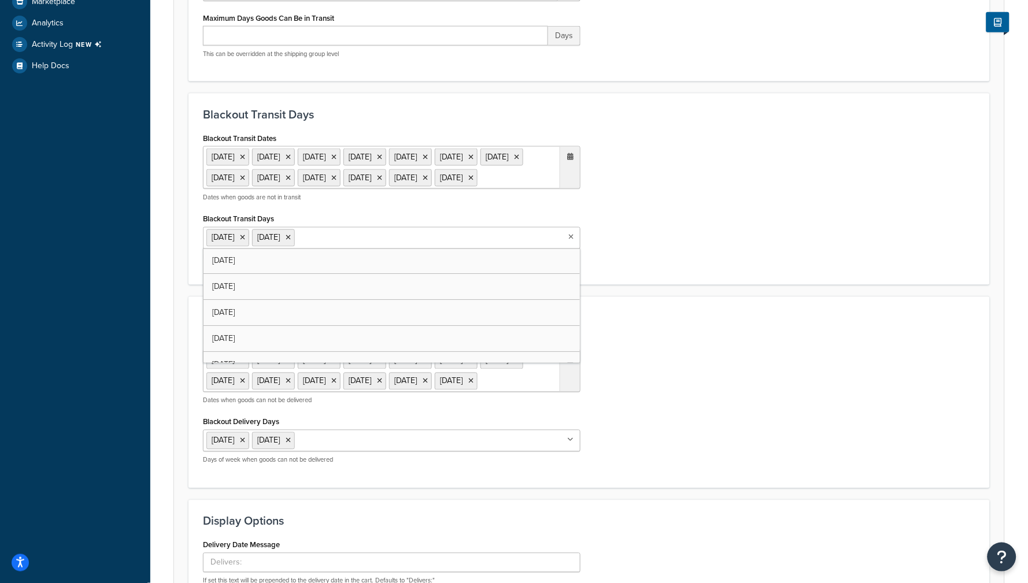
click at [672, 237] on div "Blackout Transit Dates 1 Sep 2025 11 Nov 2025 27 Nov 2025 25 Dec 2025 1 Jan 202…" at bounding box center [589, 200] width 790 height 141
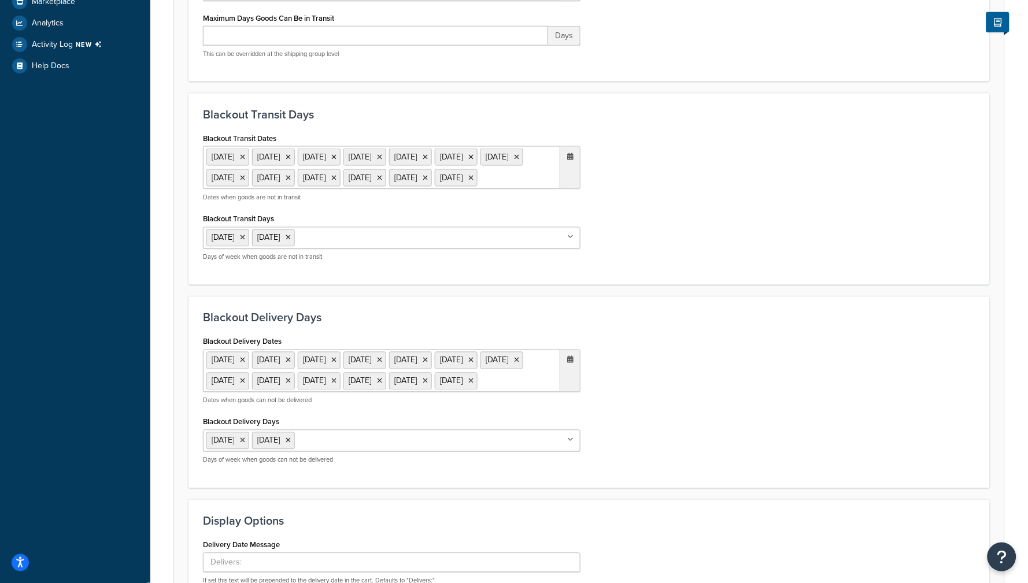
click at [455, 249] on ul "Saturday Sunday" at bounding box center [392, 238] width 378 height 22
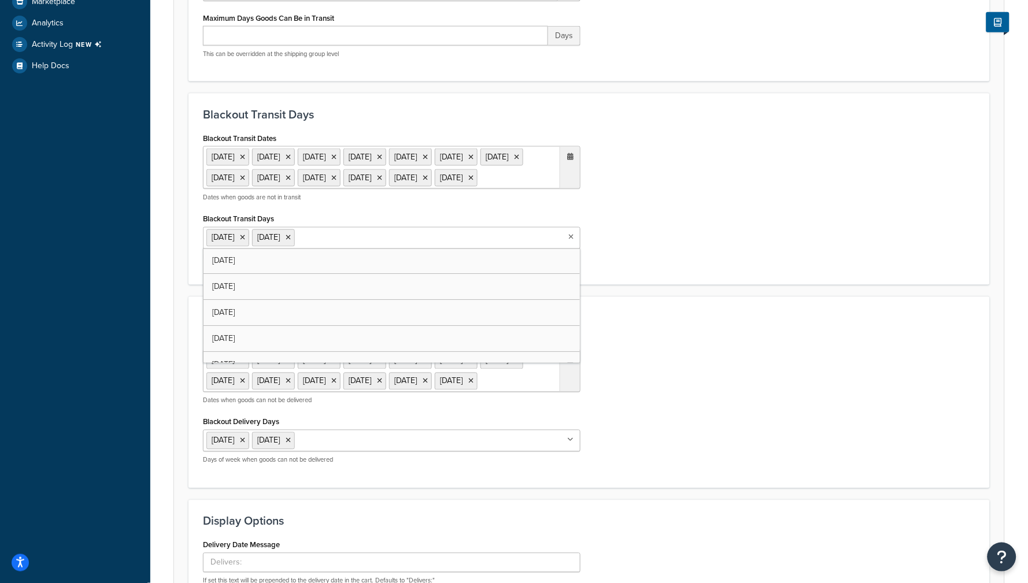
click at [652, 356] on div "Blackout Delivery Dates 1 Sep 2025 11 Nov 2025 27 Nov 2025 25 Dec 2025 1 Jan 20…" at bounding box center [589, 404] width 790 height 141
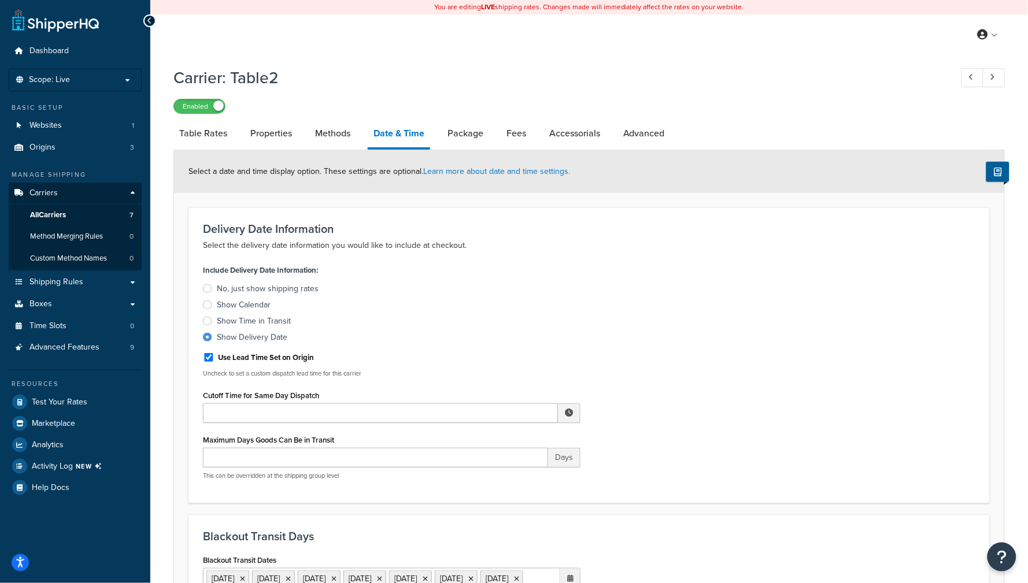
scroll to position [0, 0]
click at [634, 77] on h1 "Carrier: Table2" at bounding box center [556, 78] width 767 height 23
click at [76, 157] on link "Origins 3" at bounding box center [75, 147] width 133 height 21
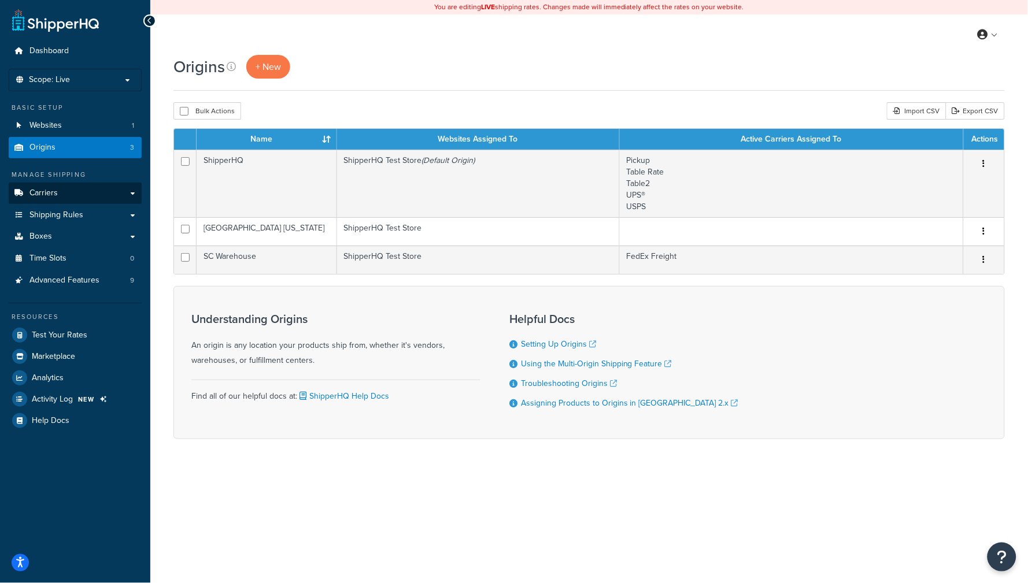
click at [56, 202] on link "Carriers" at bounding box center [75, 193] width 133 height 21
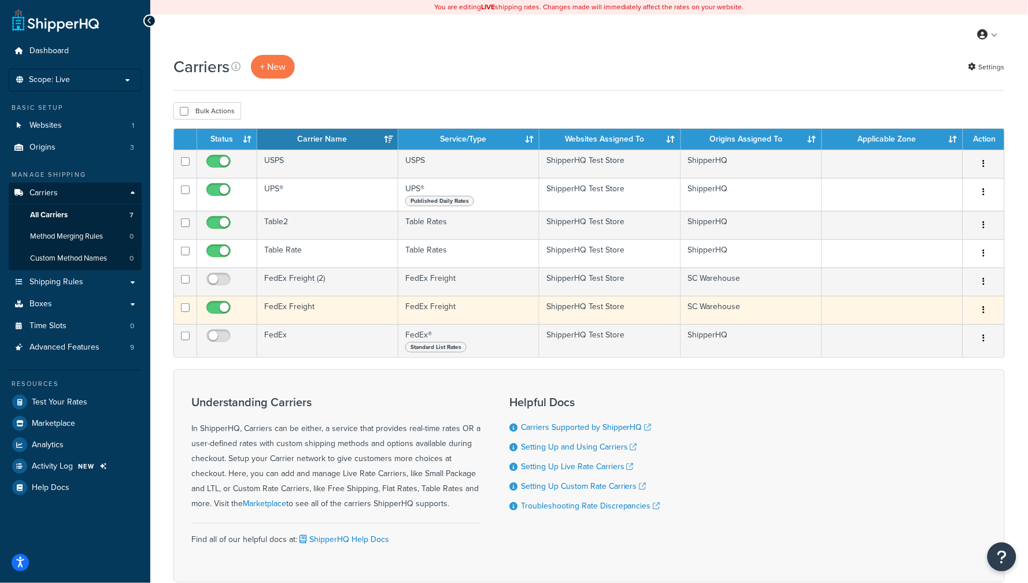
click at [336, 307] on td "FedEx Freight" at bounding box center [327, 310] width 141 height 28
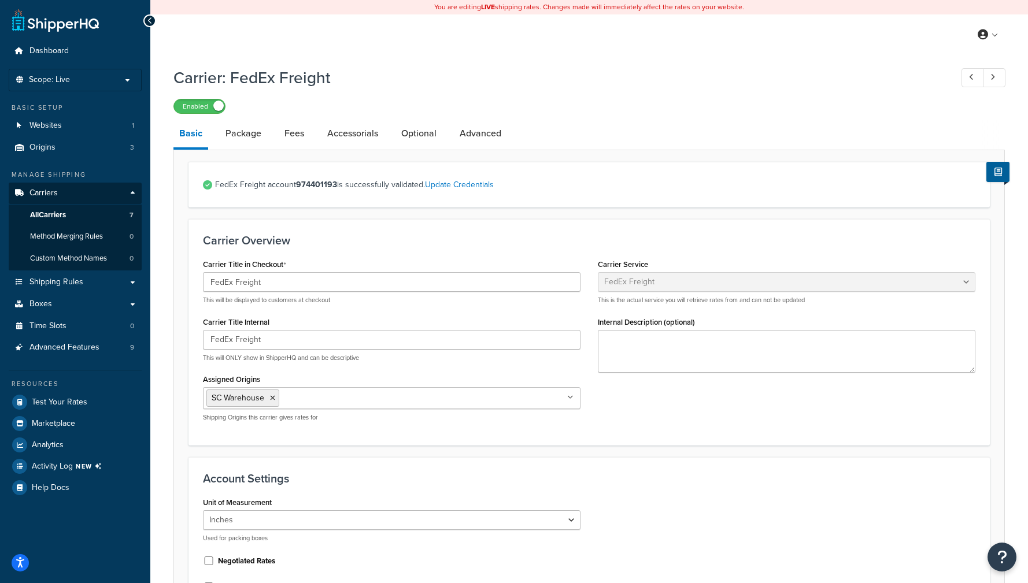
select select "fedExFreight"
click at [87, 213] on link "All Carriers 7" at bounding box center [75, 215] width 133 height 21
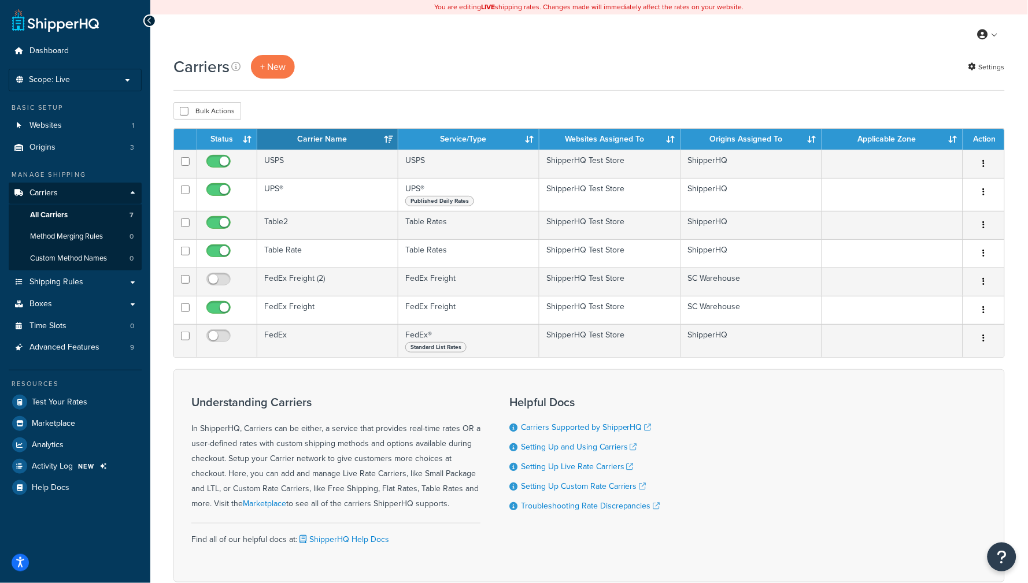
click at [334, 339] on td "FedEx" at bounding box center [327, 340] width 141 height 33
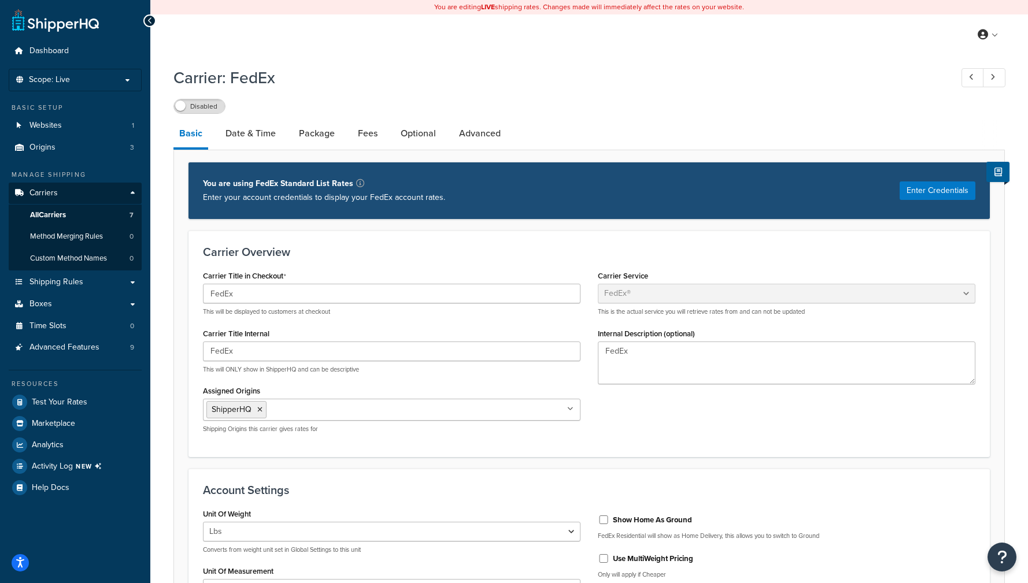
select select "fedEx"
select select "REGULAR_PICKUP"
select select "YOUR_PACKAGING"
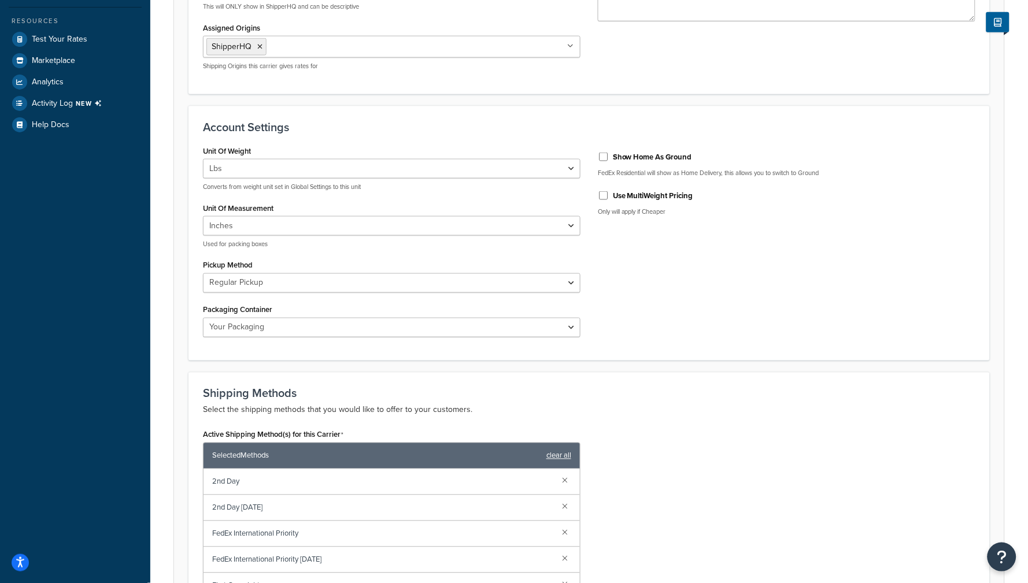
scroll to position [365, 0]
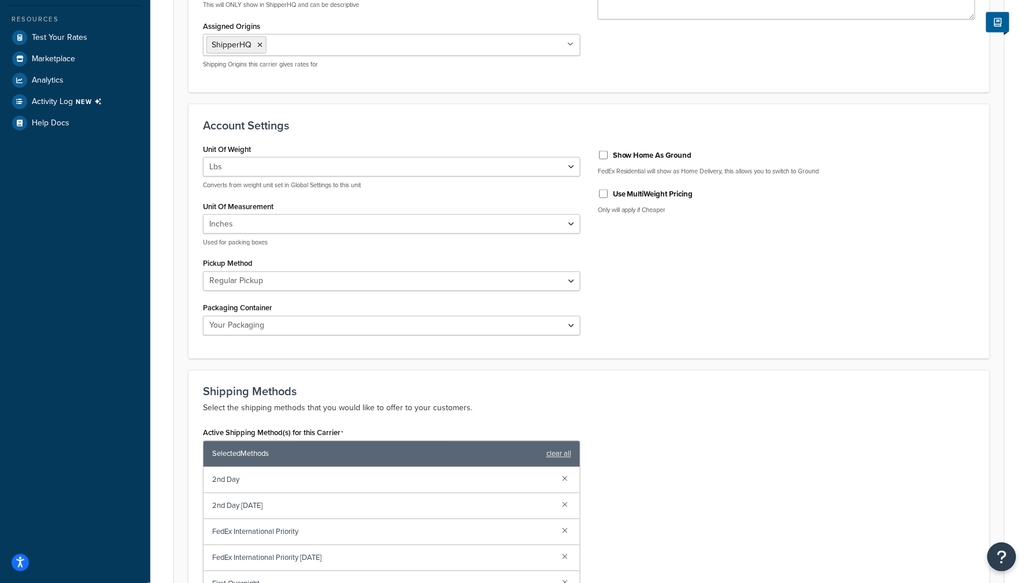
click at [604, 196] on div "Use MultiWeight Pricing" at bounding box center [787, 192] width 378 height 17
click at [603, 193] on input "Use MultiWeight Pricing" at bounding box center [604, 194] width 12 height 9
checkbox input "true"
click at [182, 387] on form "Carrier Overview Carrier Title in Checkout FedEx This will be displayed to cust…" at bounding box center [589, 394] width 830 height 1056
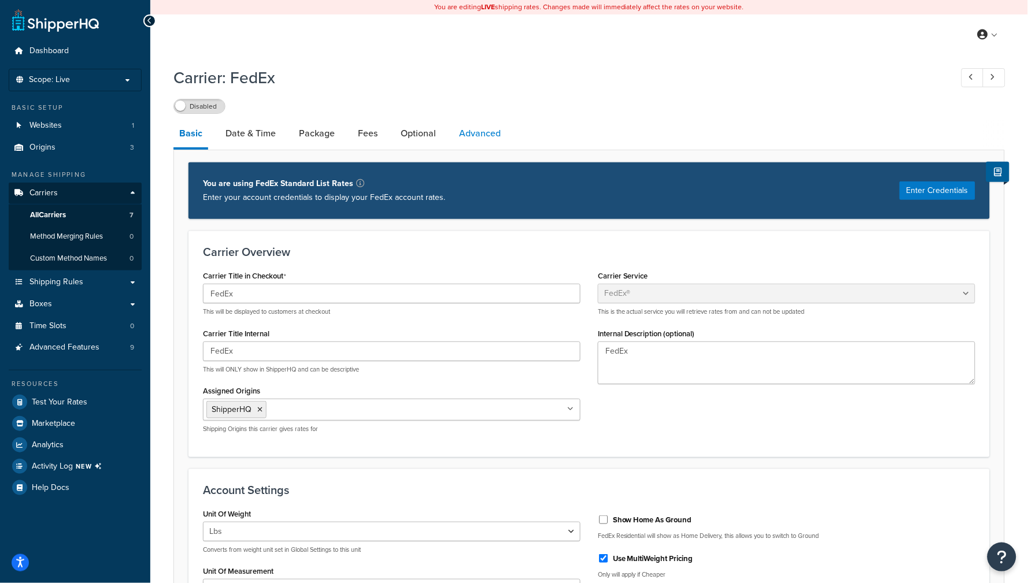
scroll to position [0, 0]
click at [486, 125] on link "Advanced" at bounding box center [479, 134] width 53 height 28
select select "false"
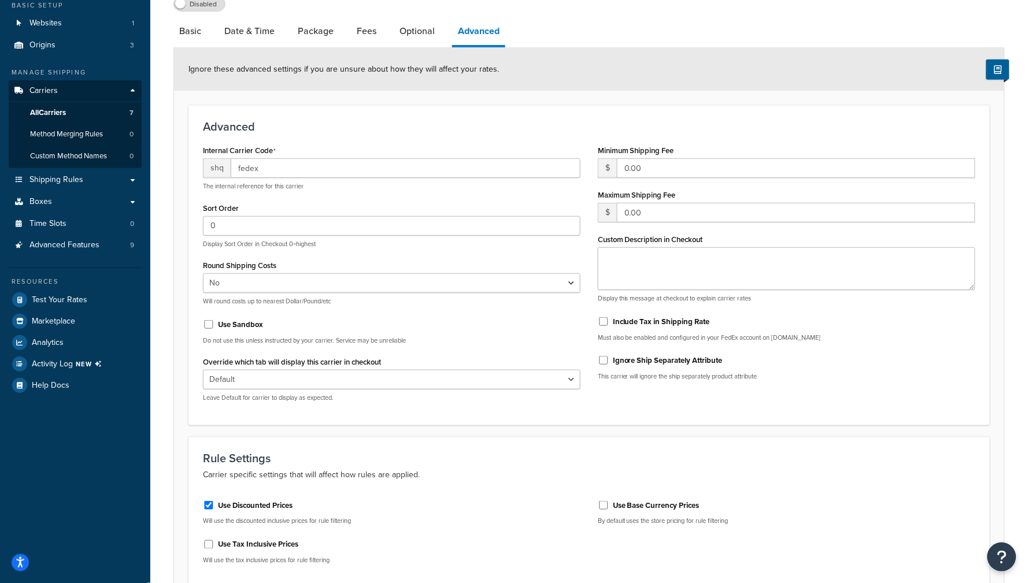
scroll to position [107, 0]
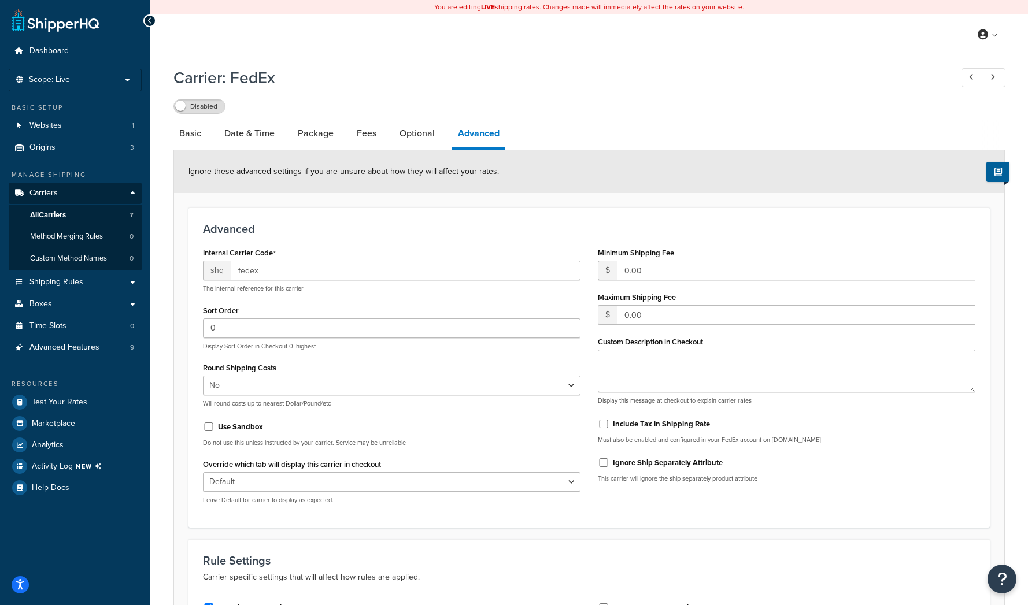
select select "false"
click at [942, 145] on span "Logout" at bounding box center [935, 150] width 23 height 11
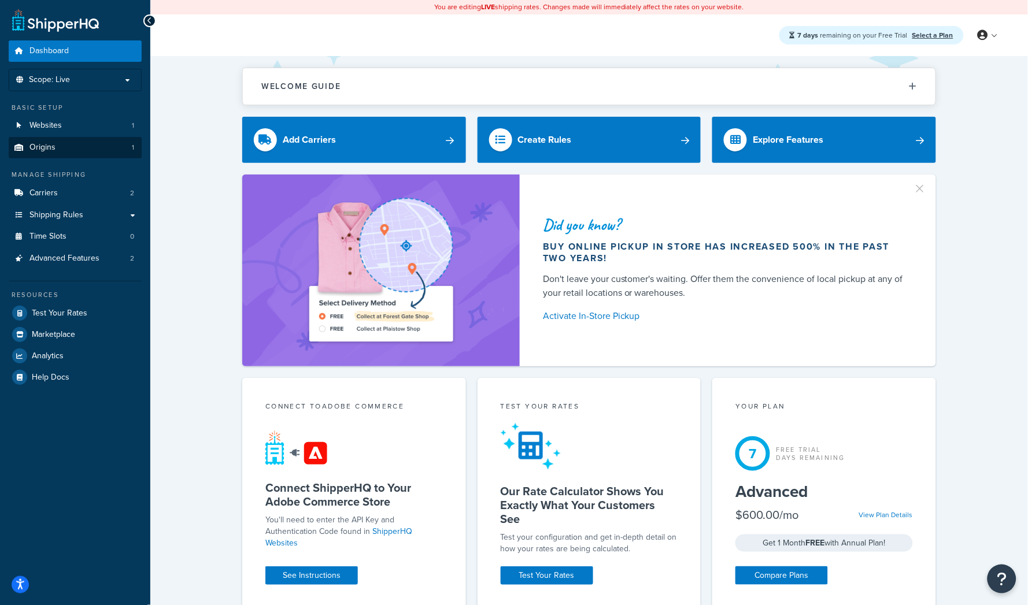
click at [76, 156] on link "Origins 1" at bounding box center [75, 147] width 133 height 21
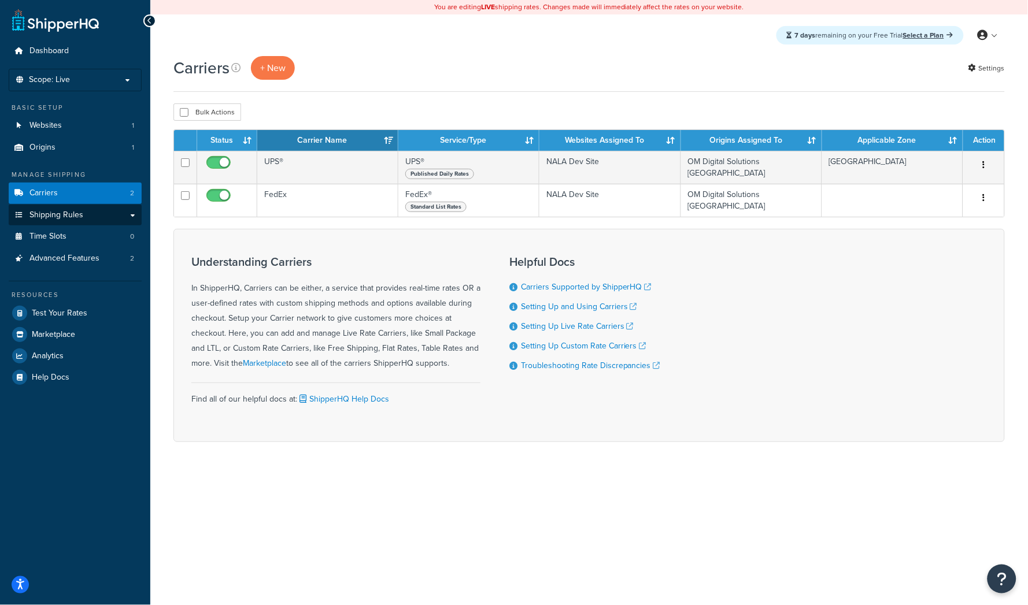
click at [85, 216] on link "Shipping Rules" at bounding box center [75, 215] width 133 height 21
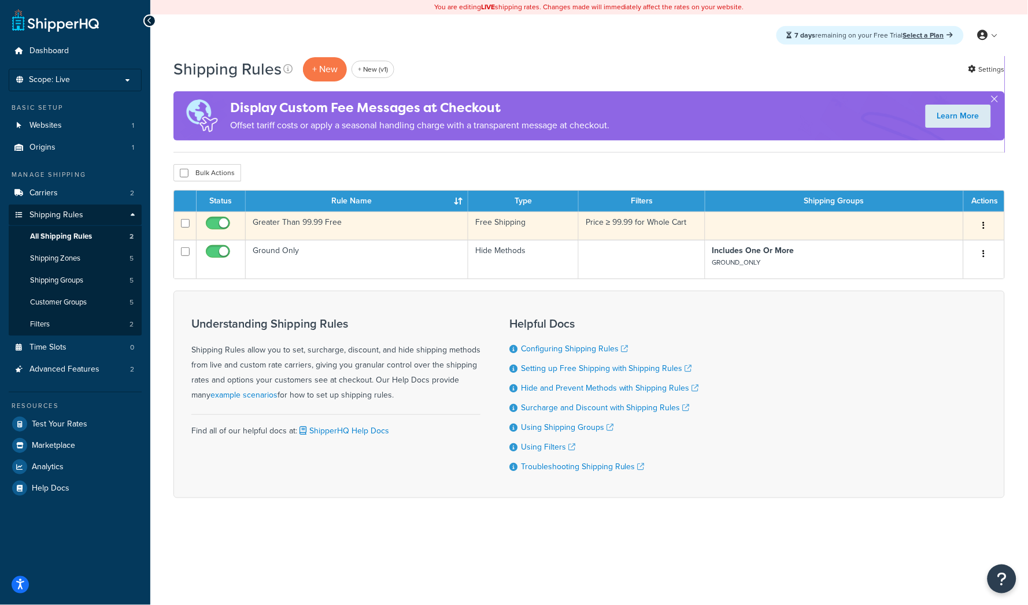
click at [387, 226] on td "Greater Than 99.99 Free" at bounding box center [357, 226] width 223 height 28
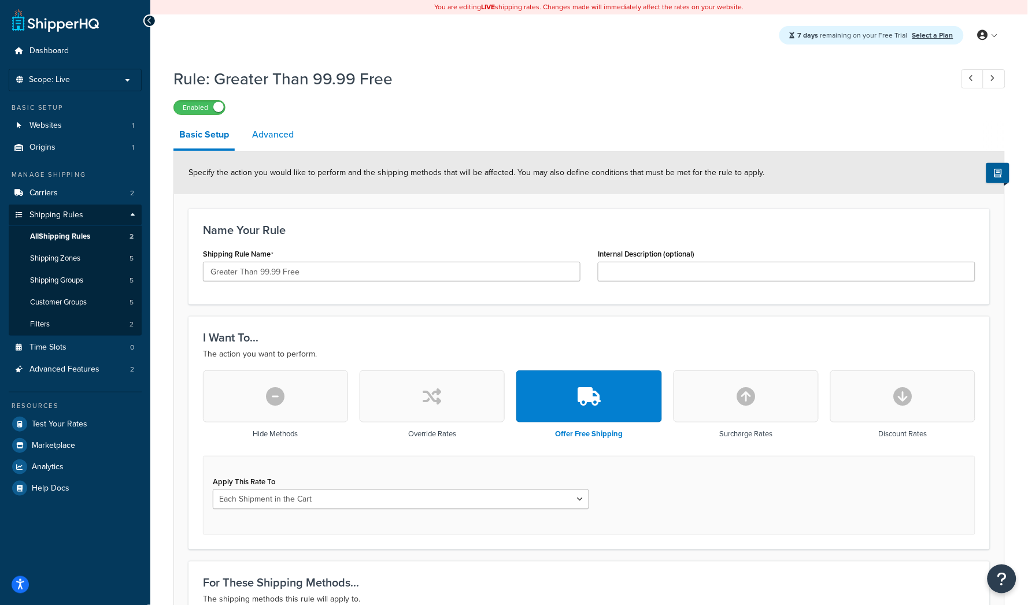
click at [276, 132] on link "Advanced" at bounding box center [272, 135] width 53 height 28
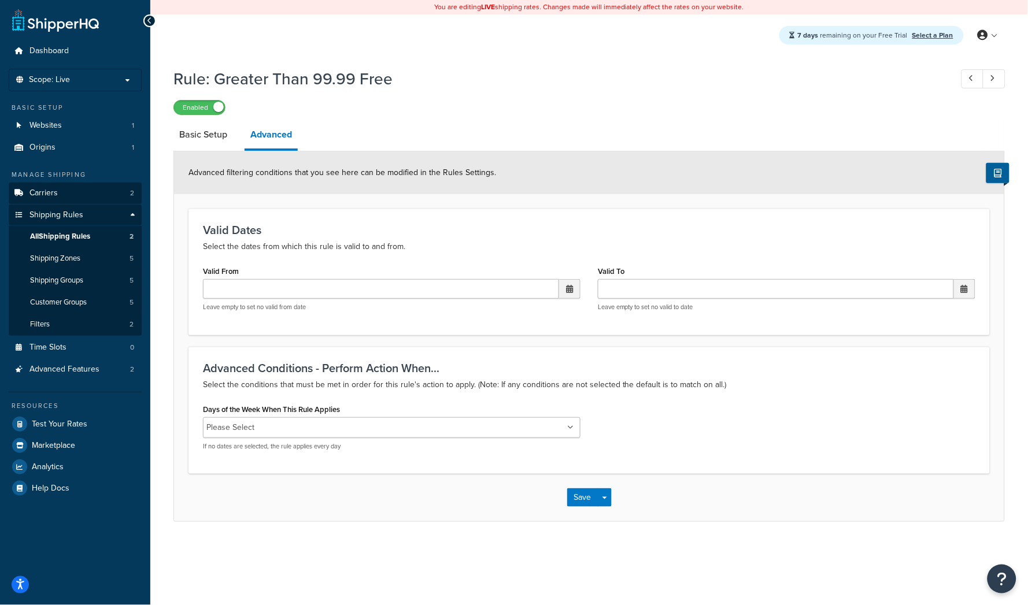
click at [62, 194] on link "Carriers 2" at bounding box center [75, 193] width 133 height 21
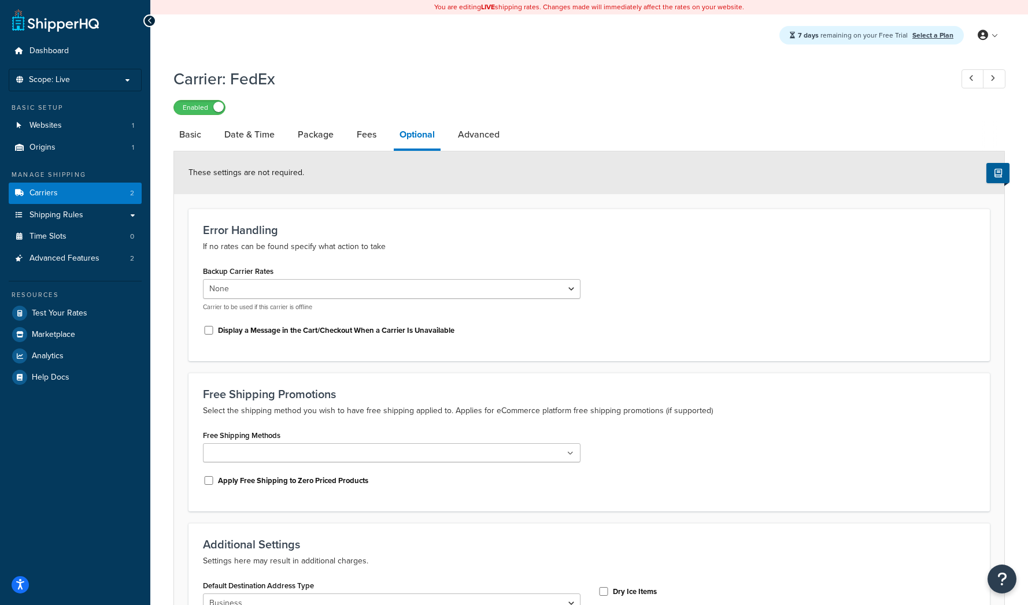
select select "business"
click at [483, 136] on link "Advanced" at bounding box center [478, 135] width 53 height 28
select select "false"
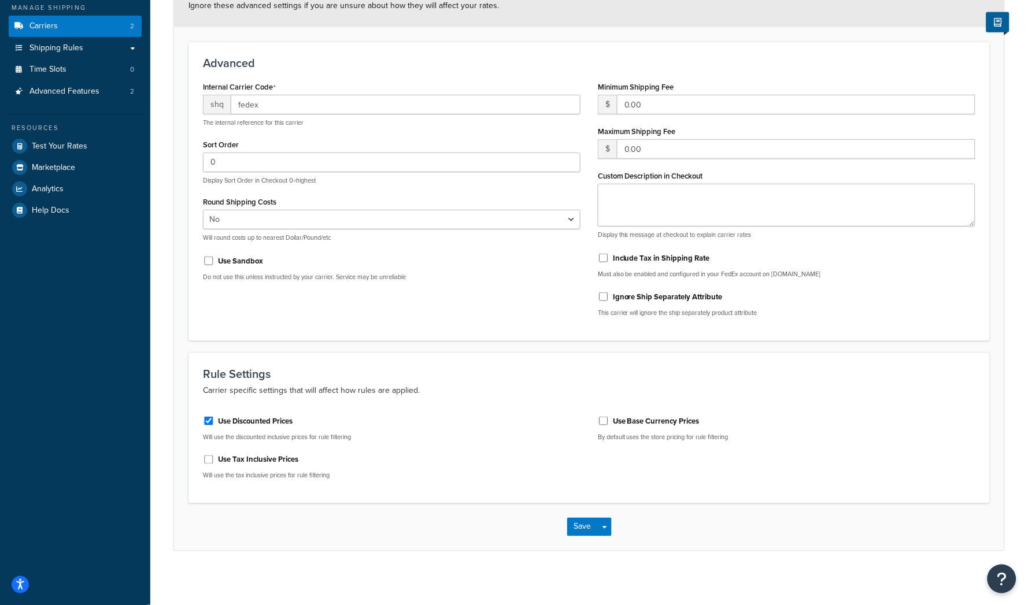
scroll to position [167, 0]
click at [85, 87] on span "Advanced Features" at bounding box center [64, 92] width 70 height 10
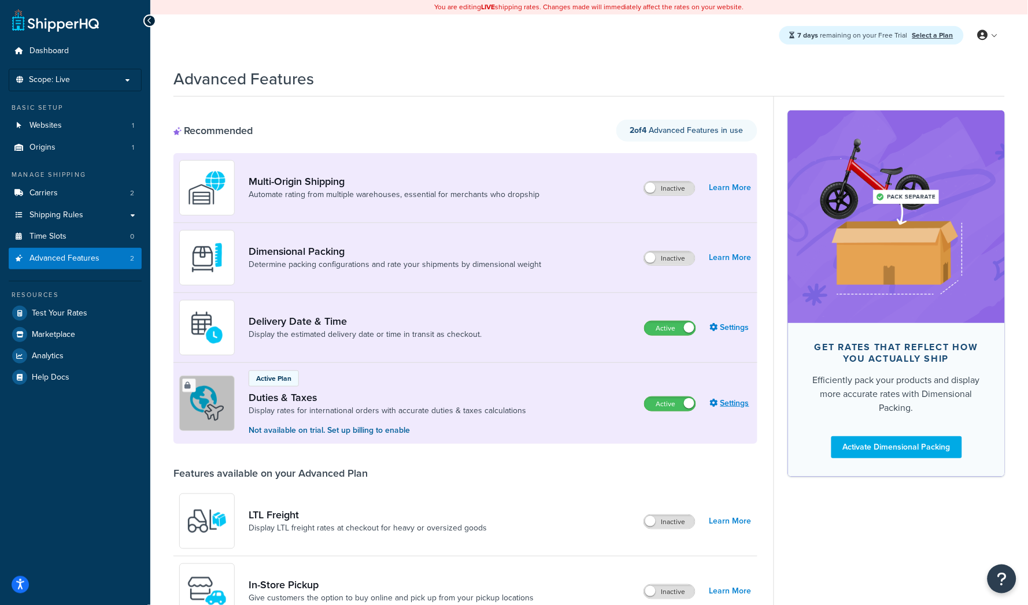
click at [724, 404] on link "Settings" at bounding box center [731, 404] width 42 height 16
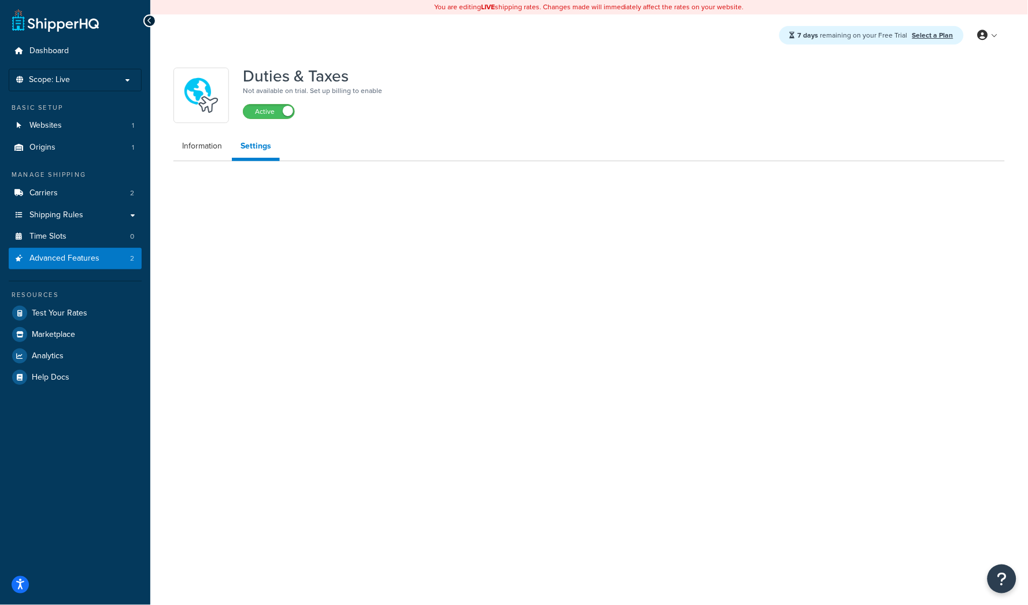
select select "US"
select select "false"
select select "AVERAGE"
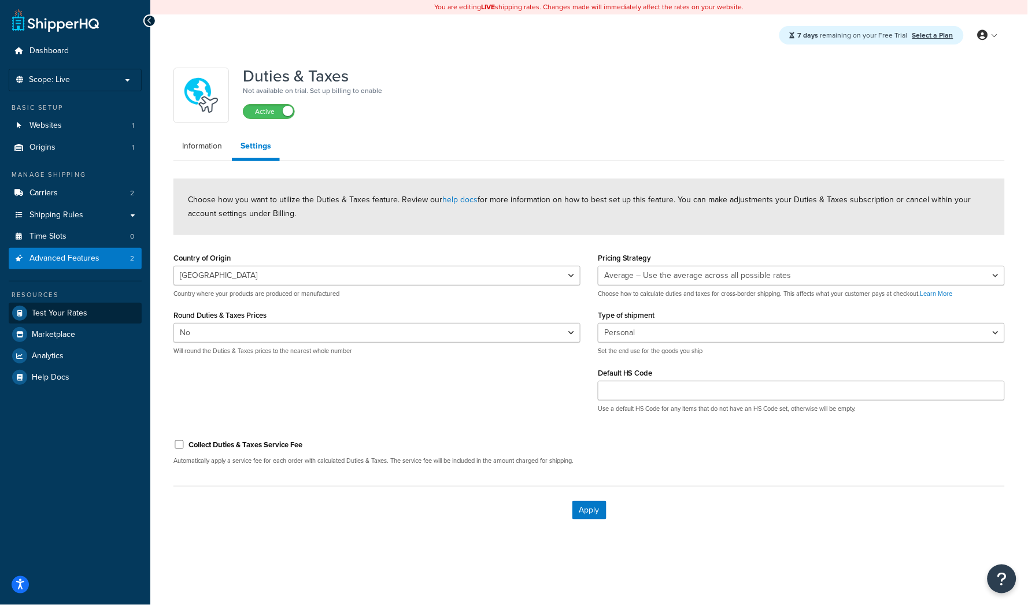
click at [87, 316] on link "Test Your Rates" at bounding box center [75, 313] width 133 height 21
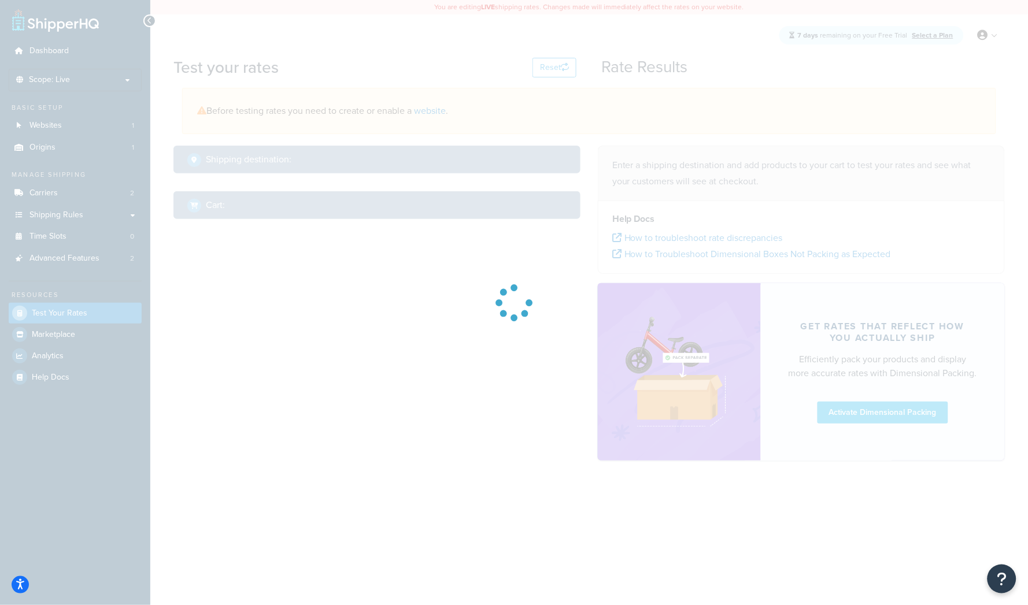
select select "TX"
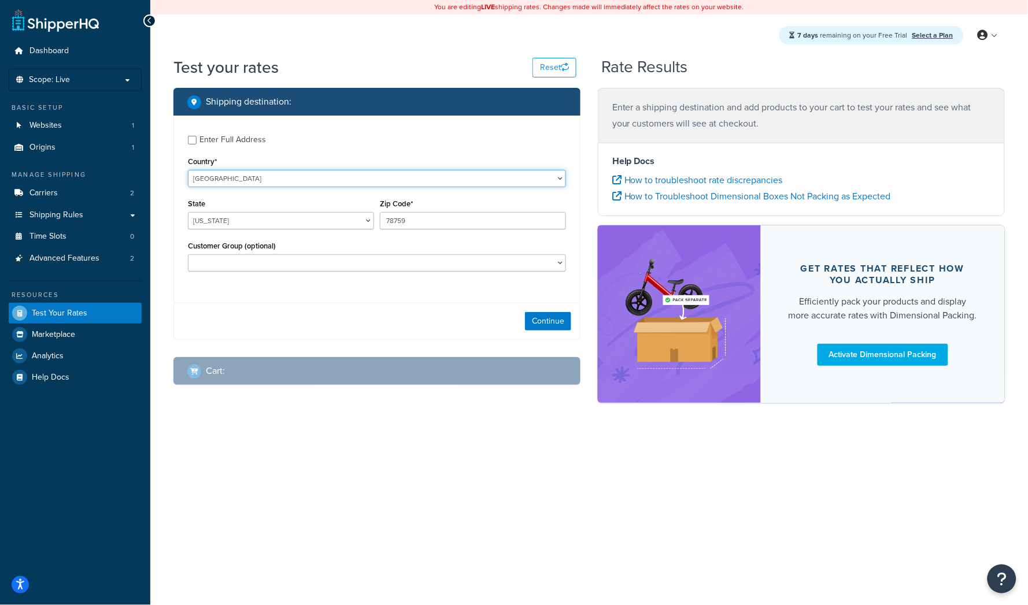
select select "GB"
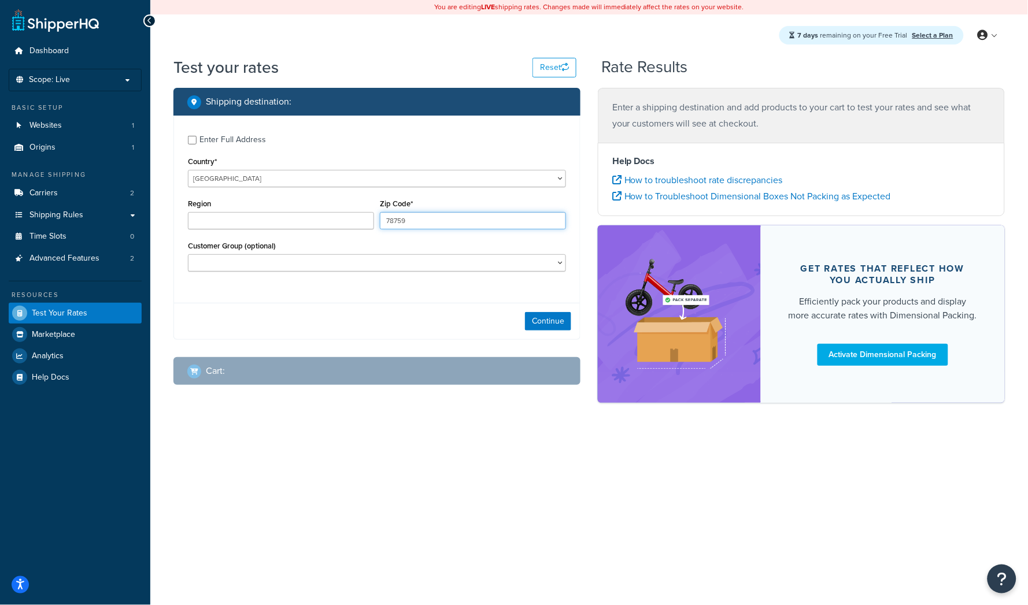
click at [439, 224] on input "78759" at bounding box center [473, 220] width 186 height 17
type input "7"
type input "SS90HR"
click at [562, 320] on button "Continue" at bounding box center [548, 321] width 46 height 19
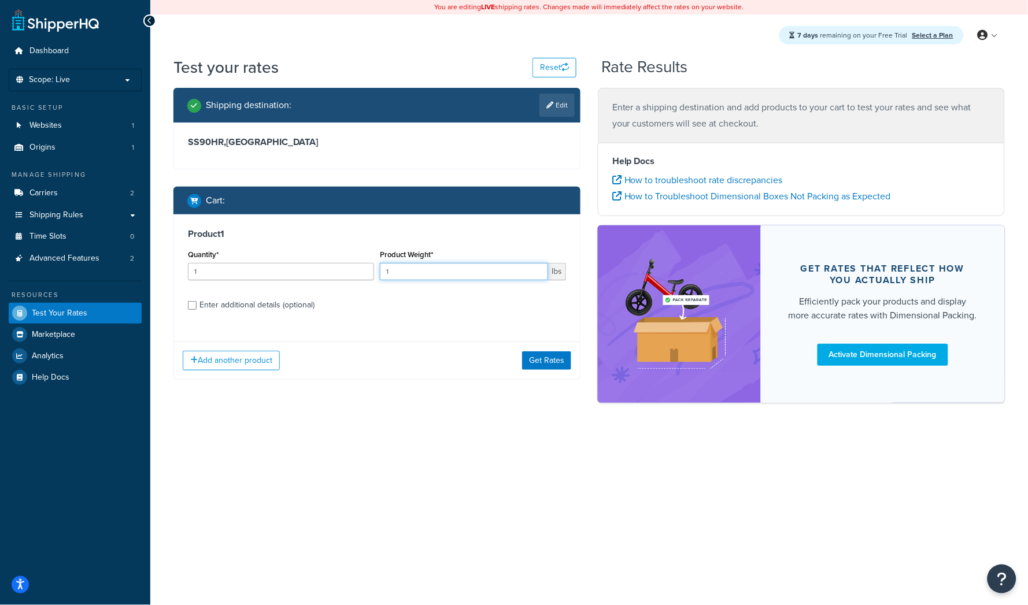
click at [446, 271] on input "1" at bounding box center [464, 271] width 168 height 17
type input "10"
click at [280, 303] on div "Enter additional details (optional)" at bounding box center [257, 305] width 115 height 16
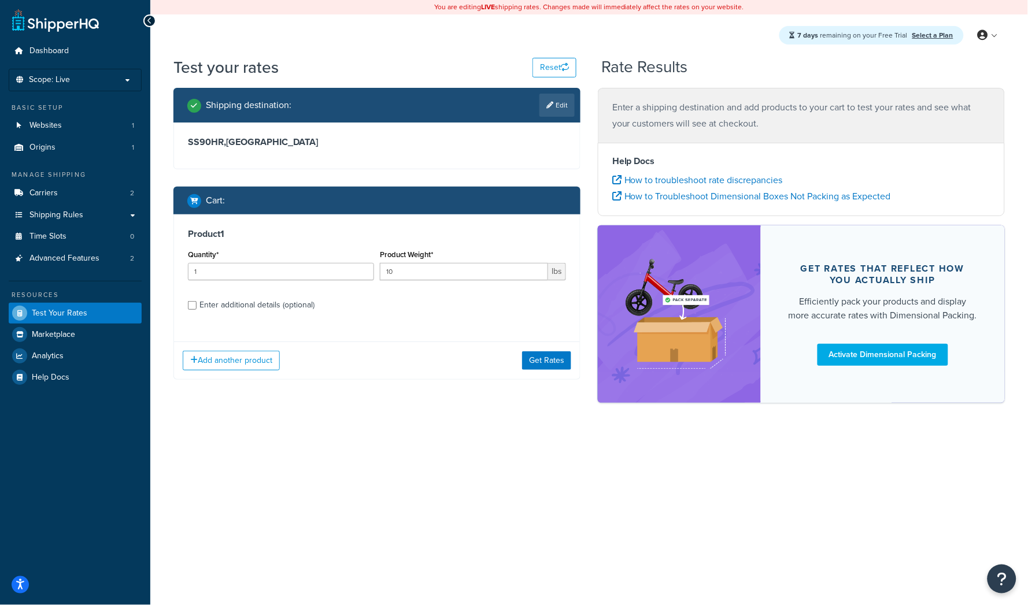
click at [197, 303] on input "Enter additional details (optional)" at bounding box center [192, 305] width 9 height 9
checkbox input "true"
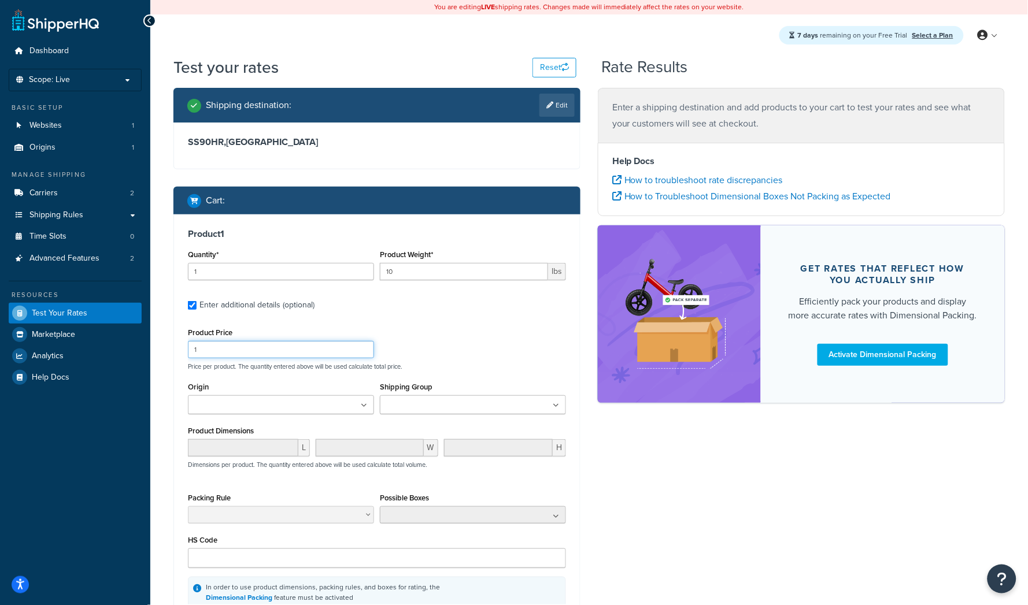
click at [252, 352] on input "1" at bounding box center [281, 349] width 186 height 17
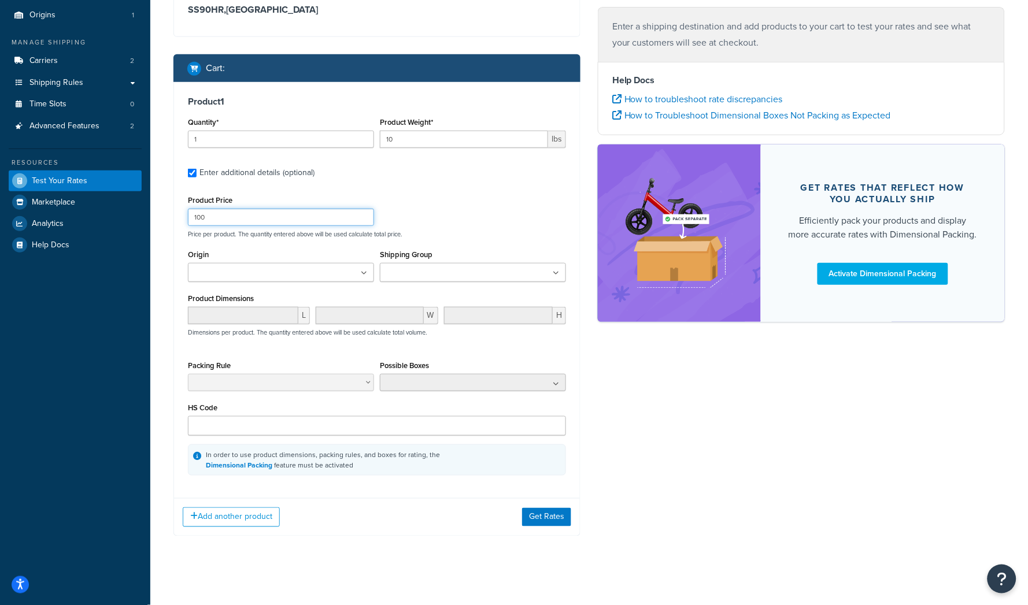
type input "100"
click at [540, 522] on div "Add another product Get Rates" at bounding box center [377, 517] width 406 height 38
click at [544, 513] on button "Get Rates" at bounding box center [546, 517] width 49 height 19
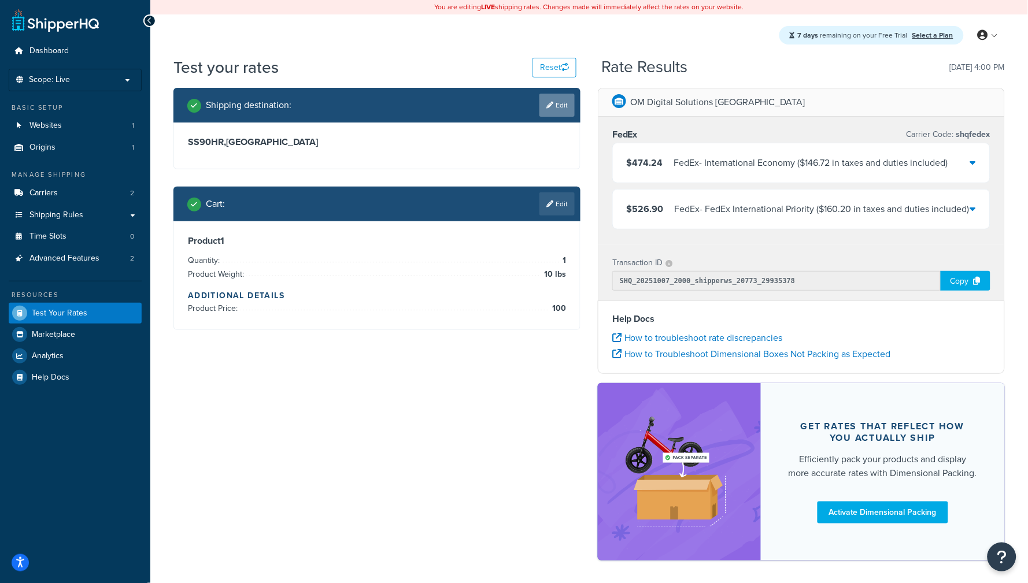
click at [564, 112] on link "Edit" at bounding box center [557, 105] width 35 height 23
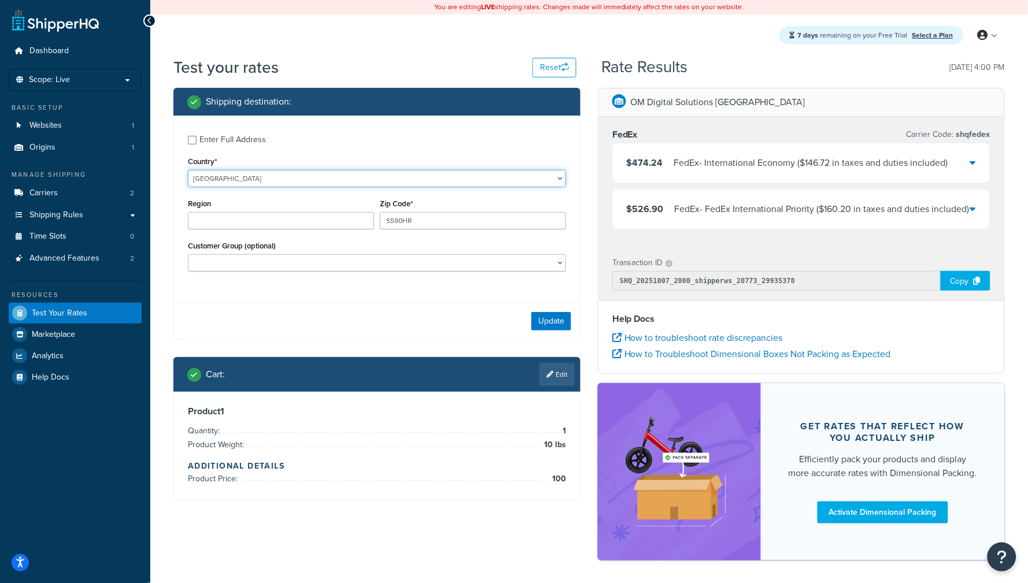
select select "CA"
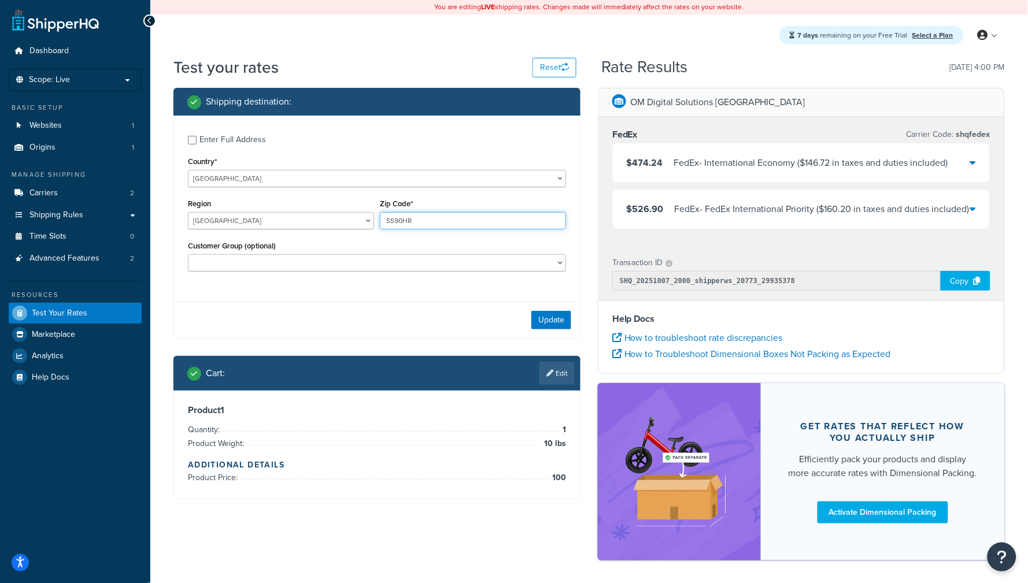
click at [415, 218] on input "SS90HR" at bounding box center [473, 220] width 186 height 17
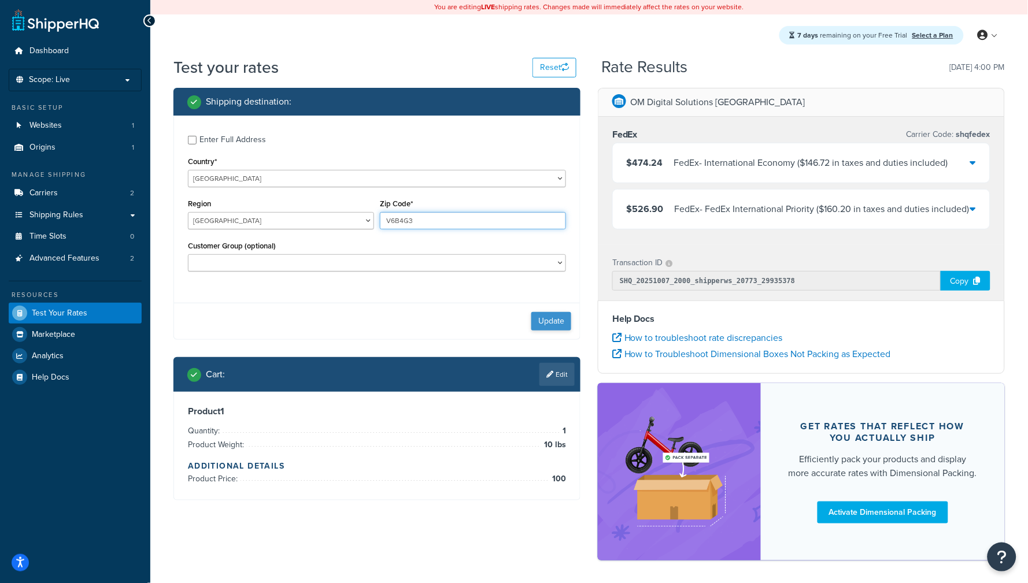
type input "V6B4G3"
click at [552, 326] on button "Update" at bounding box center [551, 321] width 40 height 19
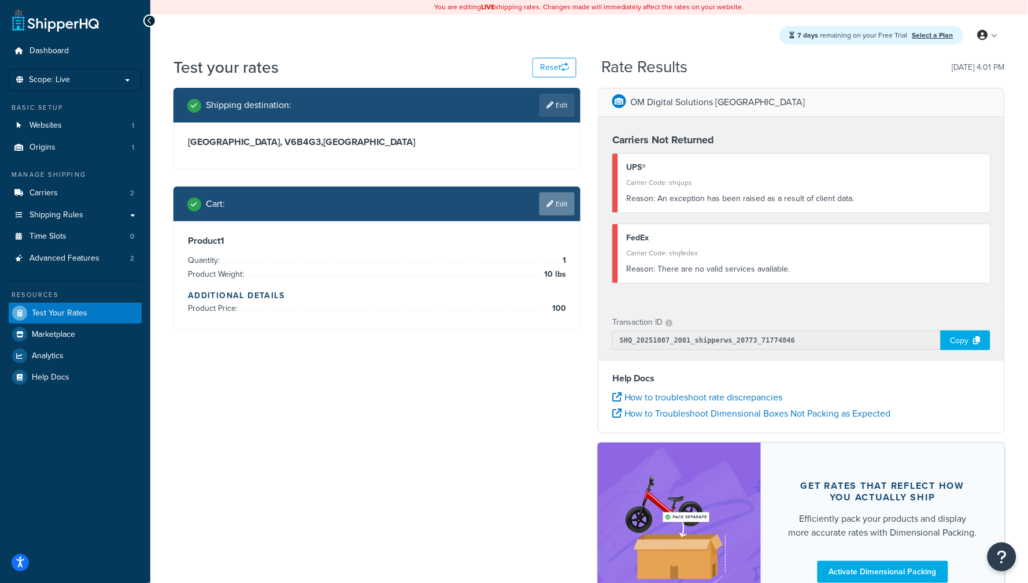
click at [563, 205] on link "Edit" at bounding box center [557, 204] width 35 height 23
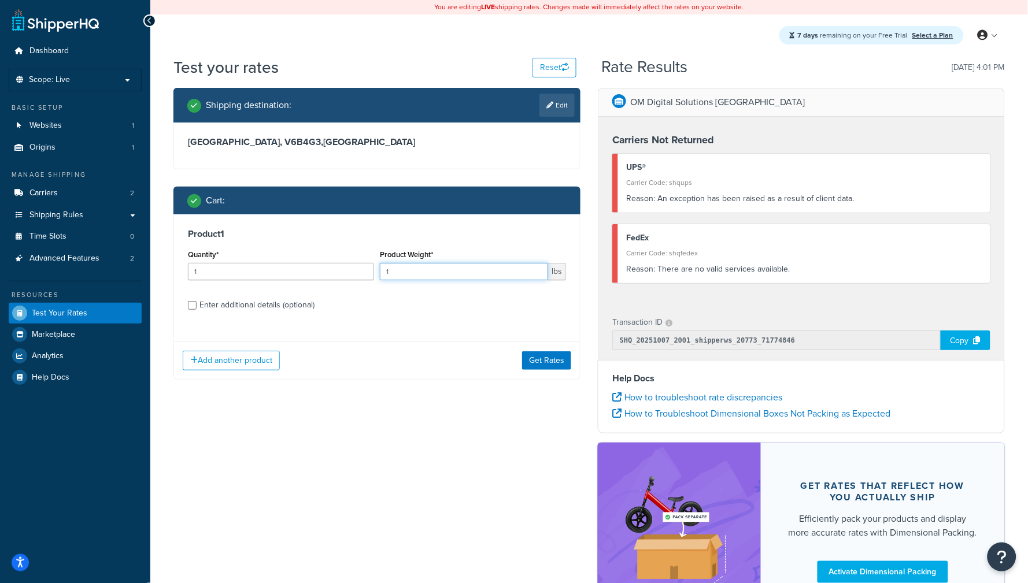
click at [392, 276] on input "1" at bounding box center [464, 271] width 168 height 17
click at [263, 304] on div "Enter additional details (optional)" at bounding box center [257, 305] width 115 height 16
click at [197, 304] on input "Enter additional details (optional)" at bounding box center [192, 305] width 9 height 9
checkbox input "true"
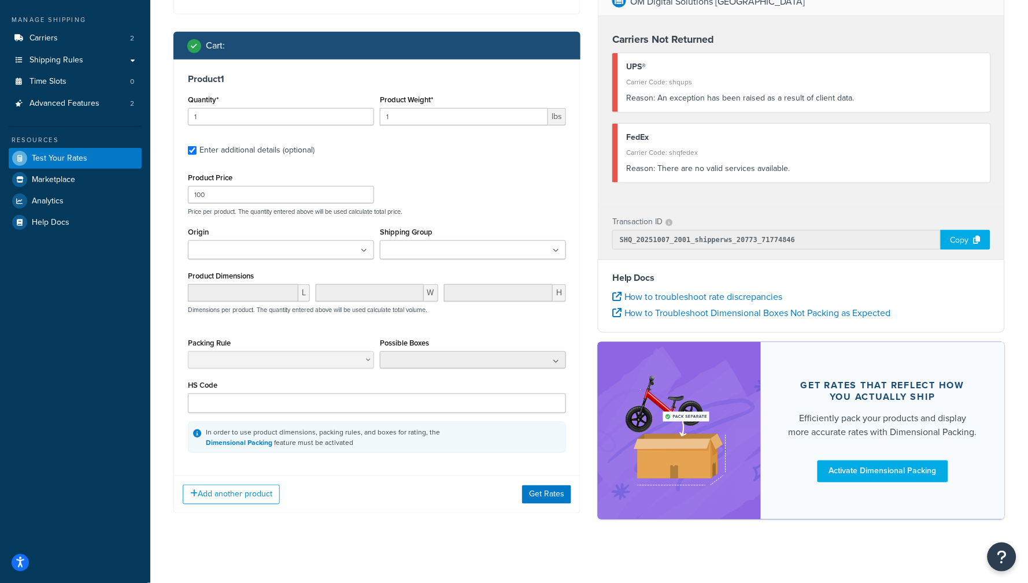
scroll to position [154, 0]
click at [550, 500] on div "Add another product Get Rates" at bounding box center [377, 495] width 406 height 38
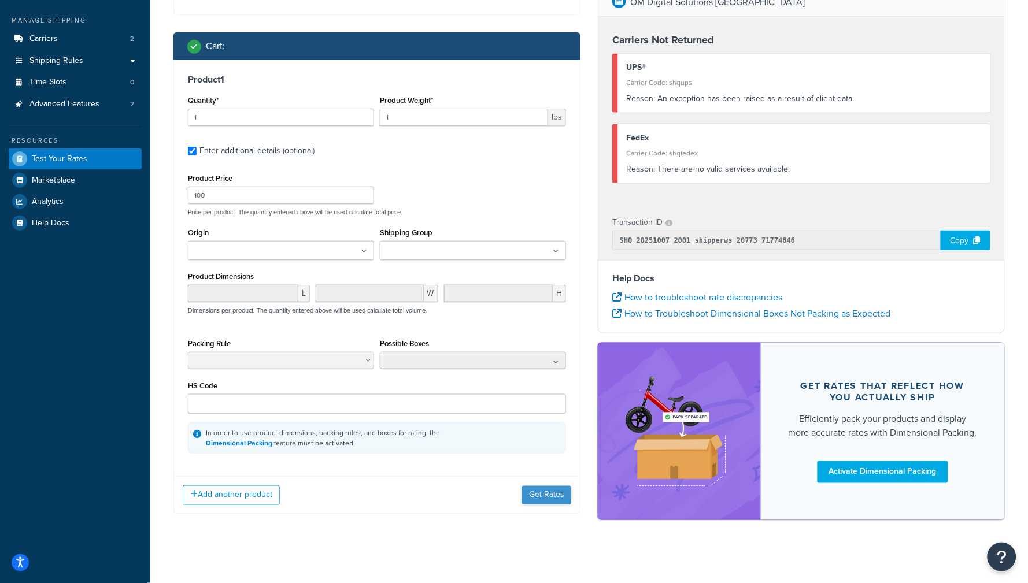
click at [543, 486] on button "Get Rates" at bounding box center [546, 495] width 49 height 19
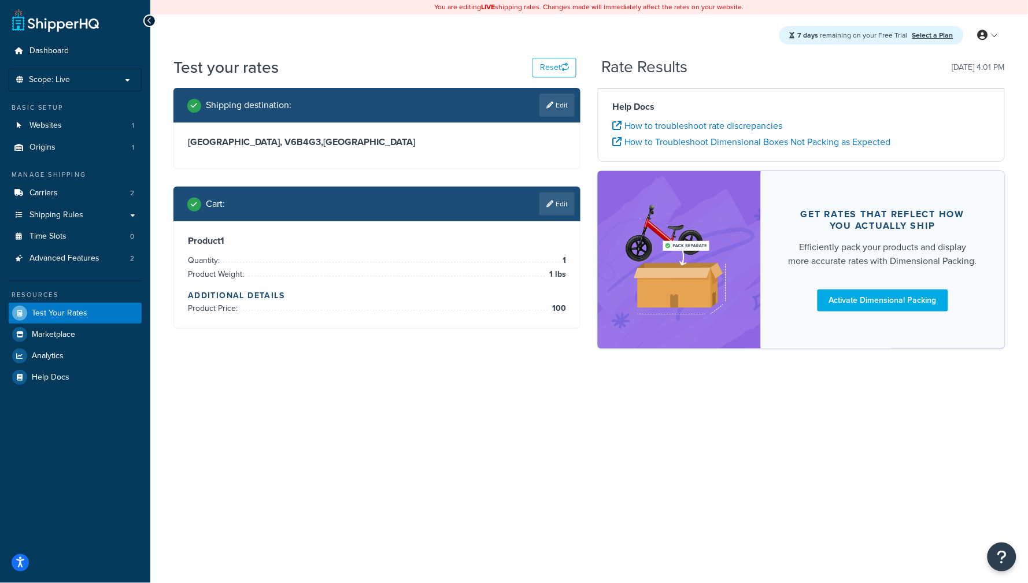
scroll to position [0, 0]
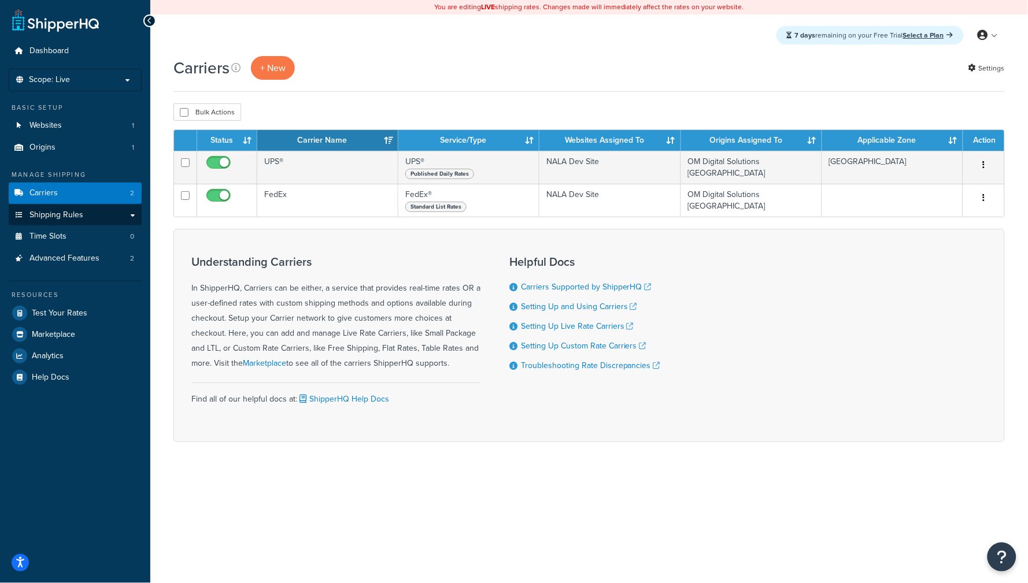
click at [56, 222] on link "Shipping Rules" at bounding box center [75, 215] width 133 height 21
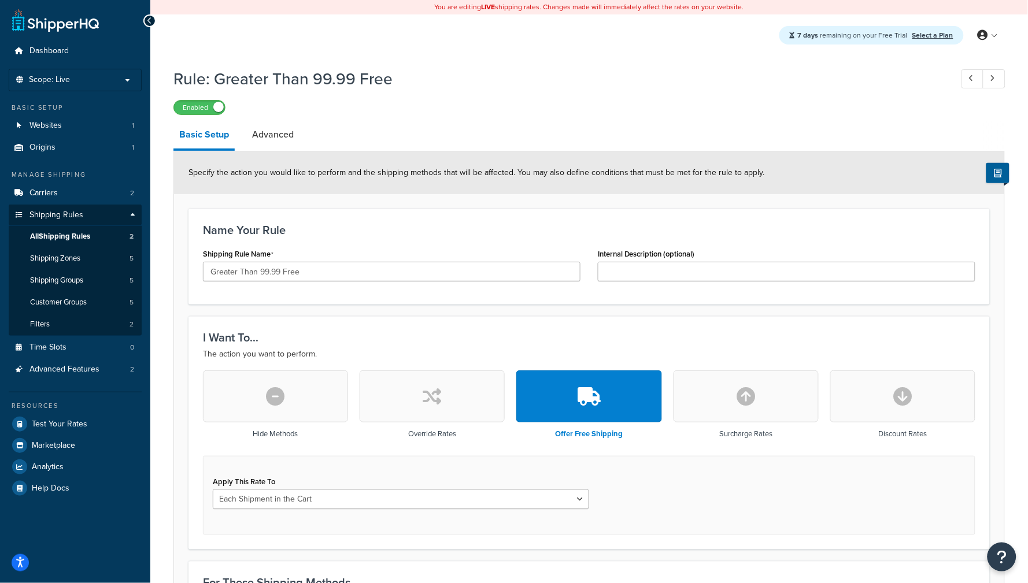
click at [75, 238] on span "All Shipping Rules" at bounding box center [60, 237] width 60 height 10
click at [75, 199] on link "Carriers 2" at bounding box center [75, 193] width 133 height 21
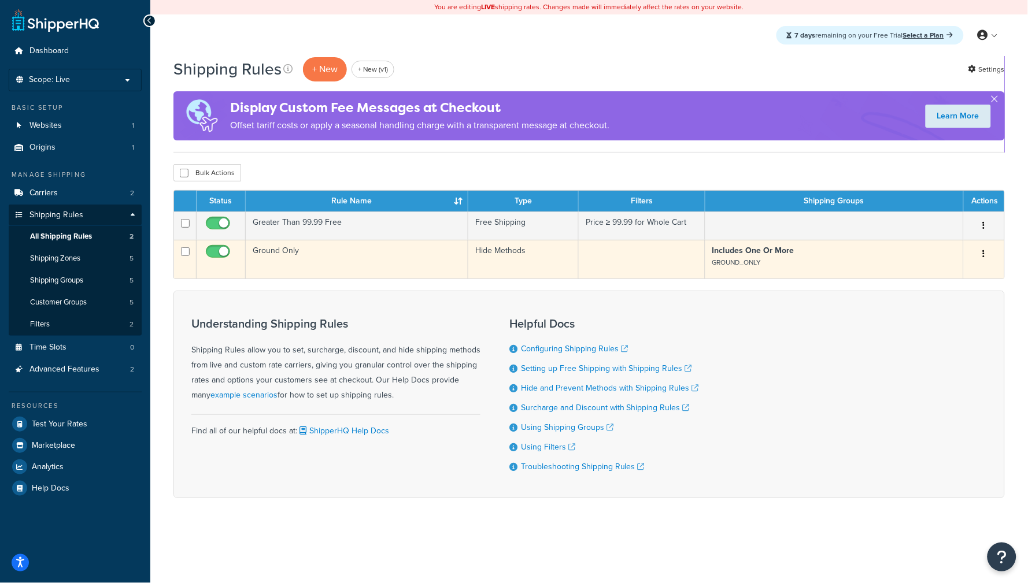
click at [386, 250] on td "Ground Only" at bounding box center [357, 259] width 223 height 39
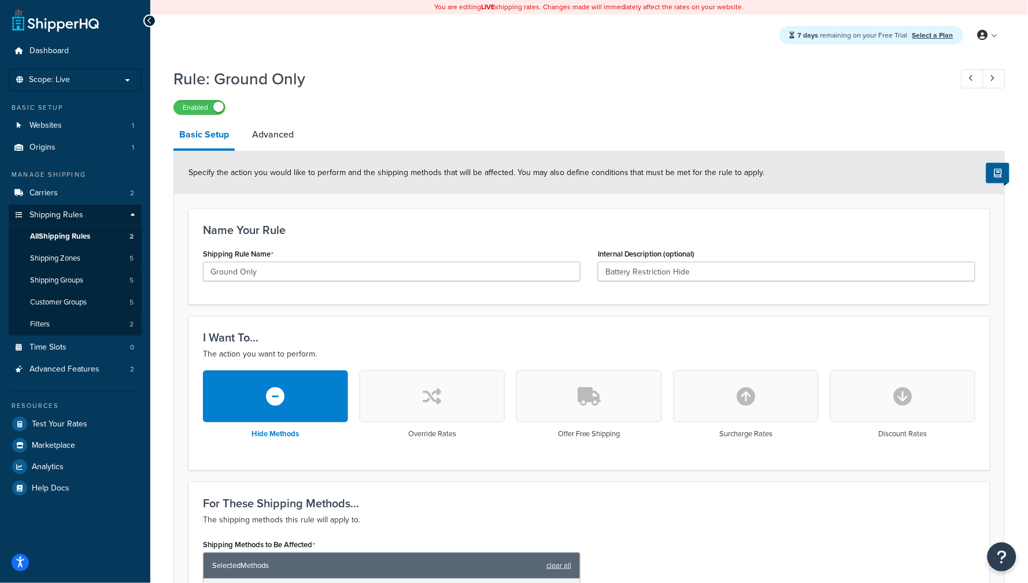
click at [108, 230] on link "All Shipping Rules 2" at bounding box center [75, 236] width 133 height 21
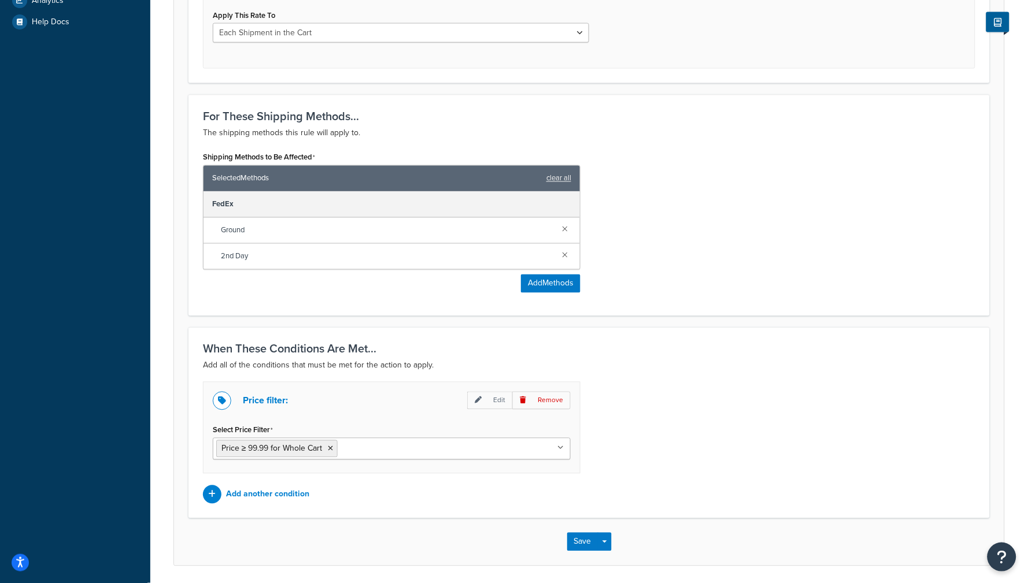
scroll to position [495, 0]
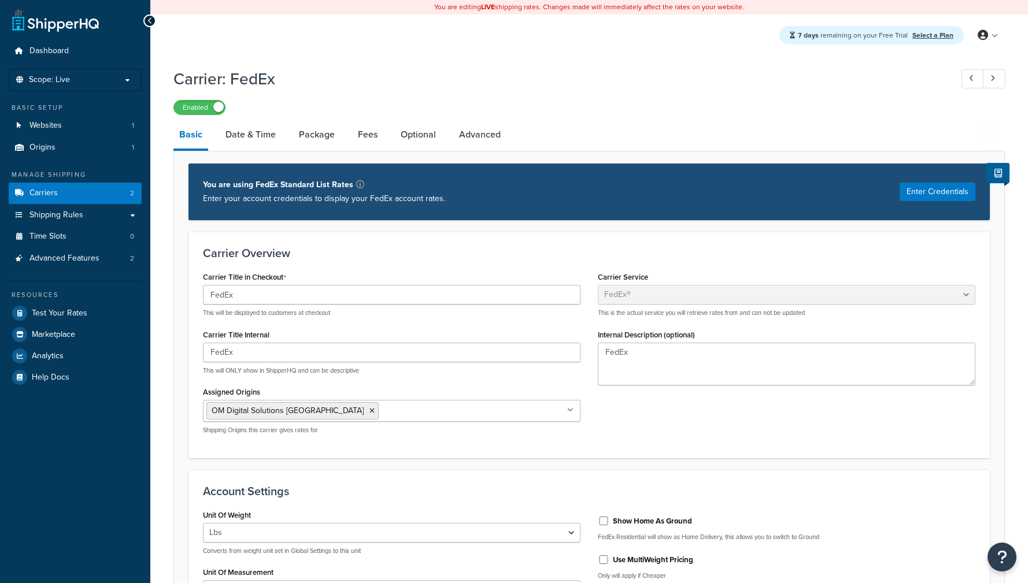
select select "fedEx"
select select "REGULAR_PICKUP"
select select "YOUR_PACKAGING"
click at [434, 126] on link "Optional" at bounding box center [418, 135] width 47 height 28
select select "business"
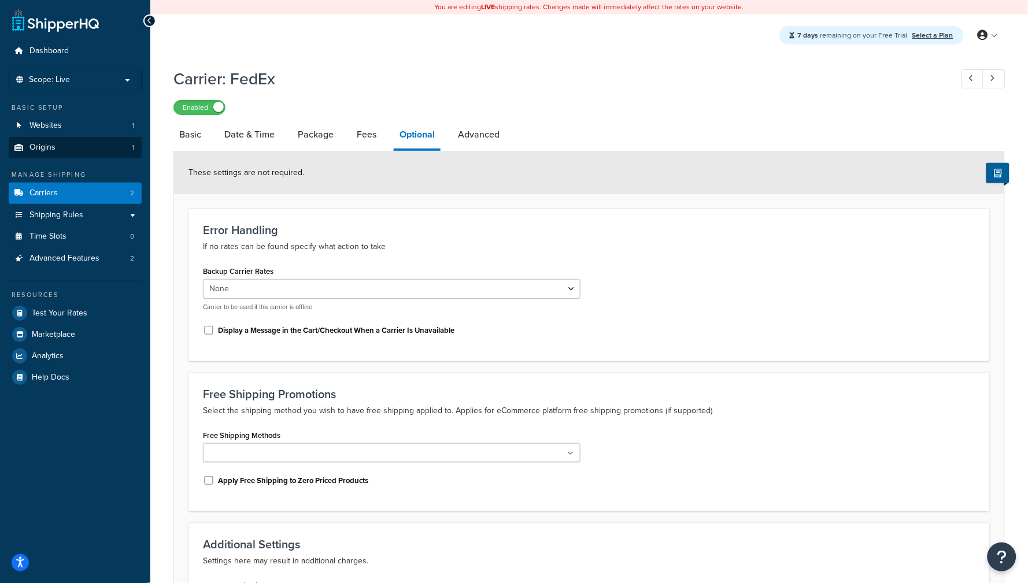
click at [56, 137] on link "Origins 1" at bounding box center [75, 147] width 133 height 21
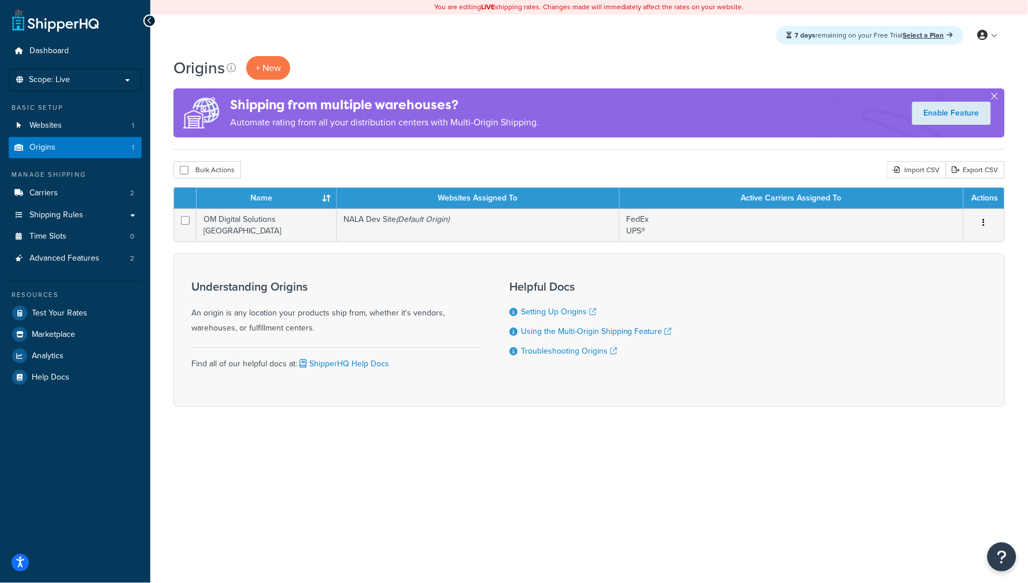
click at [73, 122] on link "Websites 1" at bounding box center [75, 125] width 133 height 21
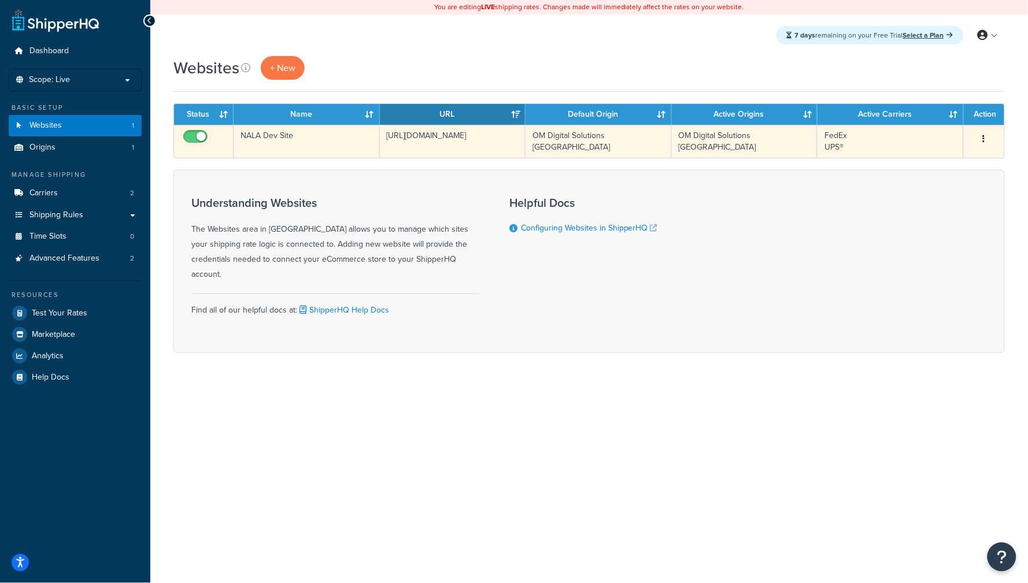
click at [440, 145] on td "[URL][DOMAIN_NAME]" at bounding box center [453, 141] width 146 height 33
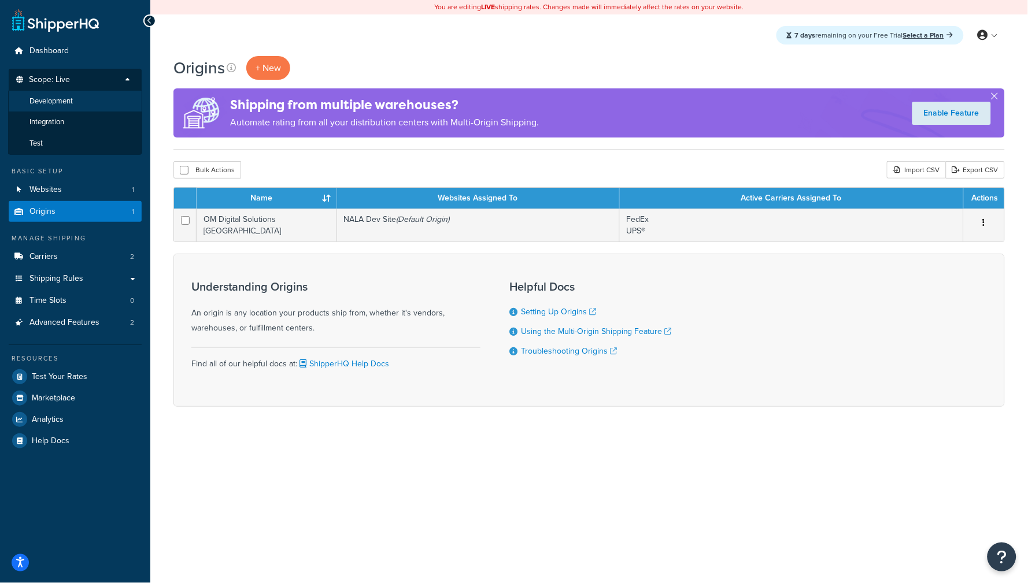
click at [75, 106] on li "Development" at bounding box center [75, 101] width 134 height 21
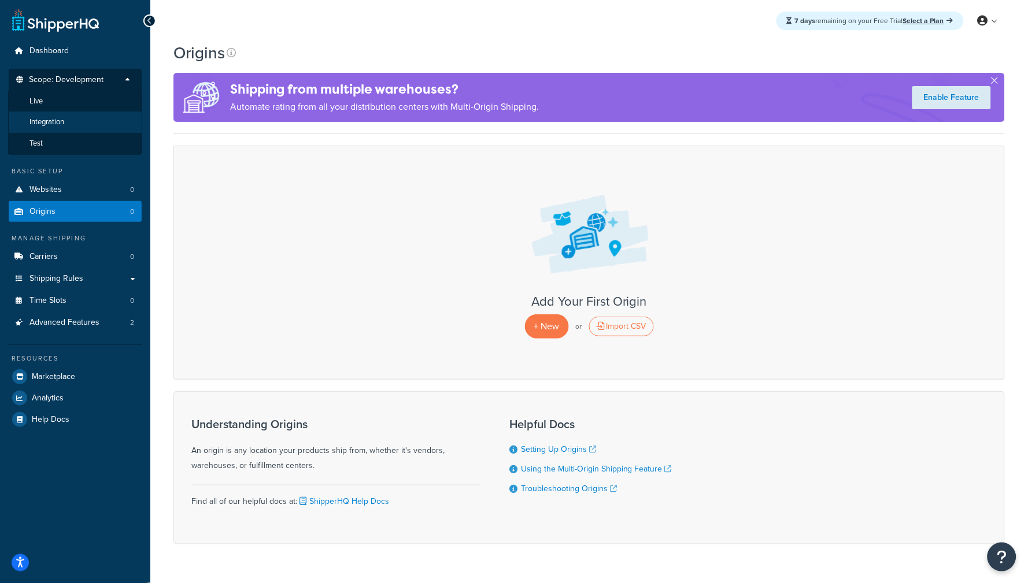
click at [87, 120] on li "Integration" at bounding box center [75, 122] width 134 height 21
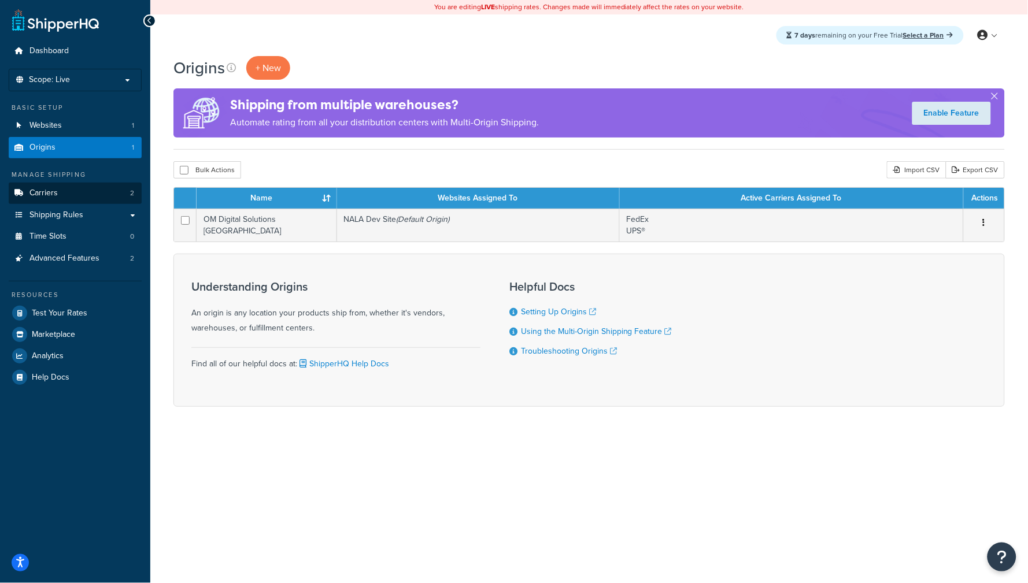
click at [73, 201] on link "Carriers 2" at bounding box center [75, 193] width 133 height 21
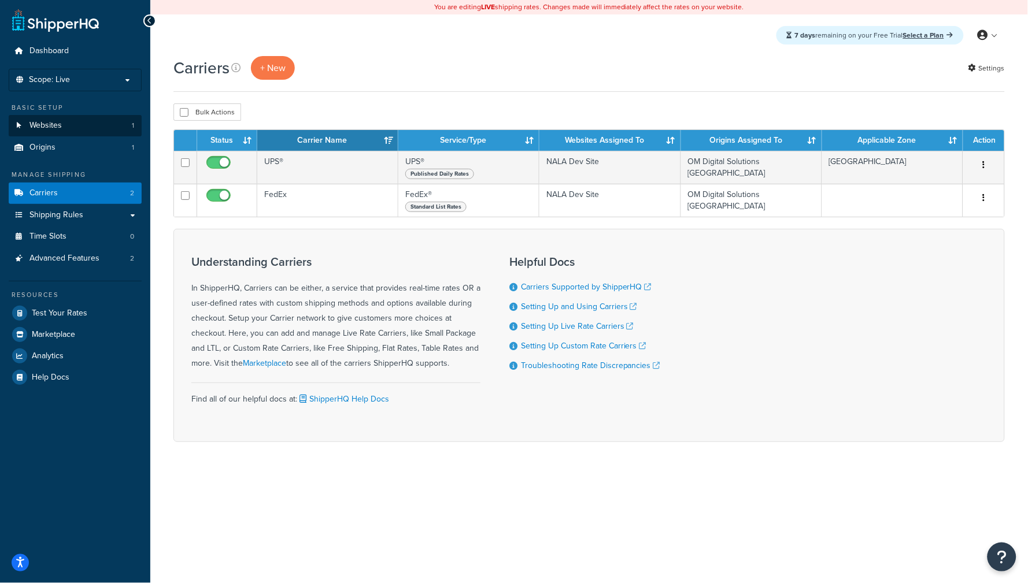
click at [62, 132] on link "Websites 1" at bounding box center [75, 125] width 133 height 21
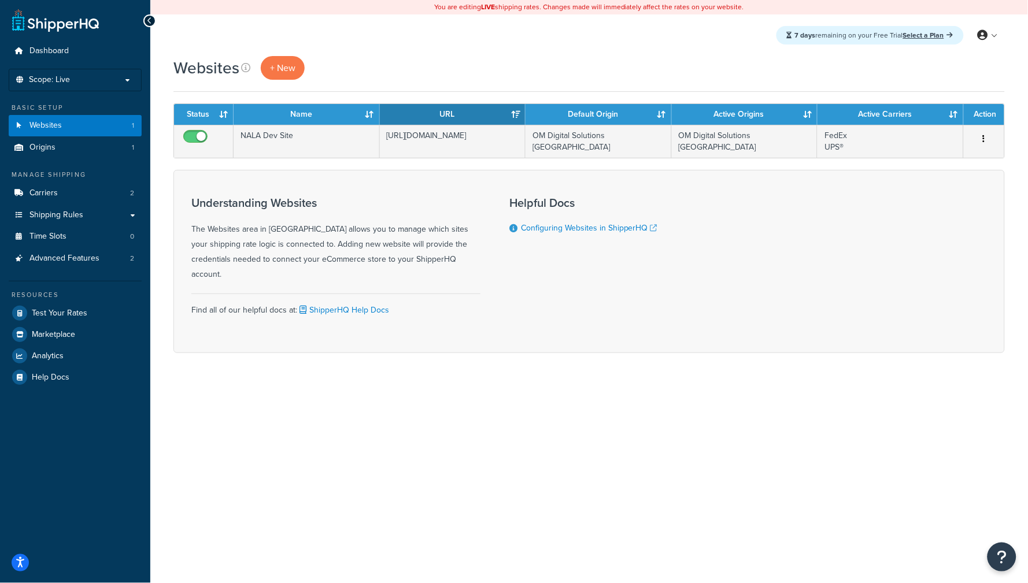
click at [684, 30] on div "7 days remaining on your Free Trial Select a Plan My Profile Billing Global Set…" at bounding box center [589, 35] width 878 height 42
click at [641, 53] on div "7 days remaining on your Free Trial Select a Plan My Profile Billing Global Set…" at bounding box center [589, 35] width 878 height 42
click at [561, 467] on div "You are editing LIVE shipping rates. Changes made will immediately affect the r…" at bounding box center [589, 291] width 878 height 583
